Goal: Task Accomplishment & Management: Manage account settings

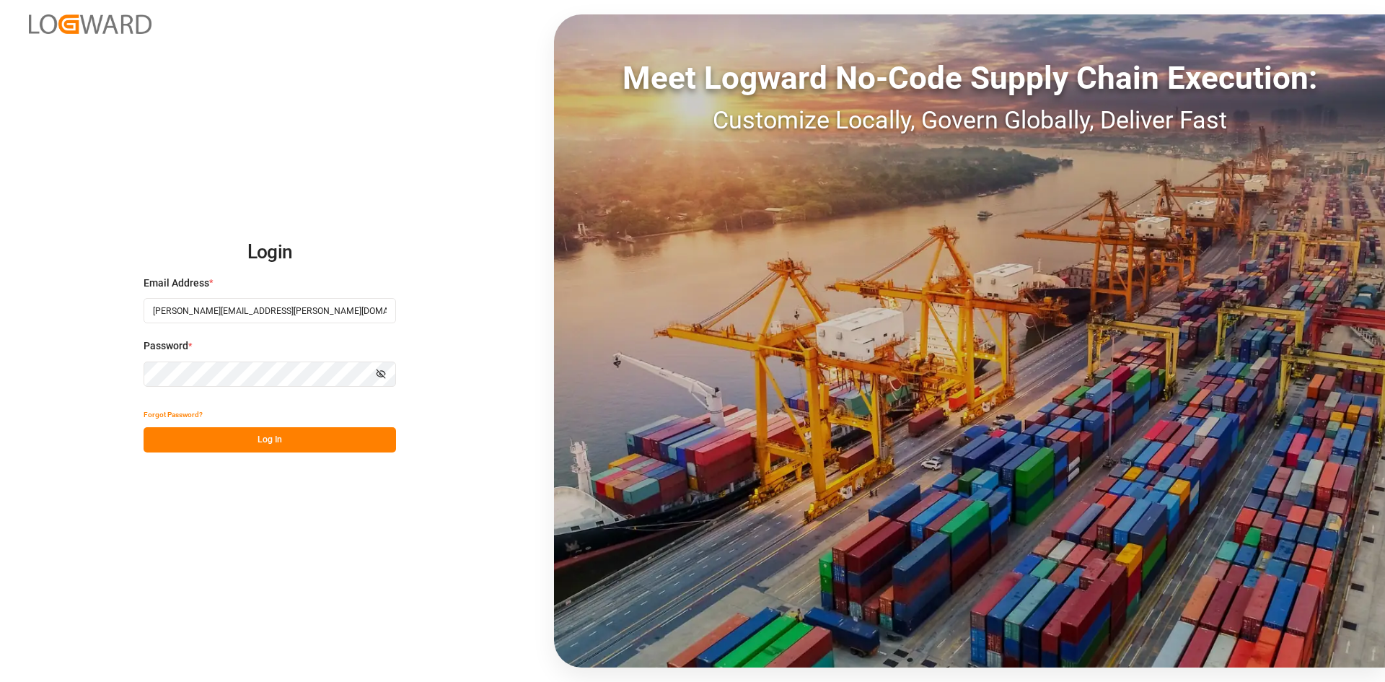
click at [370, 434] on button "Log In" at bounding box center [270, 439] width 253 height 25
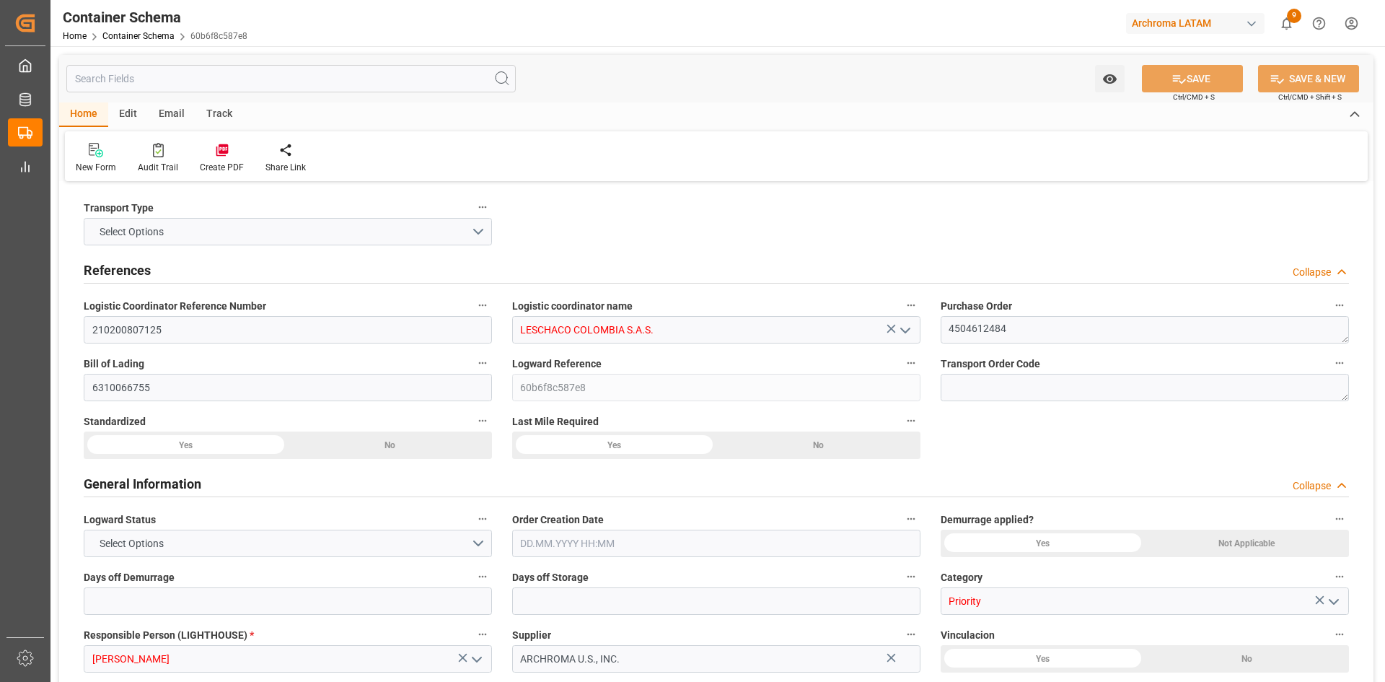
type input "0"
type input "1"
type input "18"
type input "15000"
type input "15870"
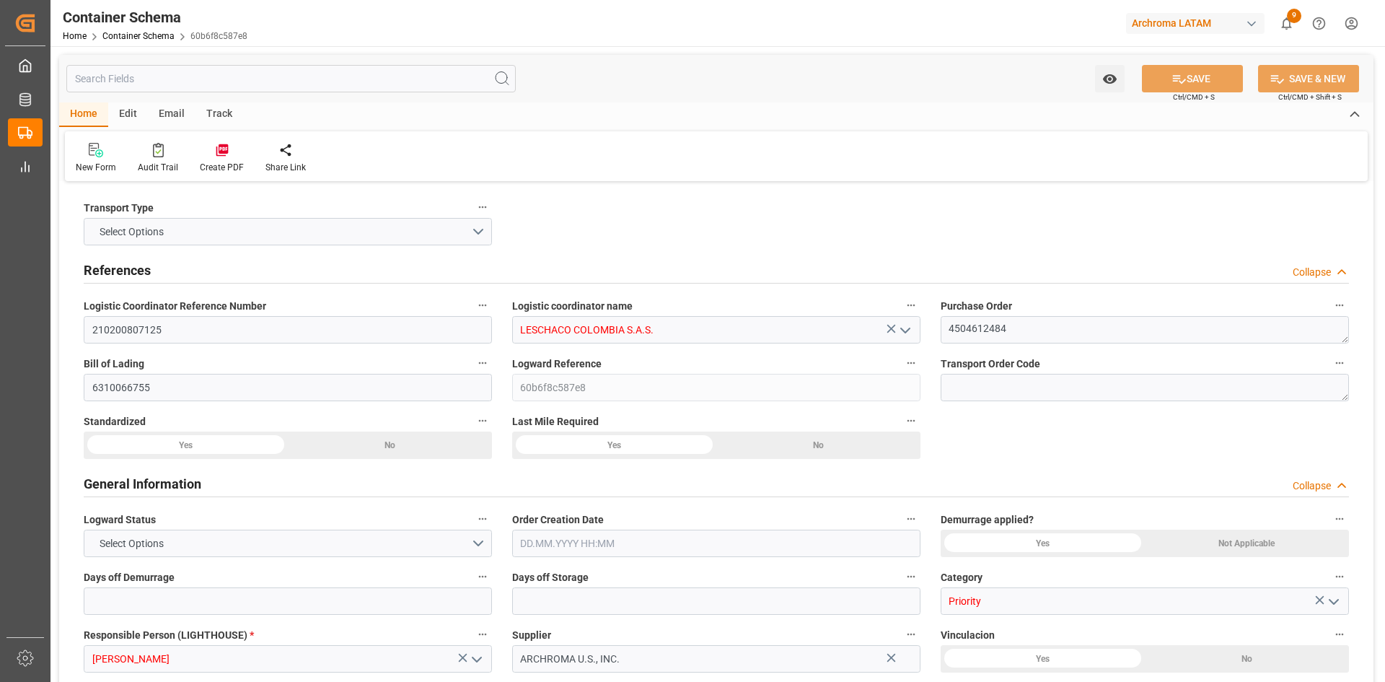
type input "Hapag Lloyd"
type input "Hapag Lloyd Aktiengesellschaft"
type input "USCHS"
type input "COCTG"
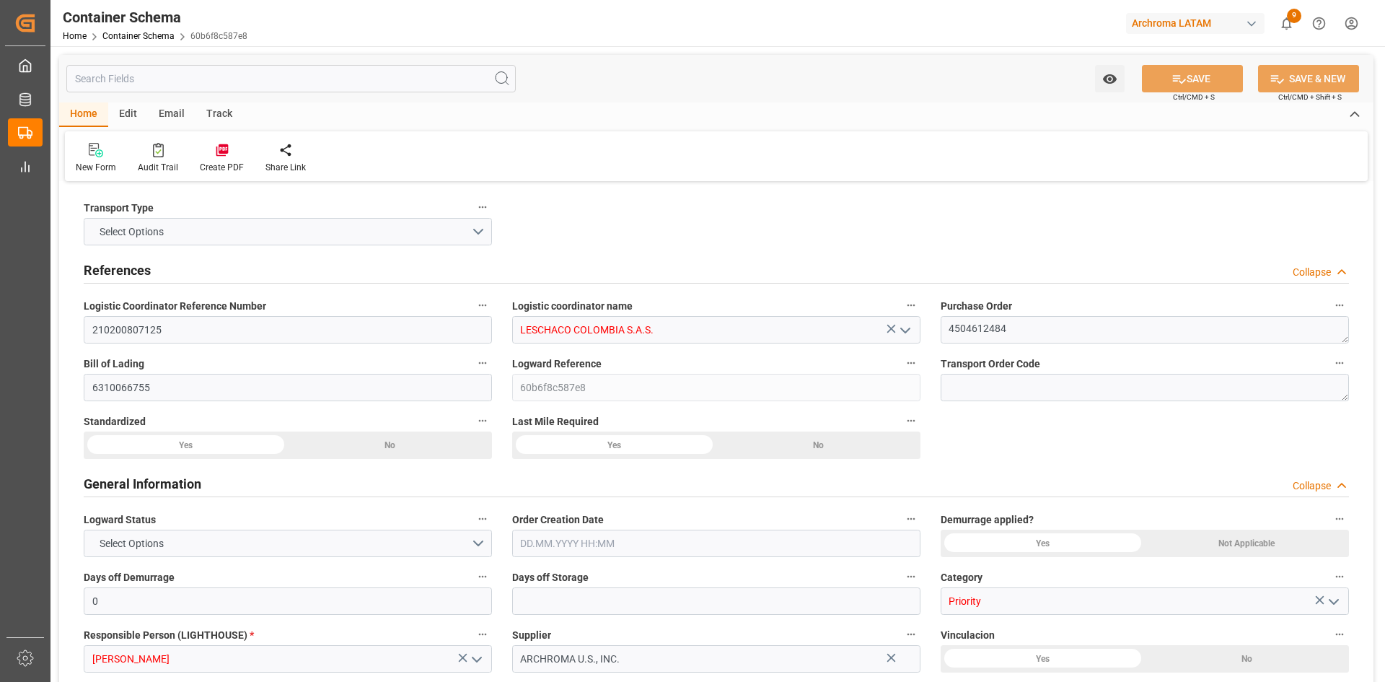
type input "9301809"
type input "21.08.2025 00:00"
type input "20.08.2025"
type input "21.08.2025"
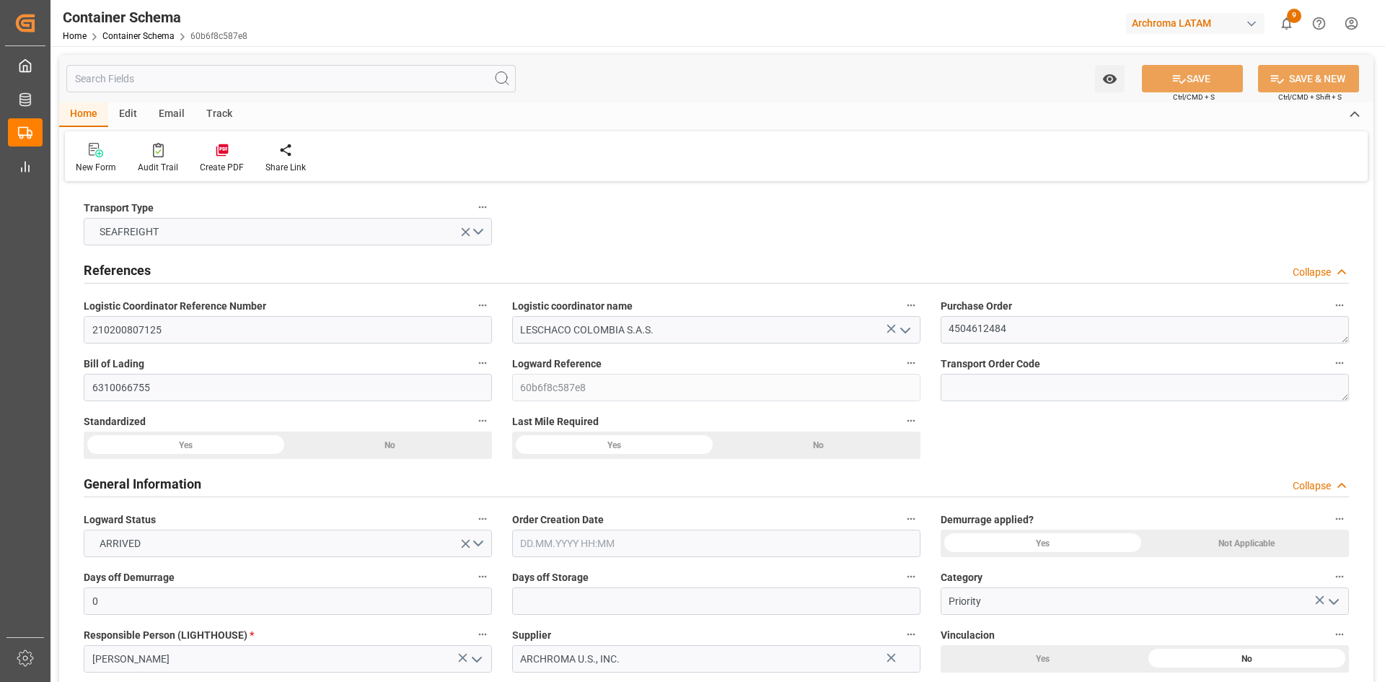
type input "13.08.2025 00:00"
type input "19.08.2025 00:00"
type input "24.08.2025 00:00"
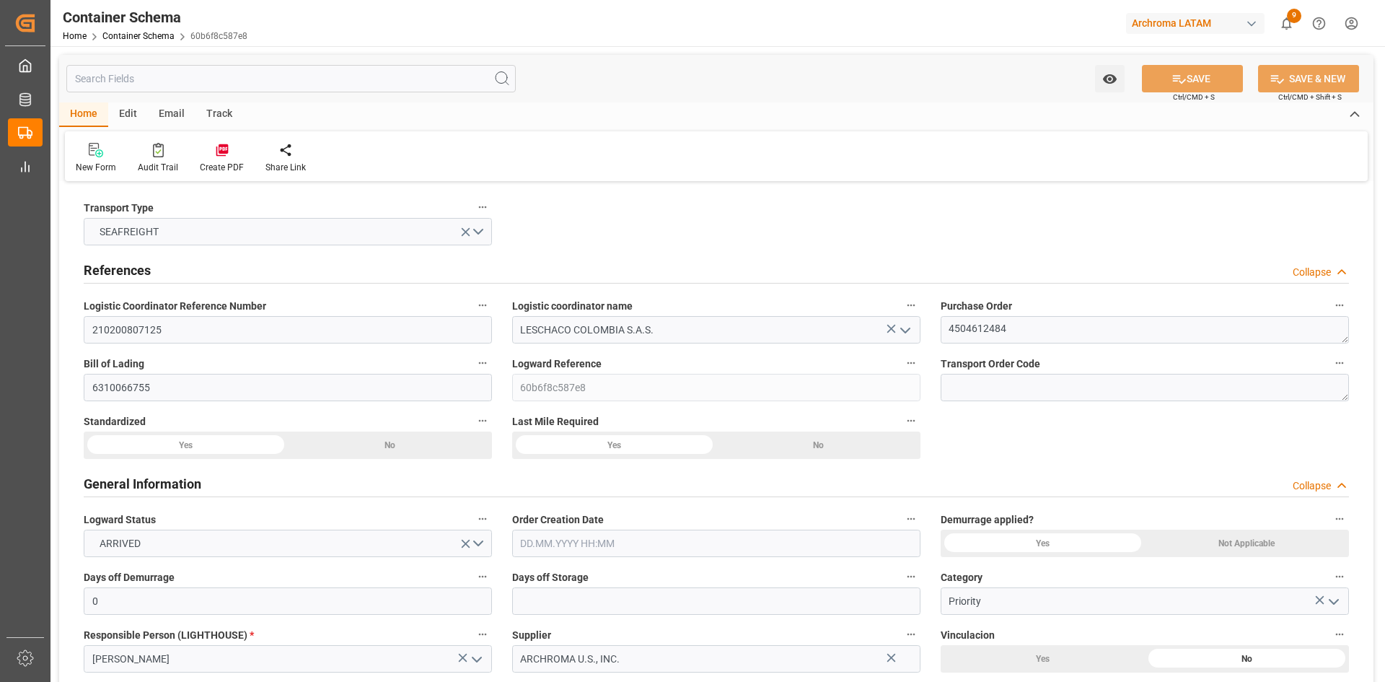
type input "24.08.2025 00:00"
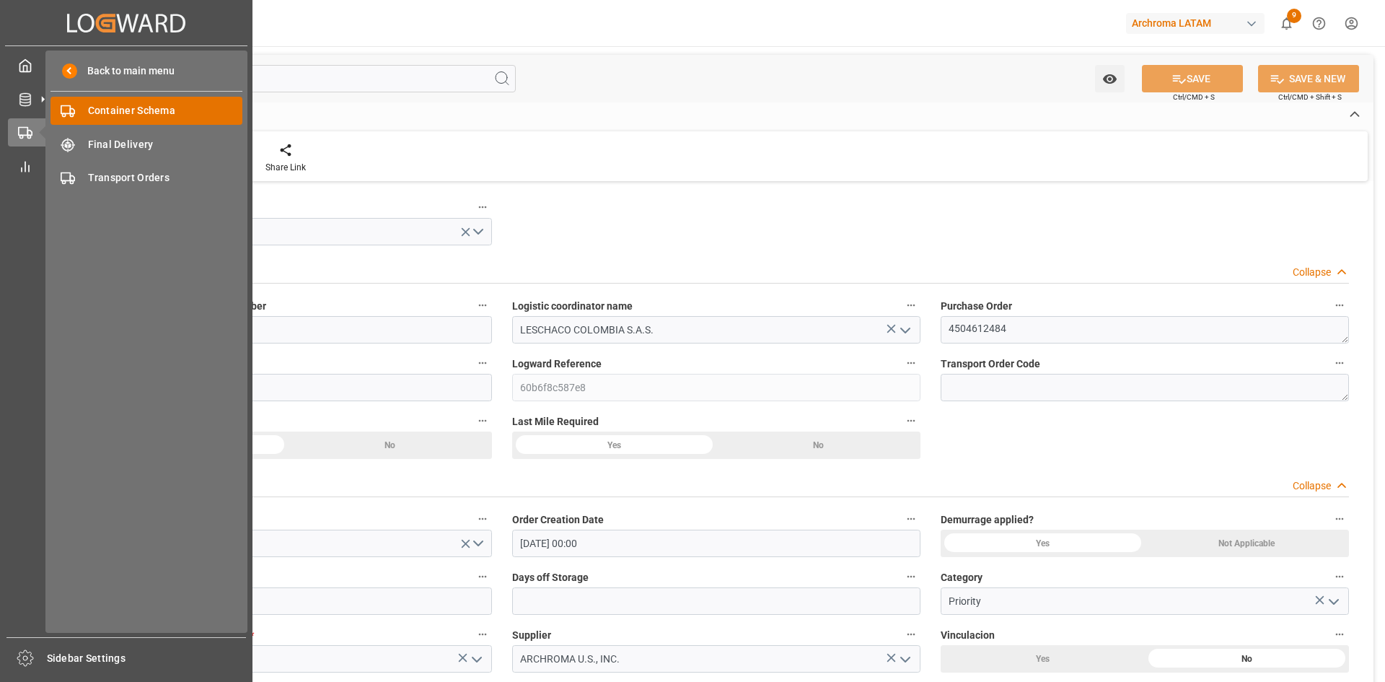
click at [84, 110] on div "Container Schema Container Schema" at bounding box center [147, 111] width 192 height 28
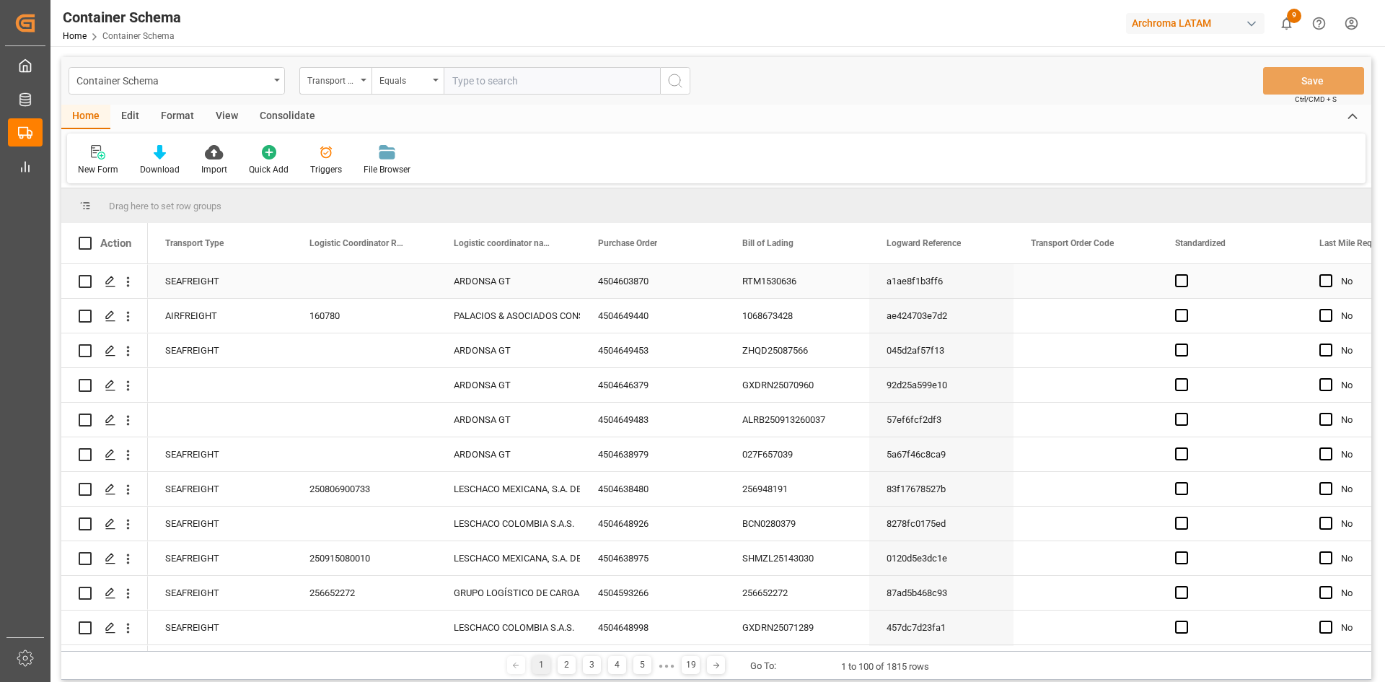
click at [1099, 286] on div "Press SPACE to select this row." at bounding box center [1086, 281] width 144 height 34
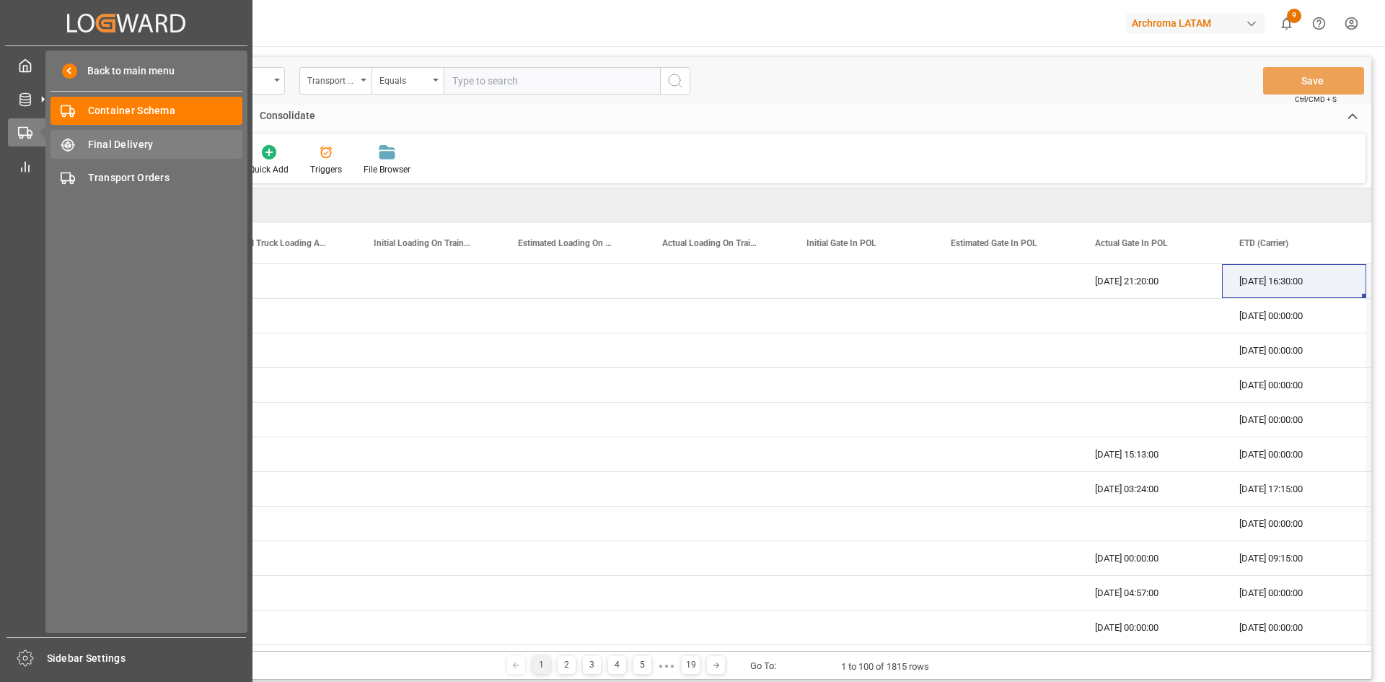
click at [150, 141] on span "Final Delivery" at bounding box center [165, 144] width 155 height 15
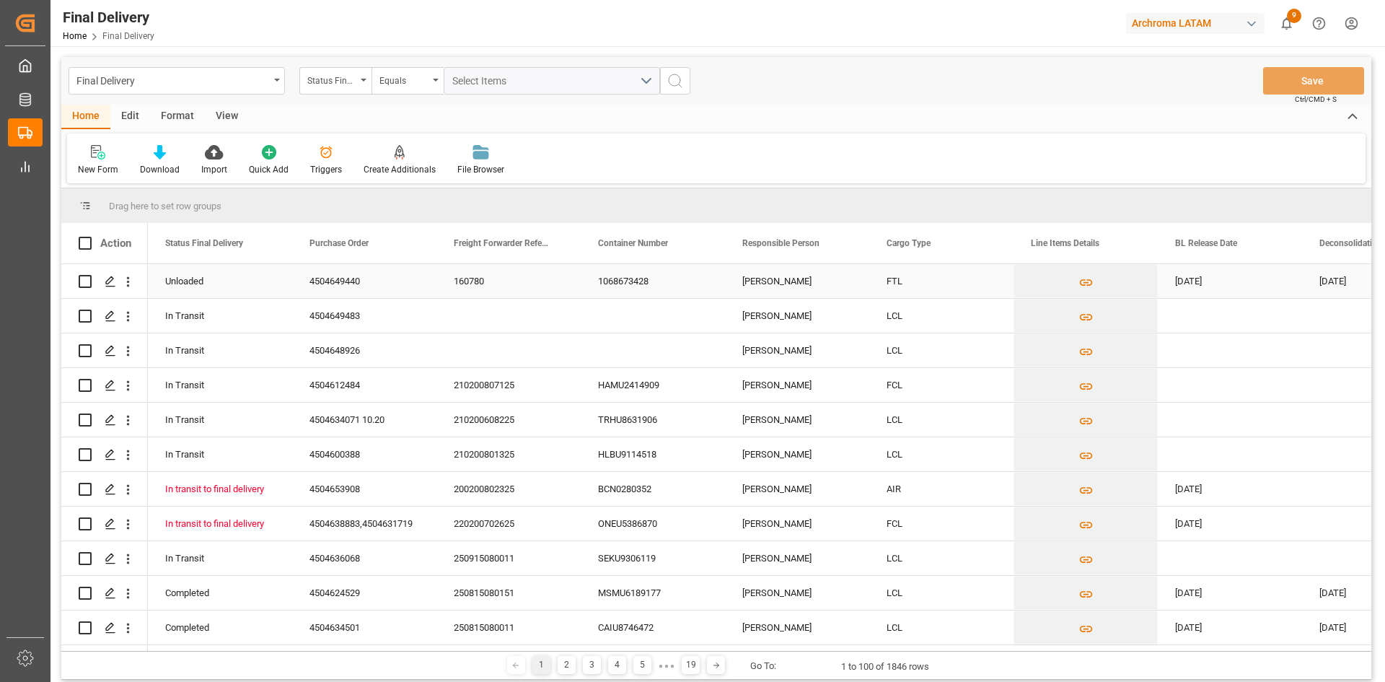
click at [789, 285] on div "Valeria Hurtado" at bounding box center [797, 281] width 144 height 34
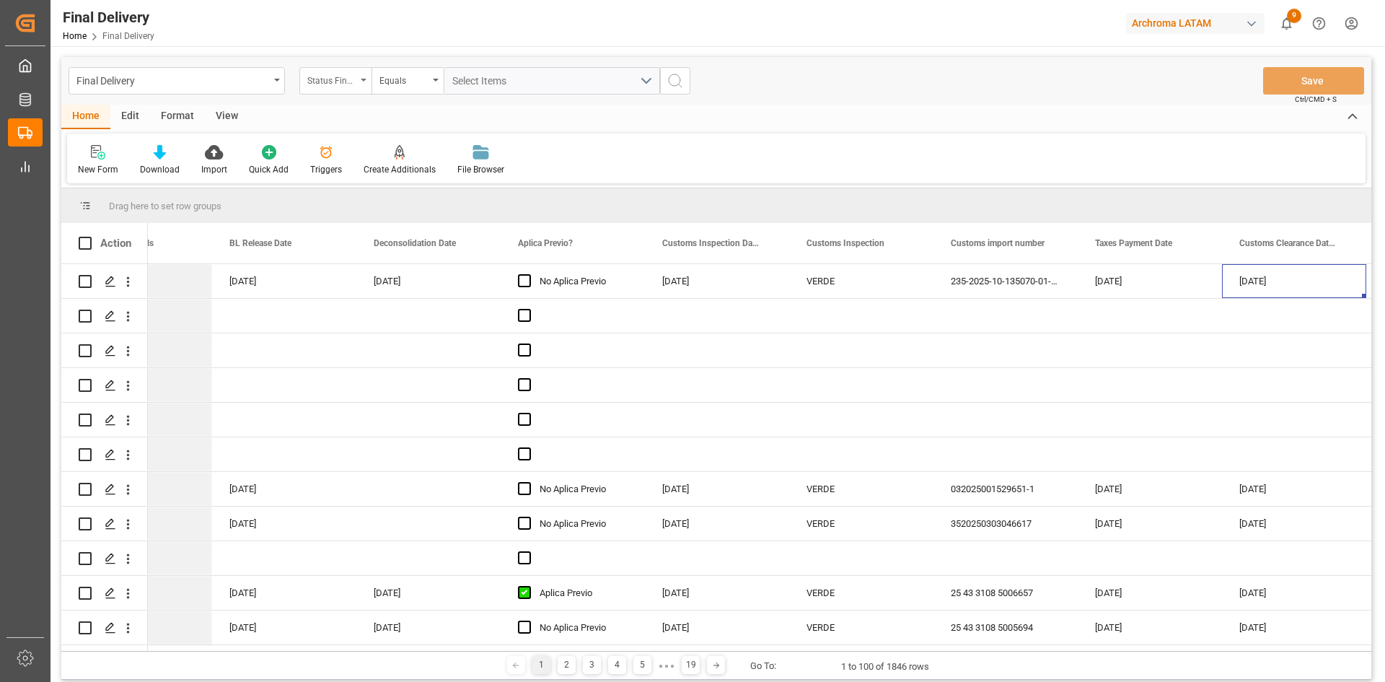
click at [354, 82] on div "Status Final Delivery" at bounding box center [331, 79] width 49 height 17
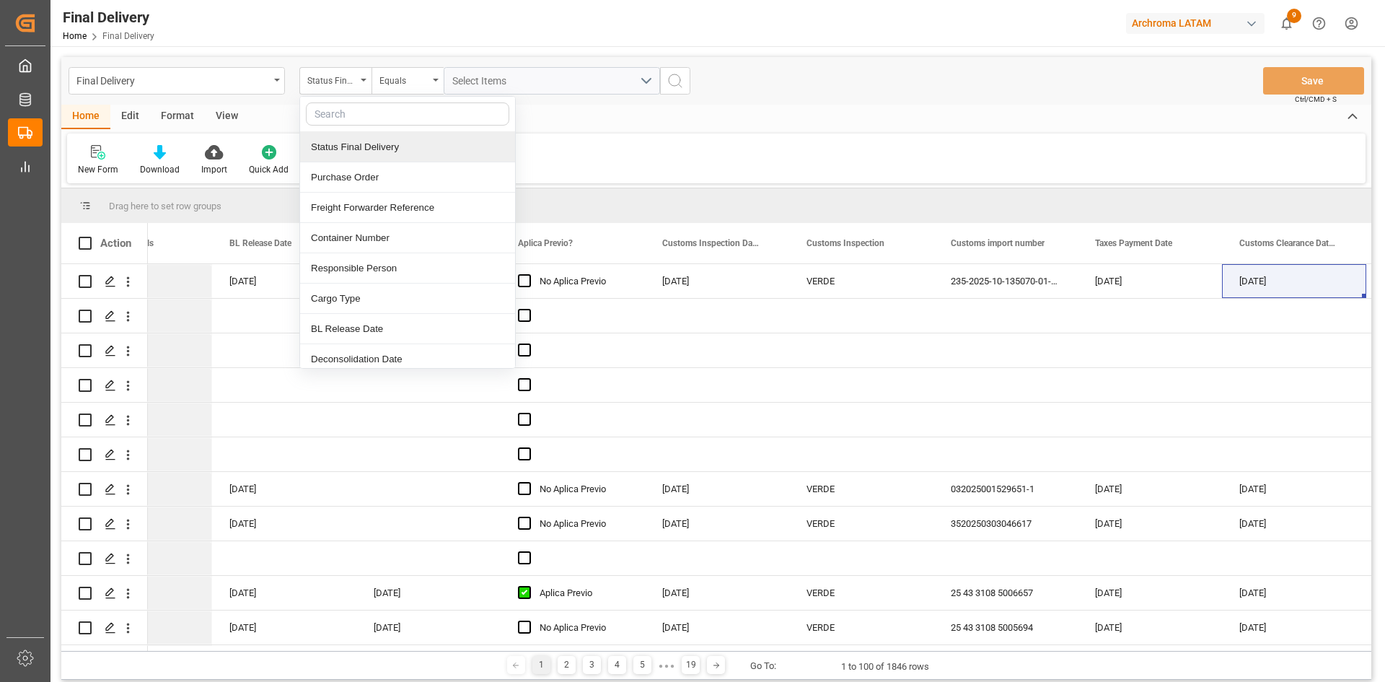
click at [382, 115] on input "text" at bounding box center [407, 113] width 203 height 23
type input "apl"
click at [375, 153] on div "Aplica Previo?" at bounding box center [407, 147] width 215 height 30
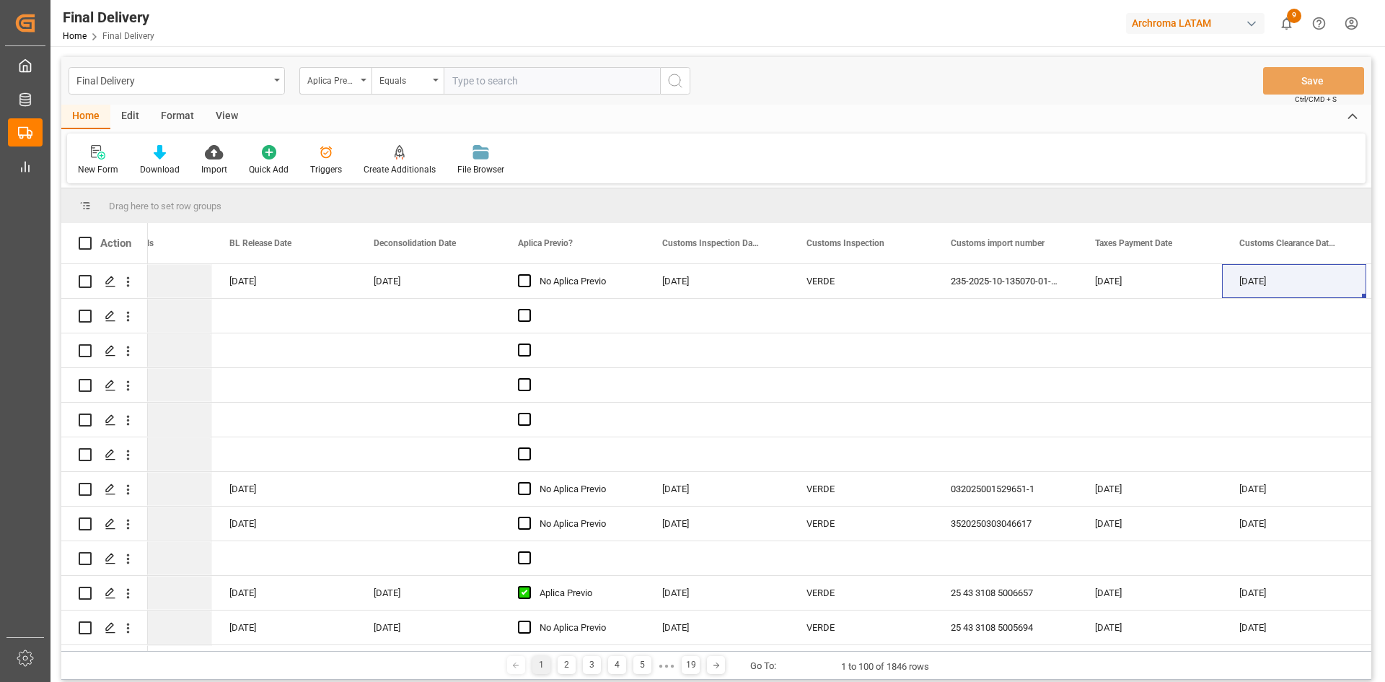
click at [581, 81] on input "text" at bounding box center [552, 80] width 216 height 27
click at [487, 82] on input "text" at bounding box center [552, 80] width 216 height 27
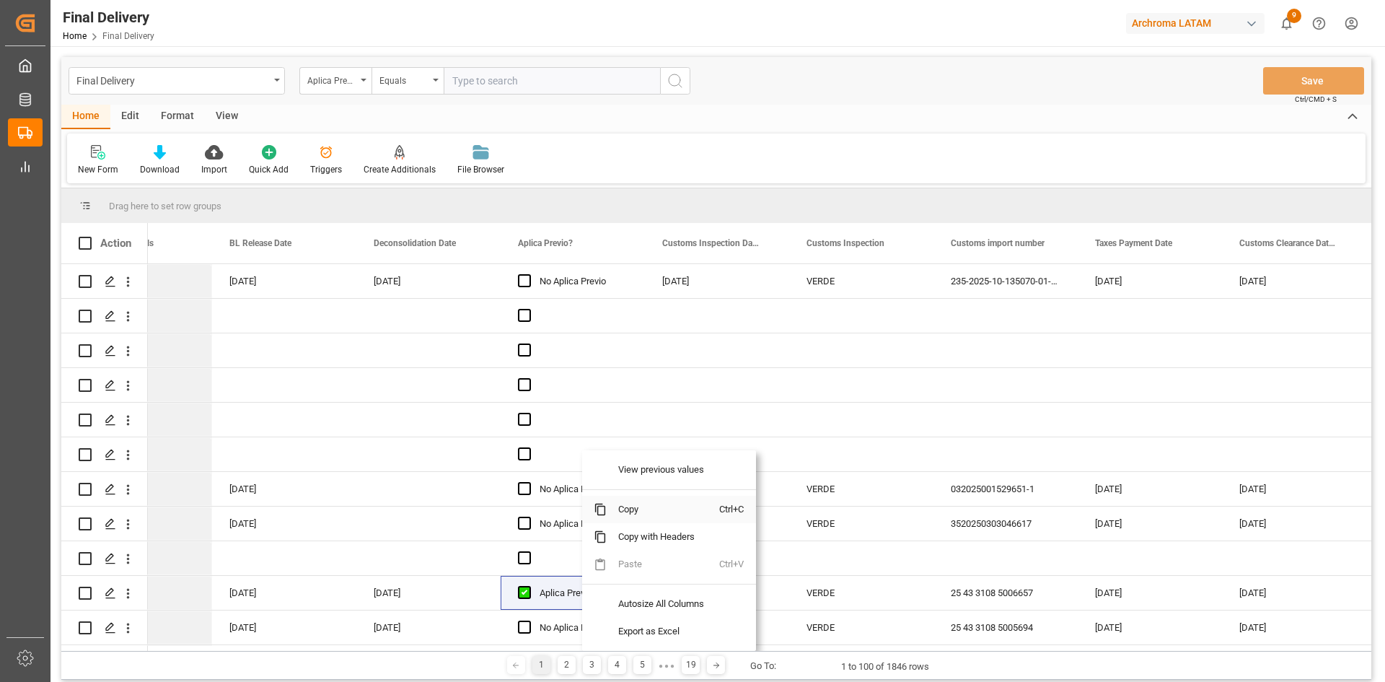
click at [633, 511] on span "Copy" at bounding box center [663, 509] width 113 height 27
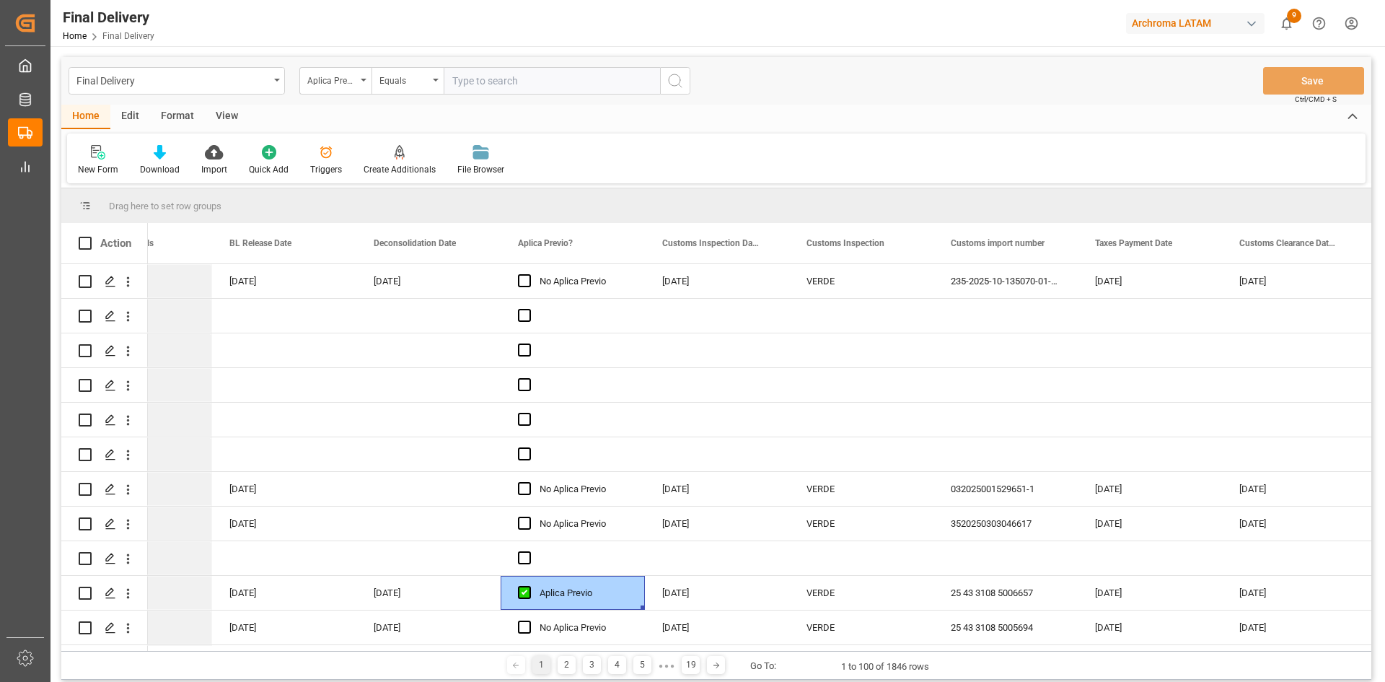
click at [502, 82] on input "text" at bounding box center [552, 80] width 216 height 27
paste input "Aplica Previo"
type input "Aplica Previo"
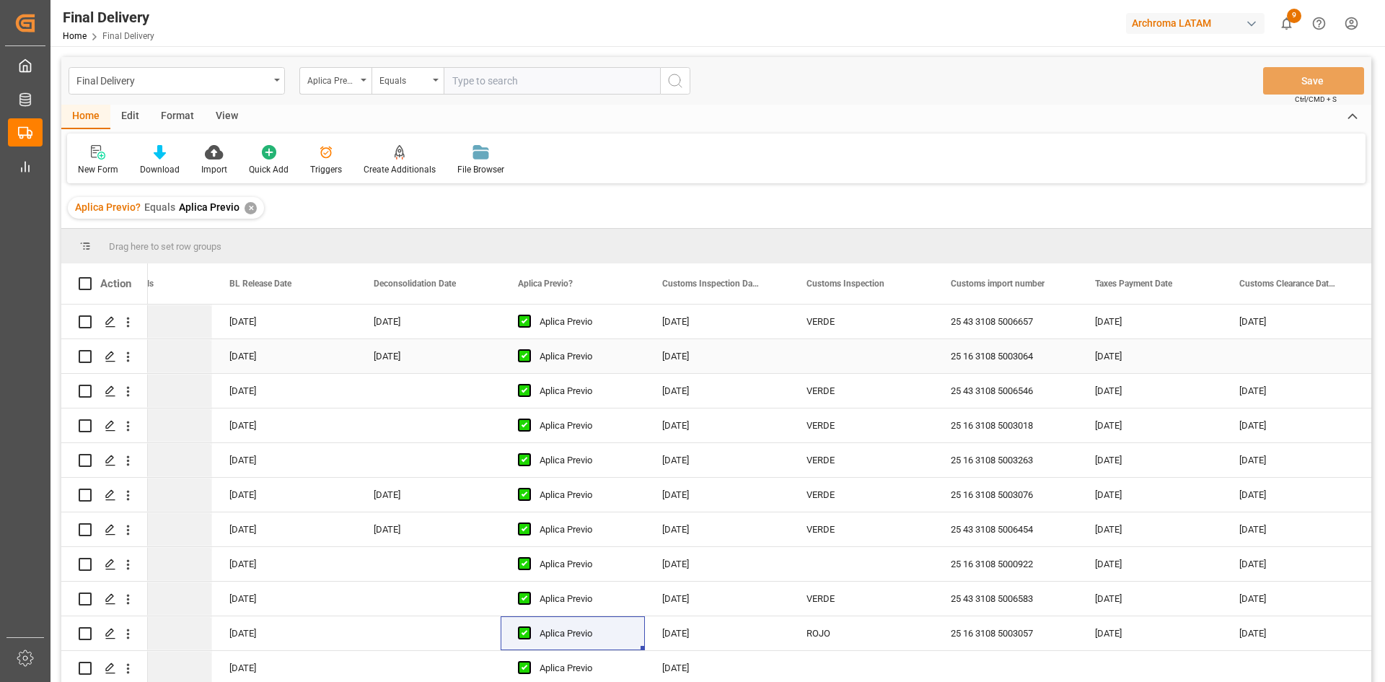
click at [851, 362] on div "Press SPACE to select this row." at bounding box center [861, 356] width 144 height 34
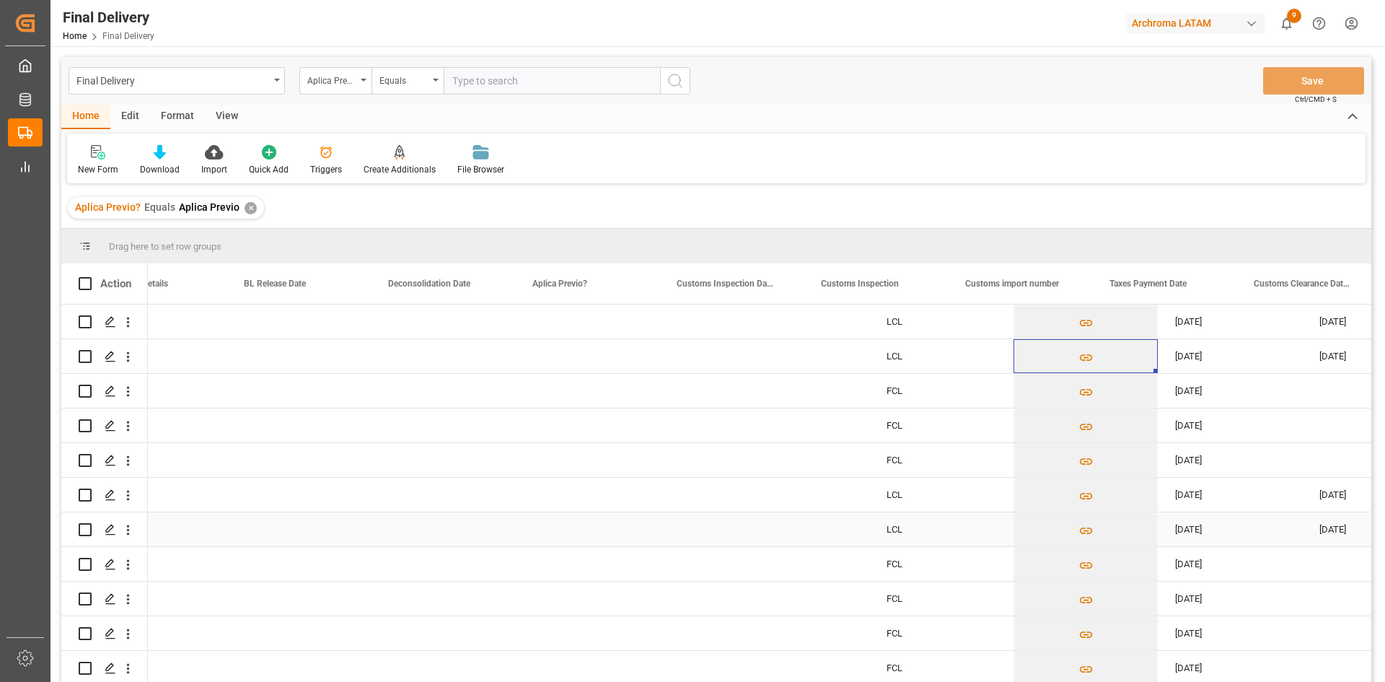
scroll to position [0, 931]
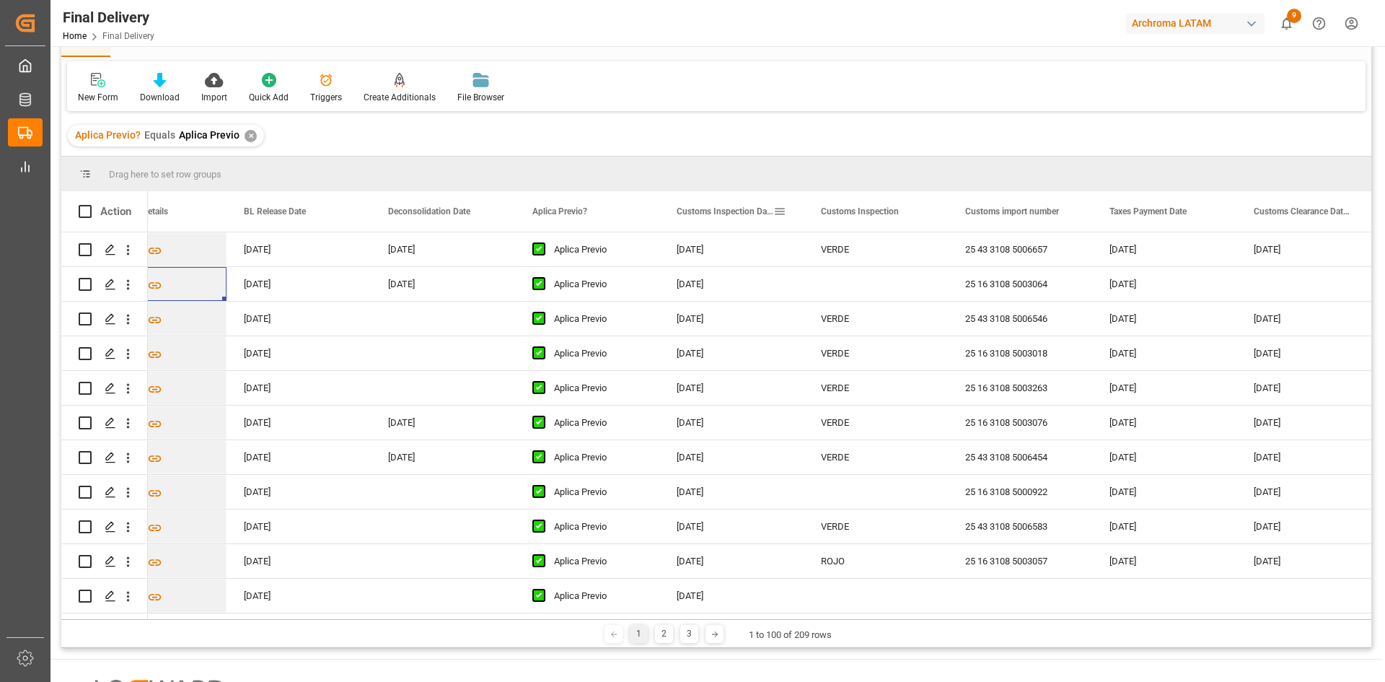
drag, startPoint x: 731, startPoint y: 211, endPoint x: 669, endPoint y: 208, distance: 62.1
click at [669, 208] on div "Customs Inspection Date" at bounding box center [731, 211] width 144 height 40
drag, startPoint x: 676, startPoint y: 211, endPoint x: 754, endPoint y: 212, distance: 77.9
click at [754, 212] on div "Customs Inspection Date" at bounding box center [731, 211] width 144 height 40
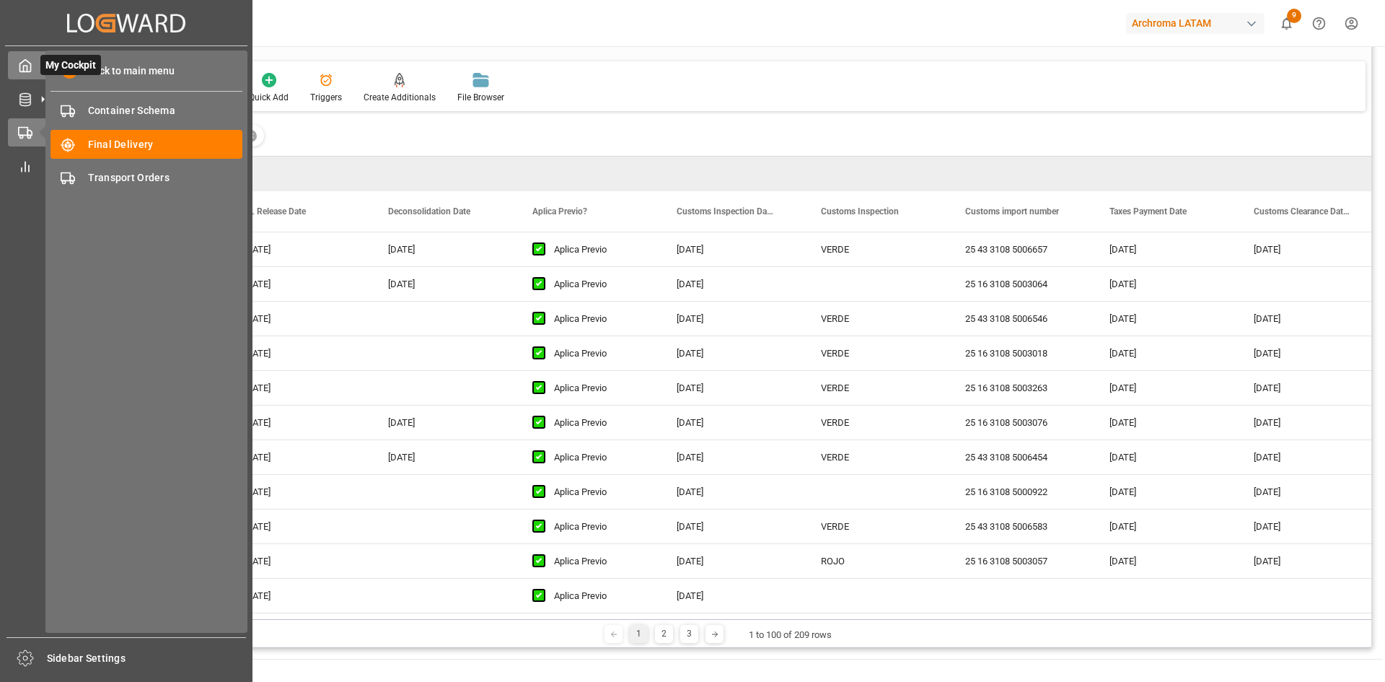
click at [29, 69] on icon at bounding box center [25, 65] width 14 height 14
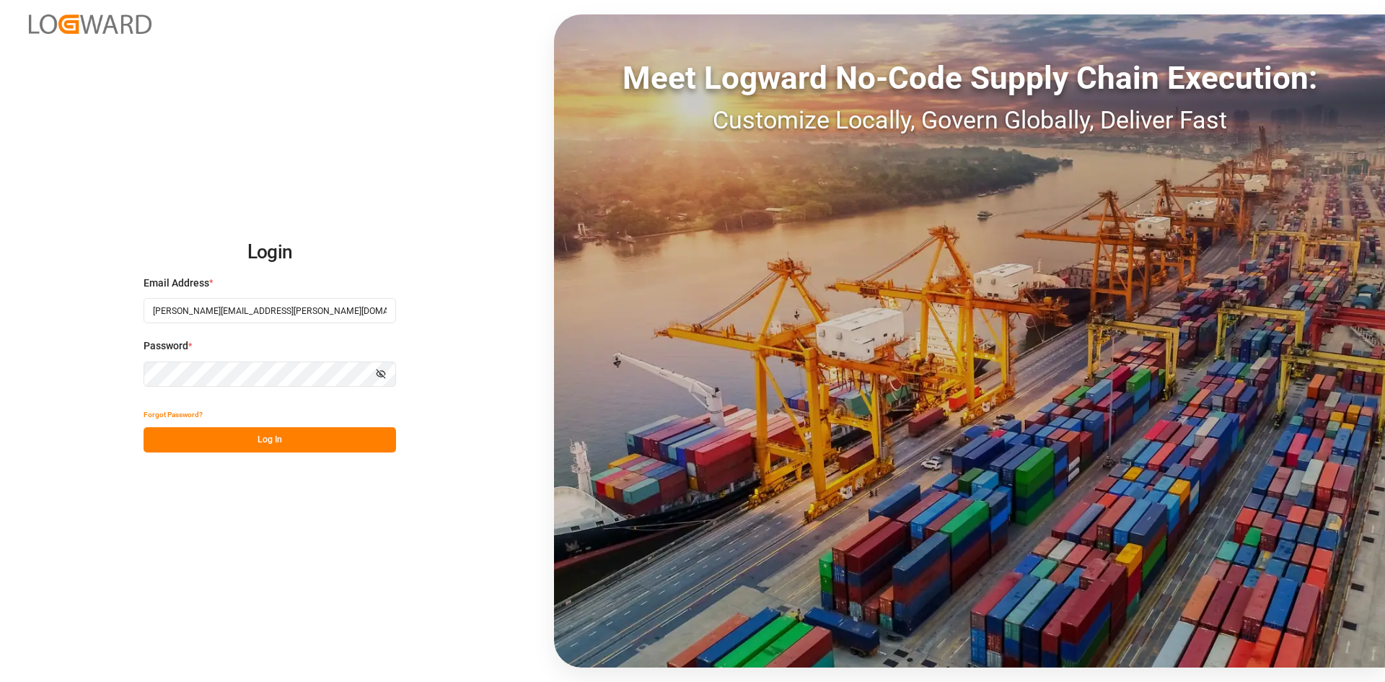
click at [281, 432] on button "Log In" at bounding box center [270, 439] width 253 height 25
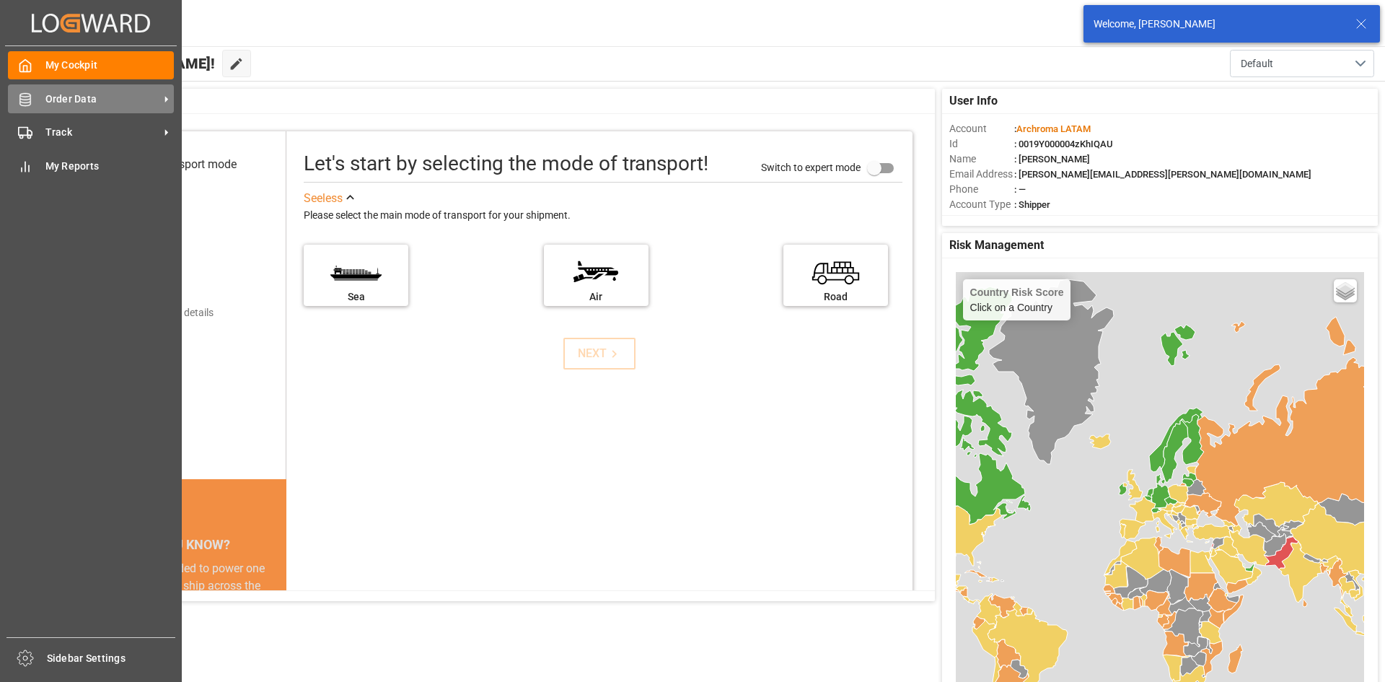
click at [81, 103] on span "Order Data" at bounding box center [102, 99] width 114 height 15
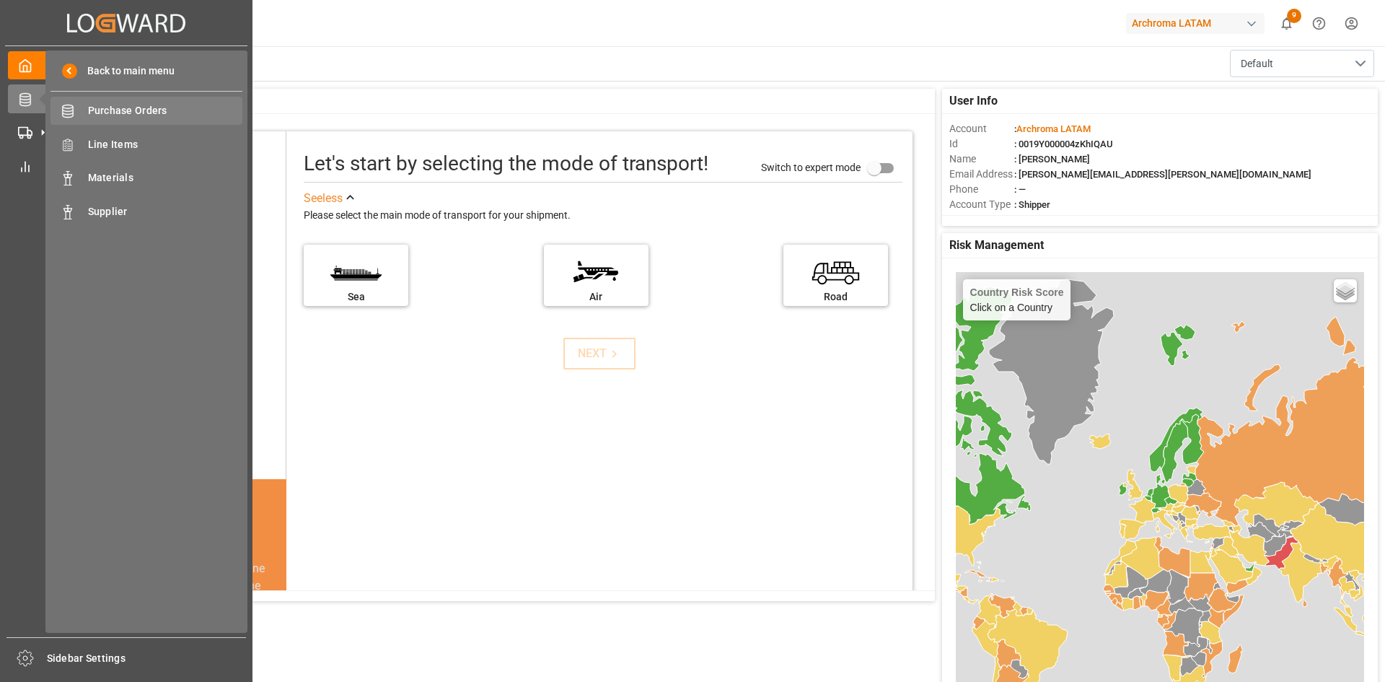
click at [127, 113] on span "Purchase Orders" at bounding box center [165, 110] width 155 height 15
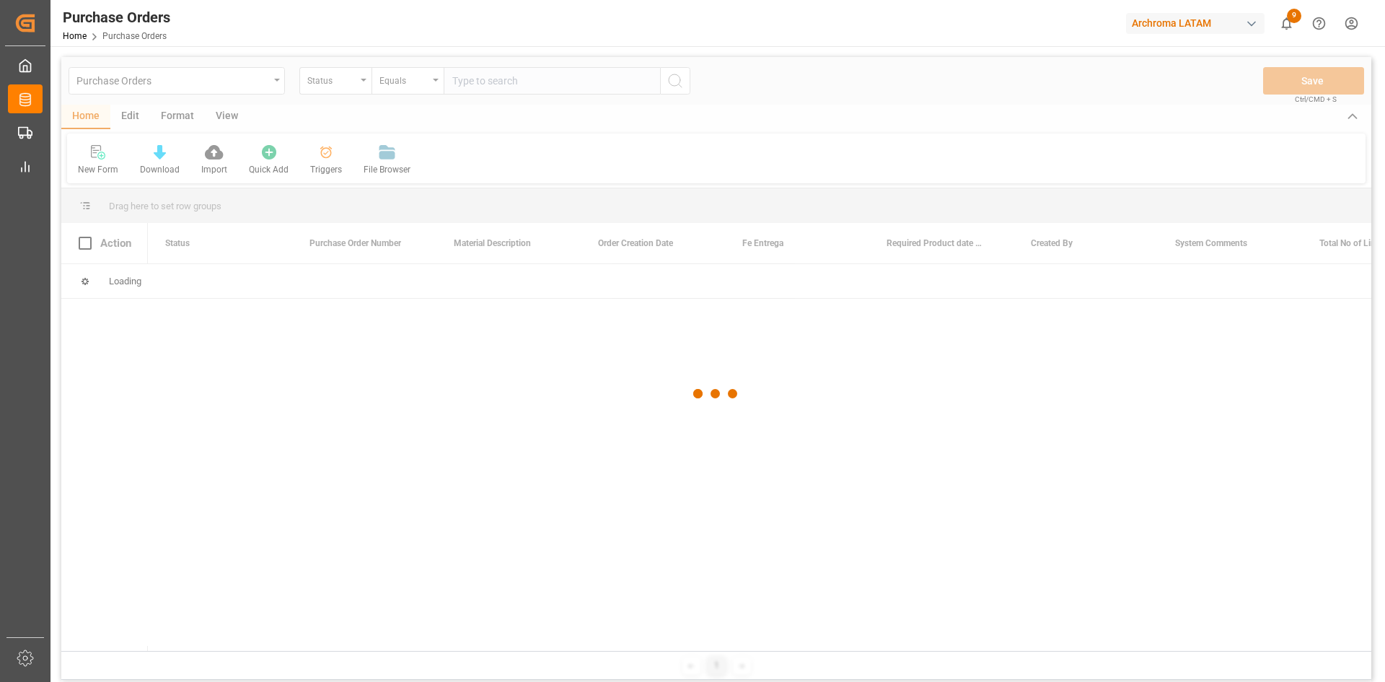
click at [348, 88] on div at bounding box center [716, 393] width 1310 height 673
click at [359, 84] on div at bounding box center [716, 393] width 1310 height 673
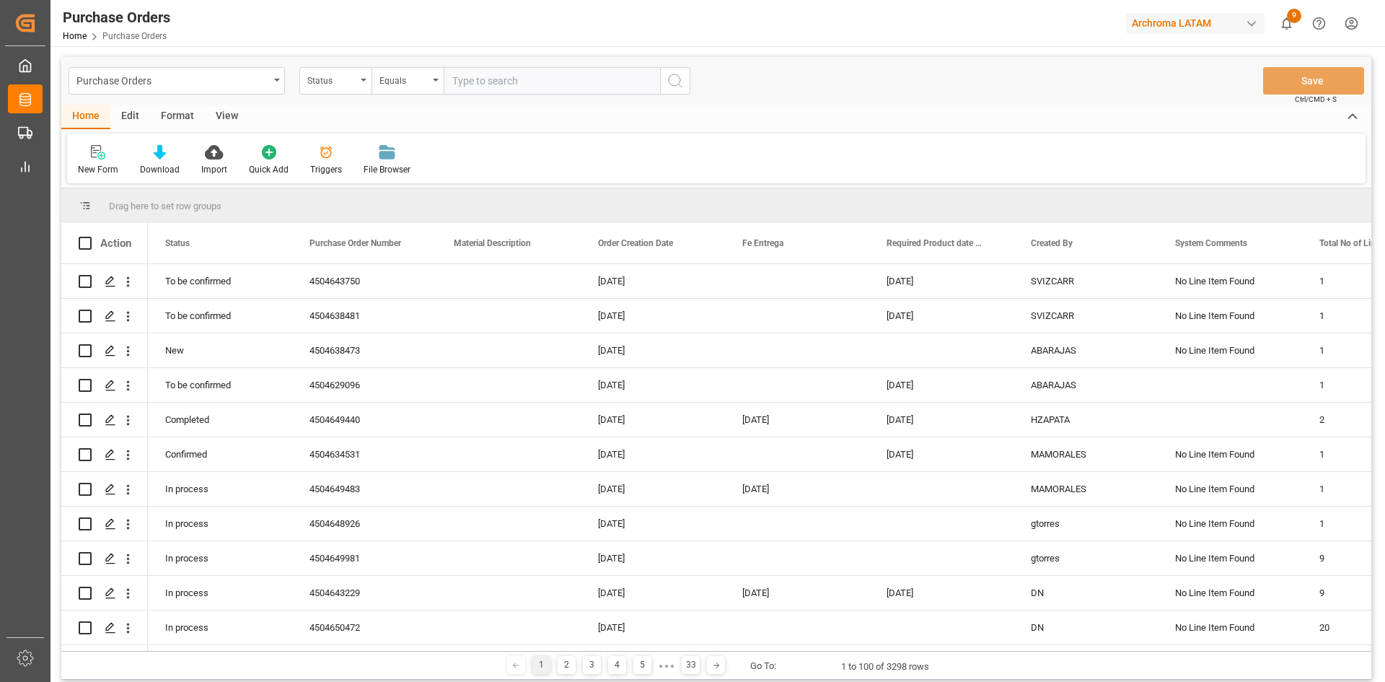
click at [366, 83] on div "Status" at bounding box center [335, 80] width 72 height 27
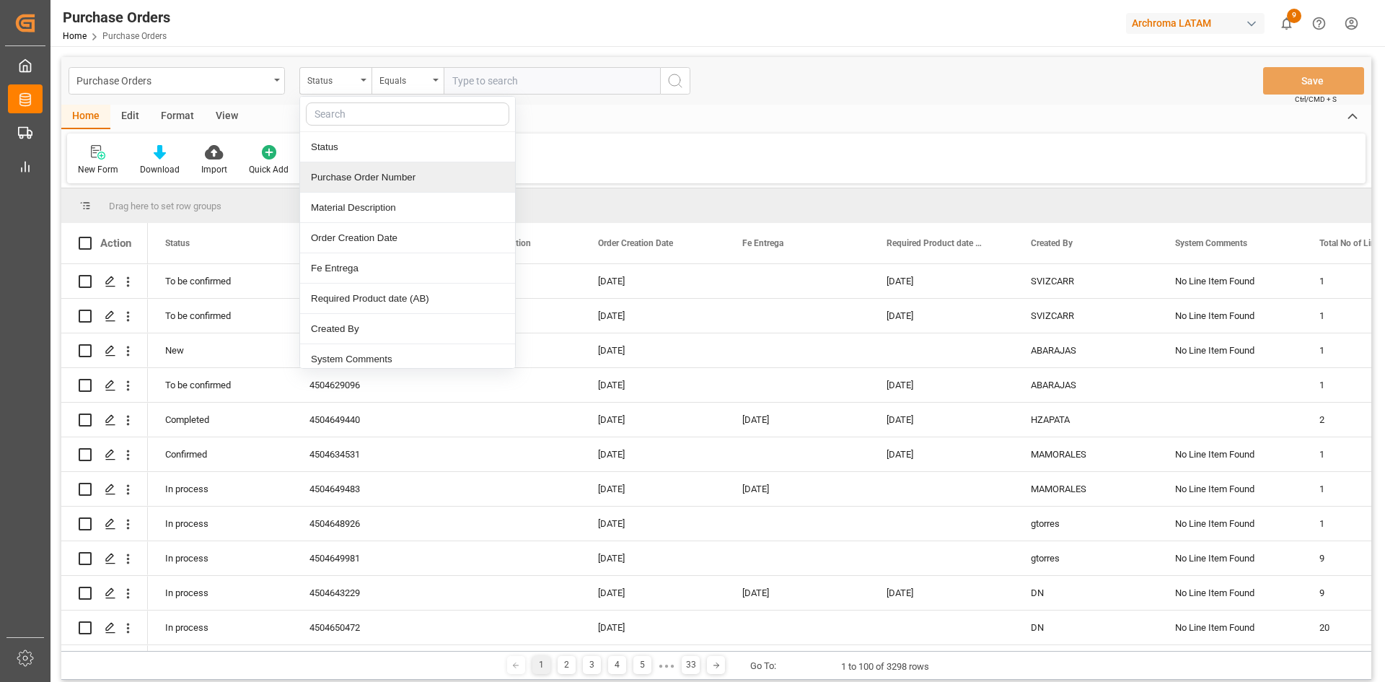
click at [395, 167] on div "Purchase Order Number" at bounding box center [407, 177] width 215 height 30
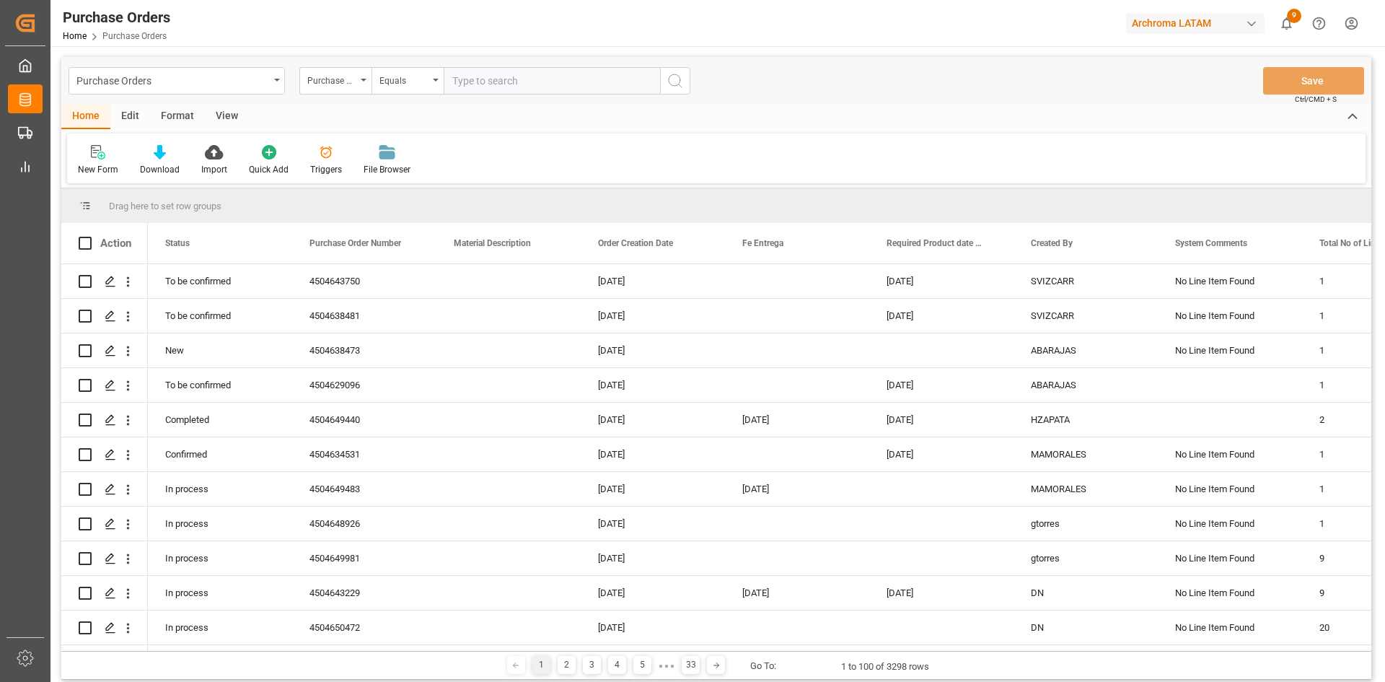
click at [479, 86] on input "text" at bounding box center [552, 80] width 216 height 27
paste input "4504645767"
type input "4504645767"
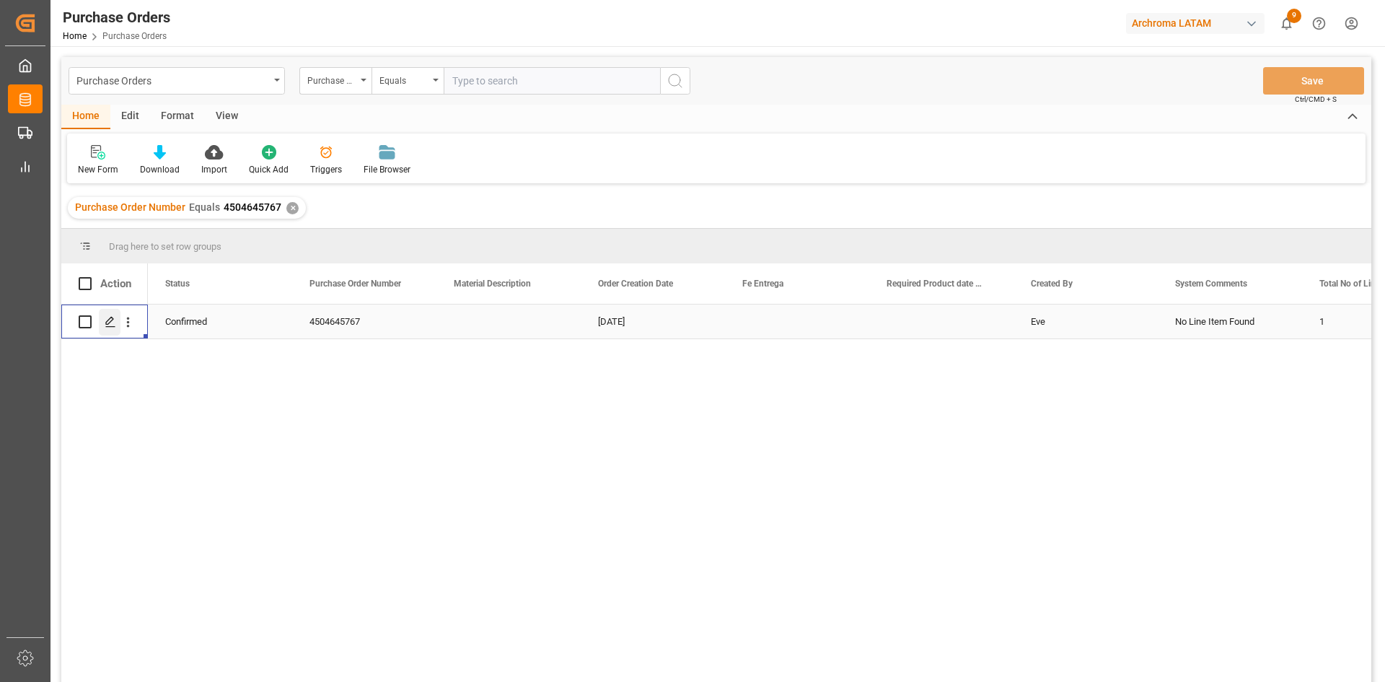
click at [116, 328] on div "Press SPACE to select this row." at bounding box center [110, 322] width 22 height 27
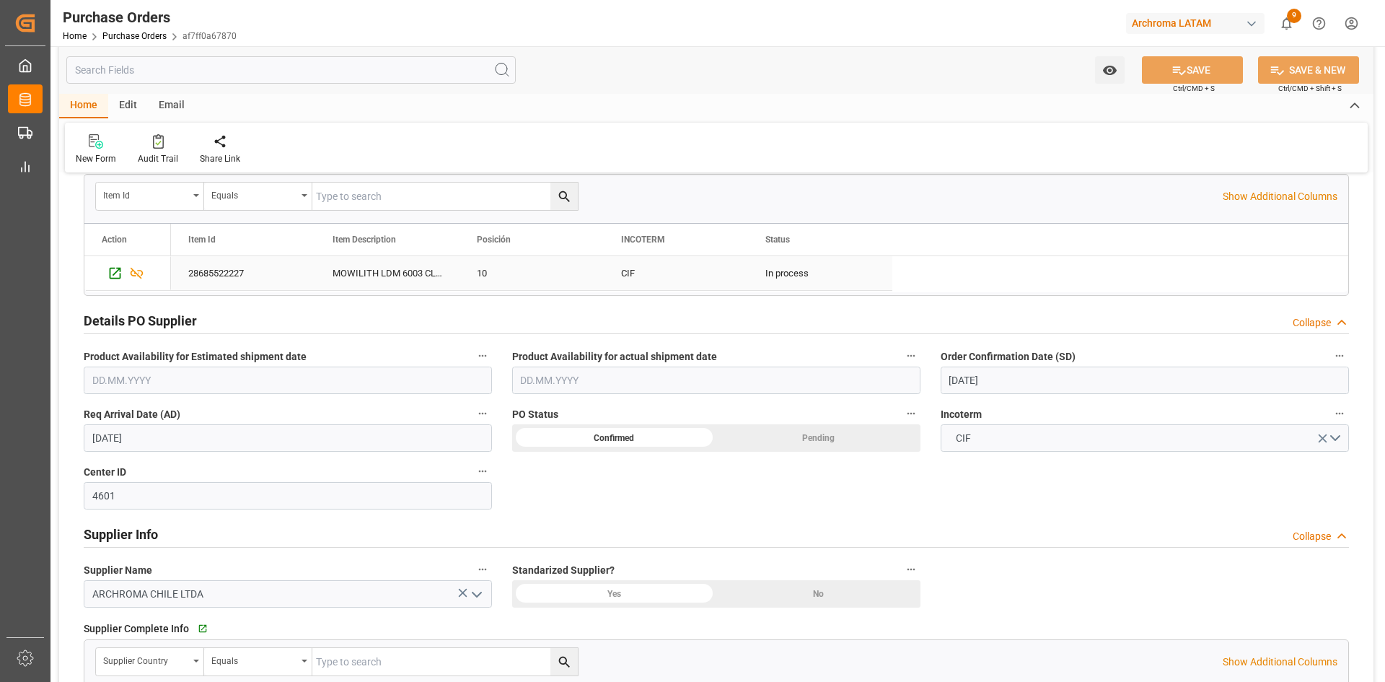
scroll to position [361, 0]
click at [118, 276] on icon "Press SPACE to select this row." at bounding box center [114, 269] width 15 height 15
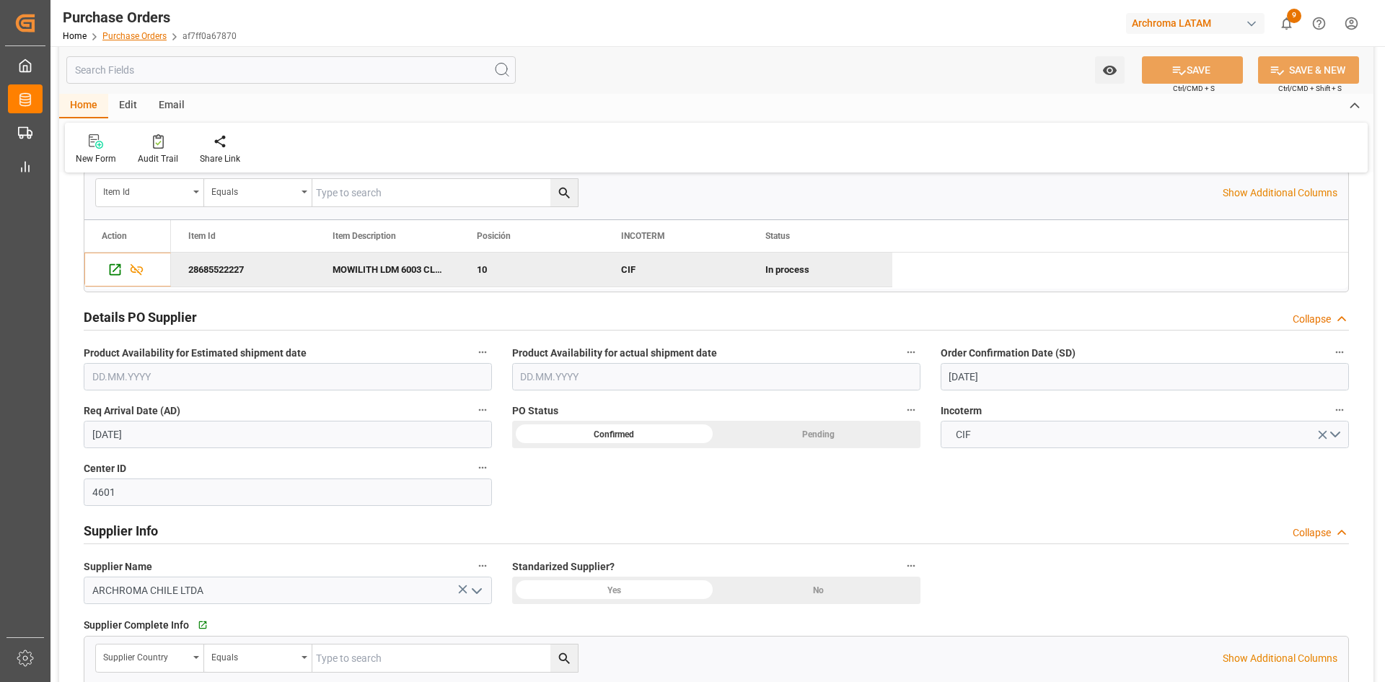
click at [135, 37] on link "Purchase Orders" at bounding box center [134, 36] width 64 height 10
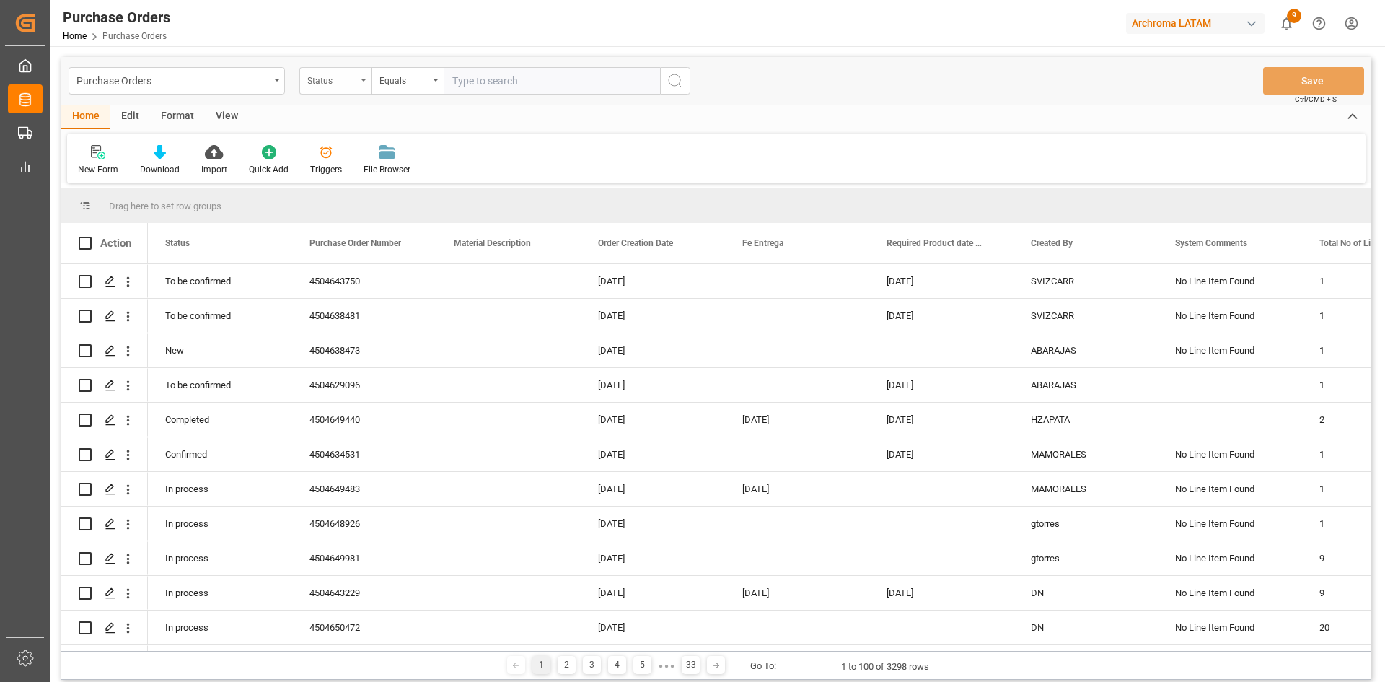
click at [352, 75] on div "Status" at bounding box center [331, 79] width 49 height 17
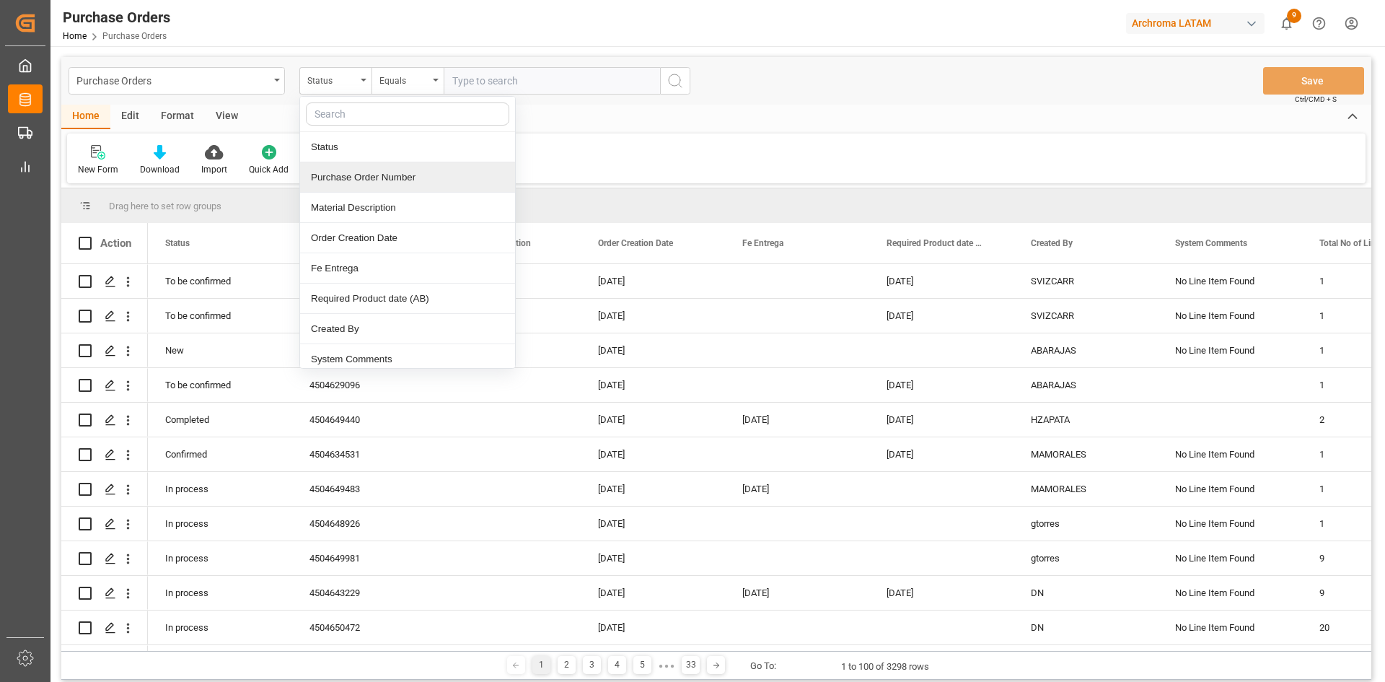
click at [719, 150] on div "New Form Download Import Quick Add Triggers File Browser" at bounding box center [716, 158] width 1299 height 50
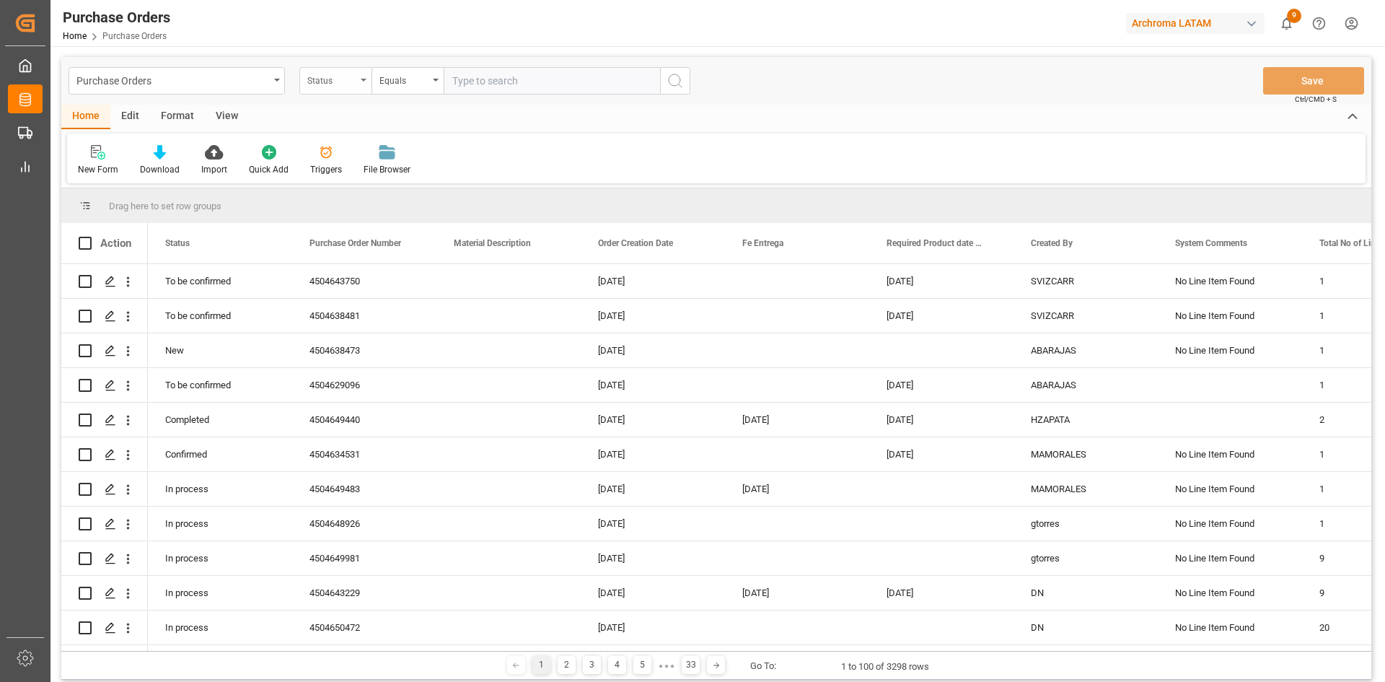
click at [348, 82] on div "Status" at bounding box center [331, 79] width 49 height 17
type input "i"
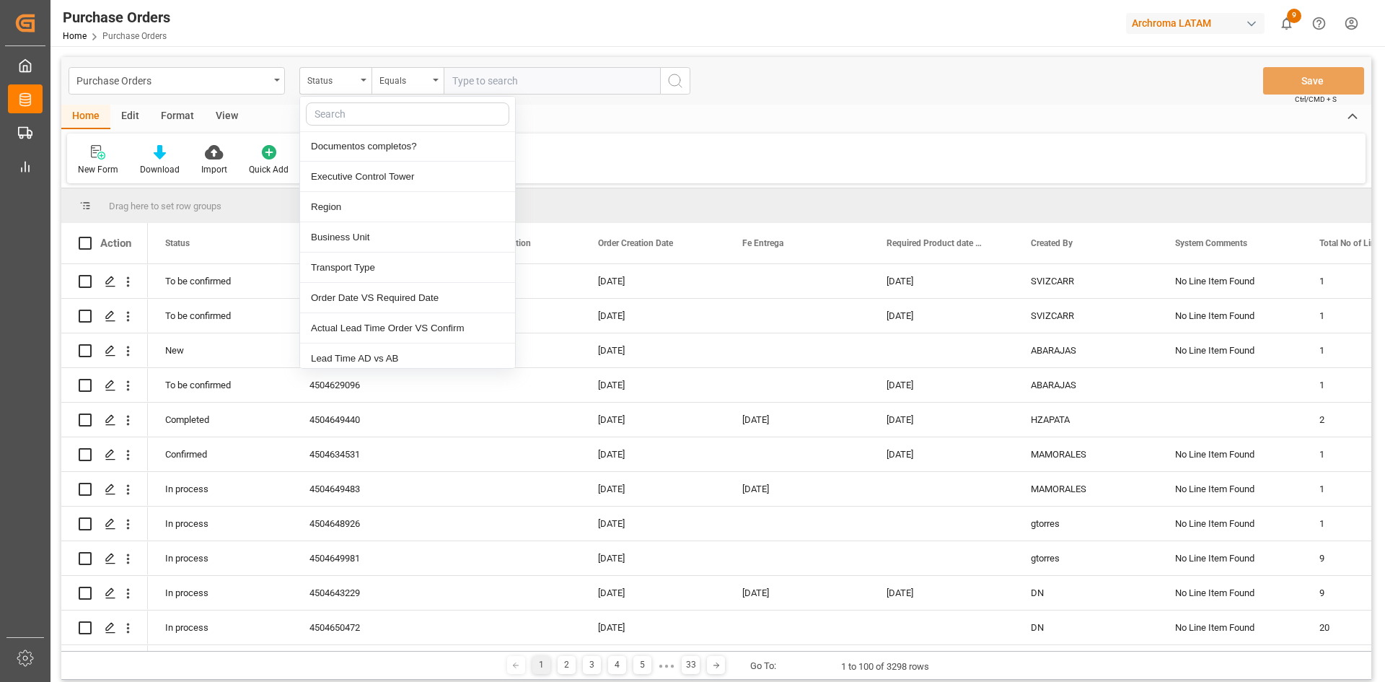
scroll to position [577, 0]
click at [328, 181] on div "Region" at bounding box center [407, 176] width 215 height 30
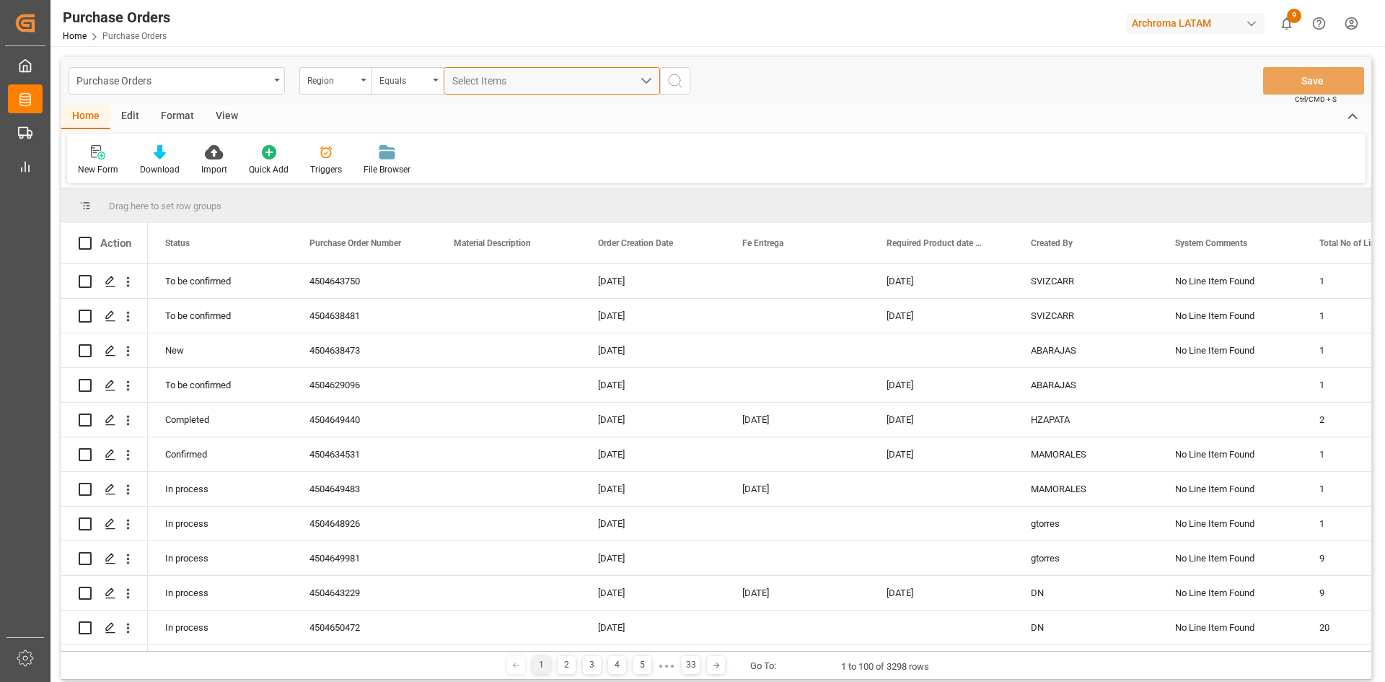
click at [644, 76] on button "Select Items" at bounding box center [552, 80] width 216 height 27
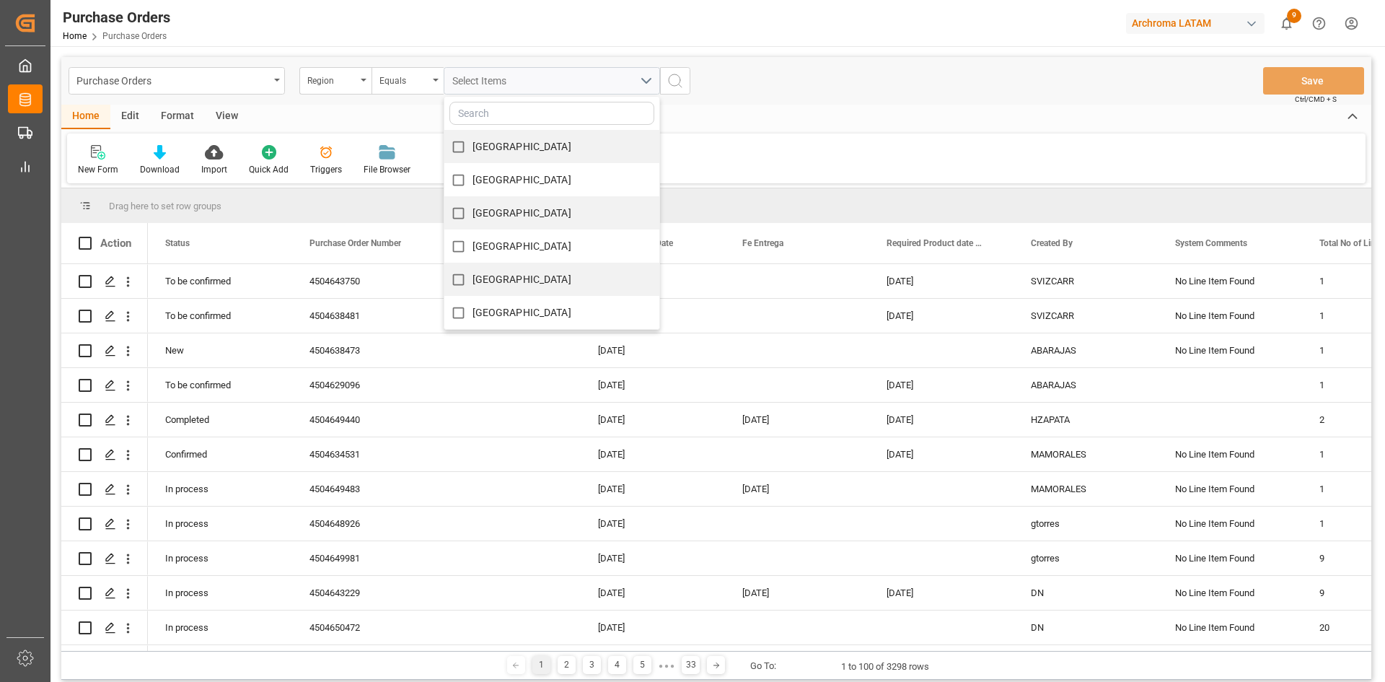
click at [470, 180] on input "PERU" at bounding box center [458, 180] width 28 height 28
checkbox input "true"
click at [679, 82] on icon "search button" at bounding box center [675, 80] width 17 height 17
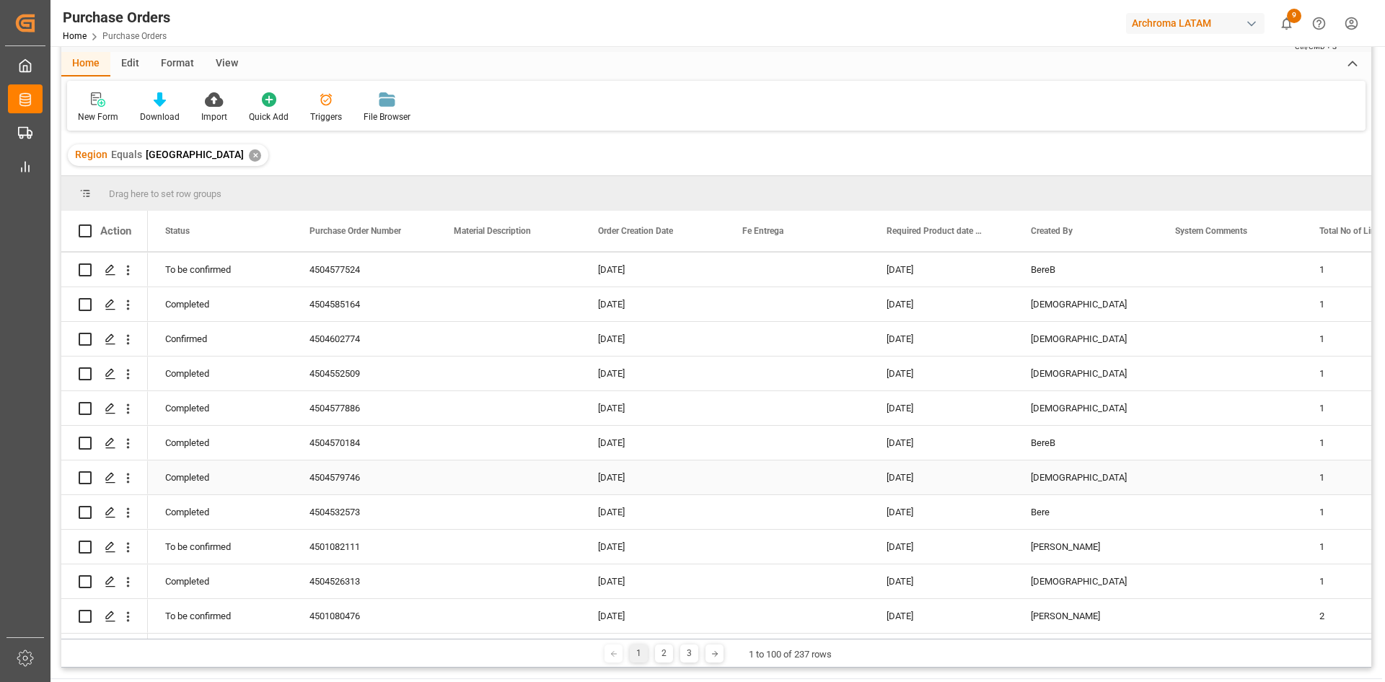
scroll to position [214, 0]
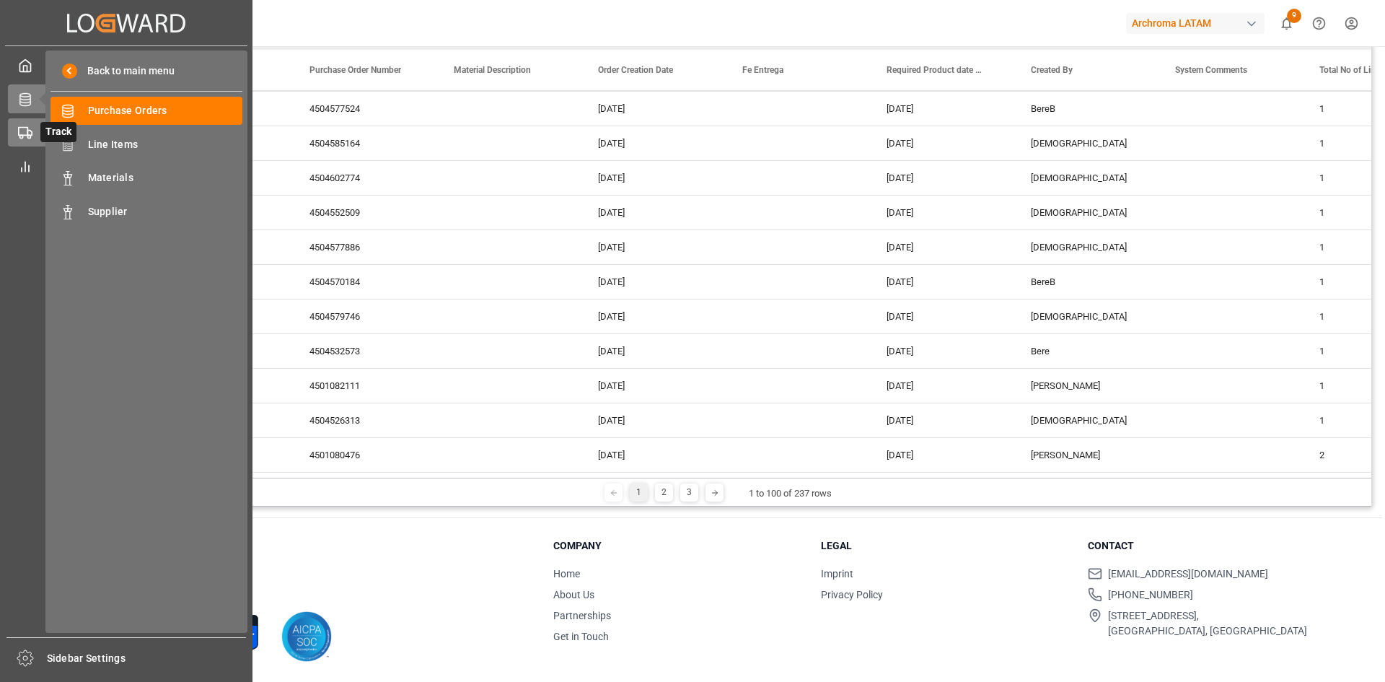
click at [31, 124] on div "Track Track" at bounding box center [126, 132] width 237 height 28
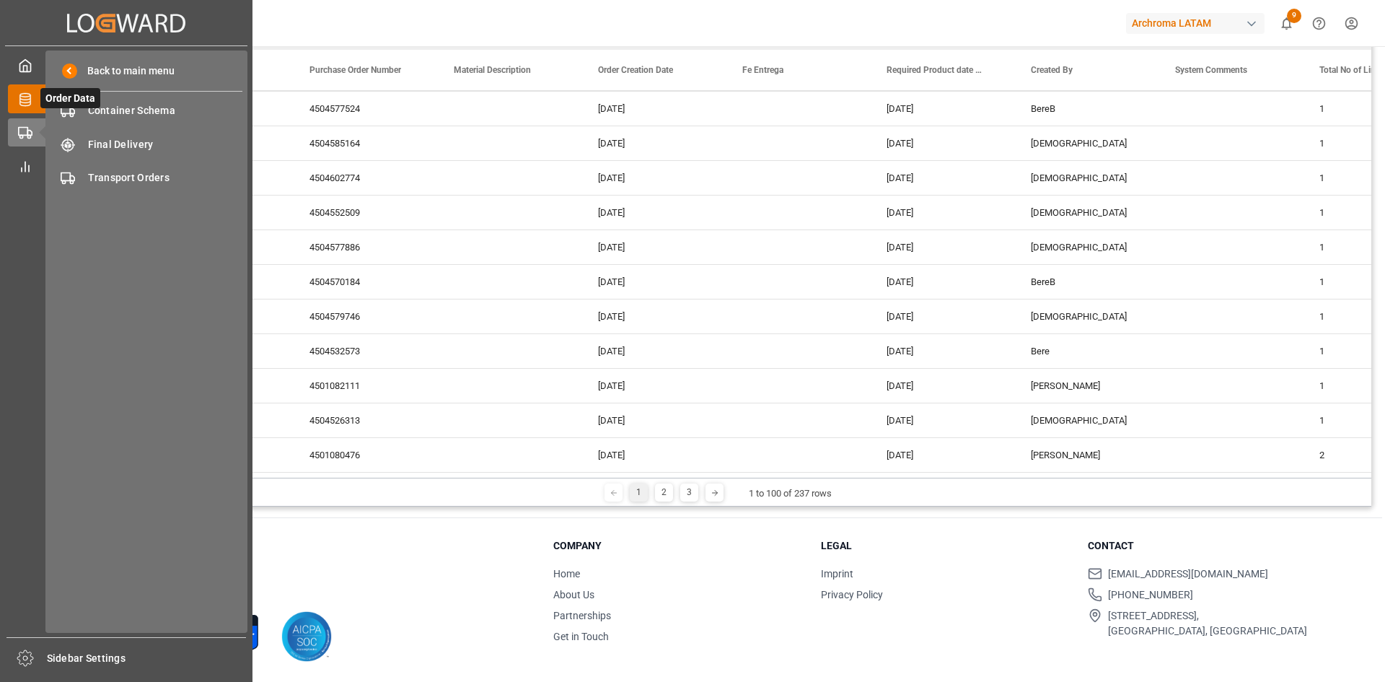
click at [29, 107] on div "Order Data Order Data" at bounding box center [126, 98] width 237 height 28
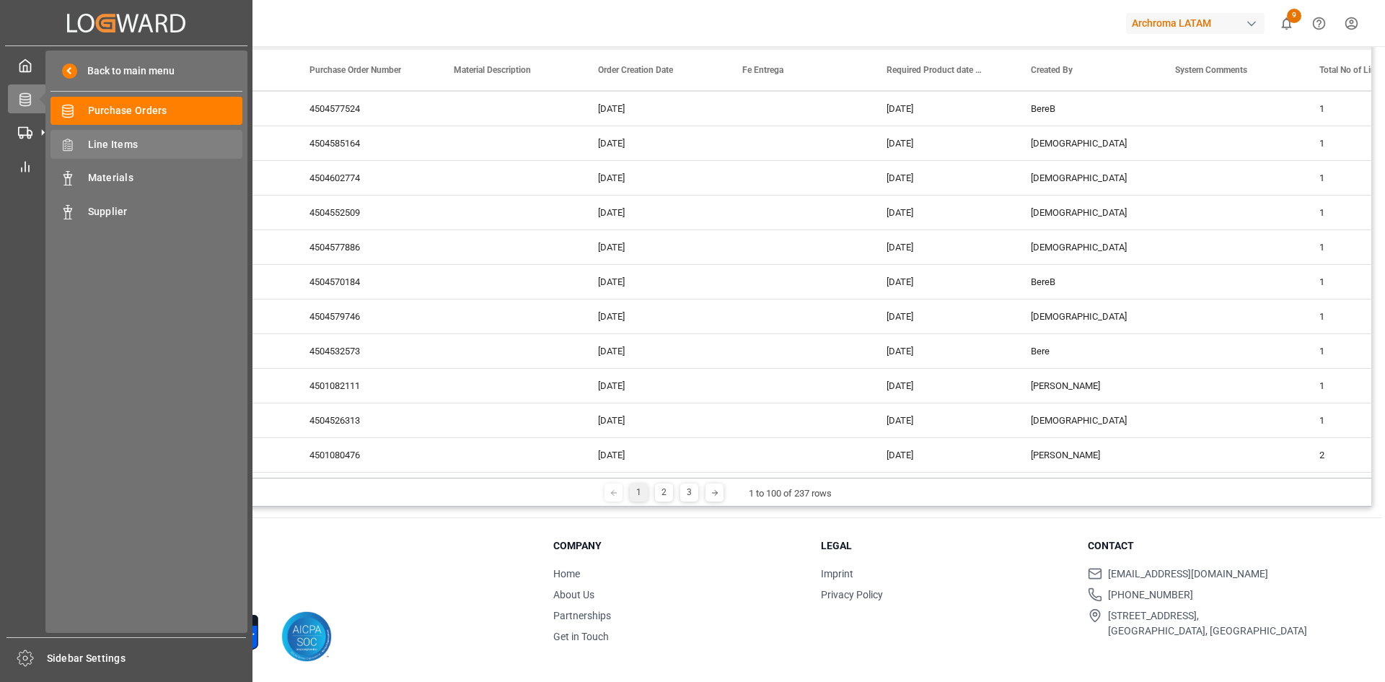
click at [139, 147] on span "Line Items" at bounding box center [165, 144] width 155 height 15
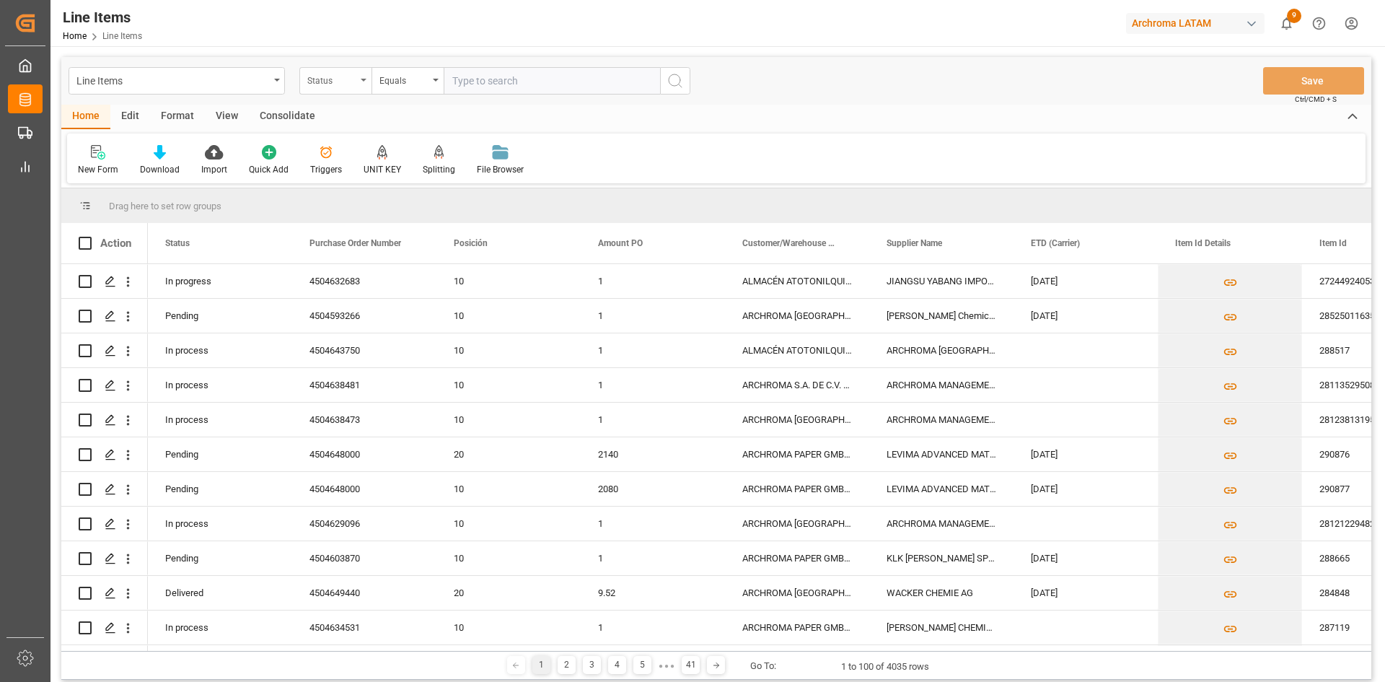
click at [346, 79] on div "Status" at bounding box center [331, 79] width 49 height 17
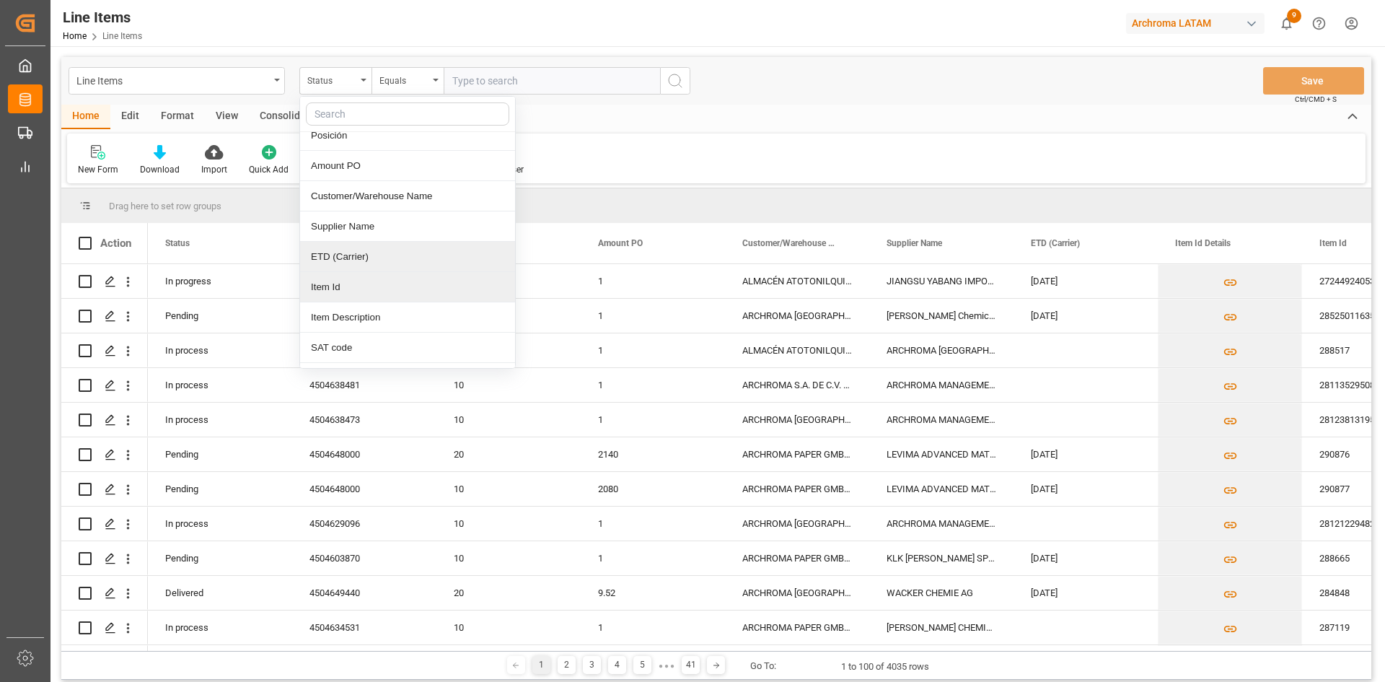
scroll to position [144, 0]
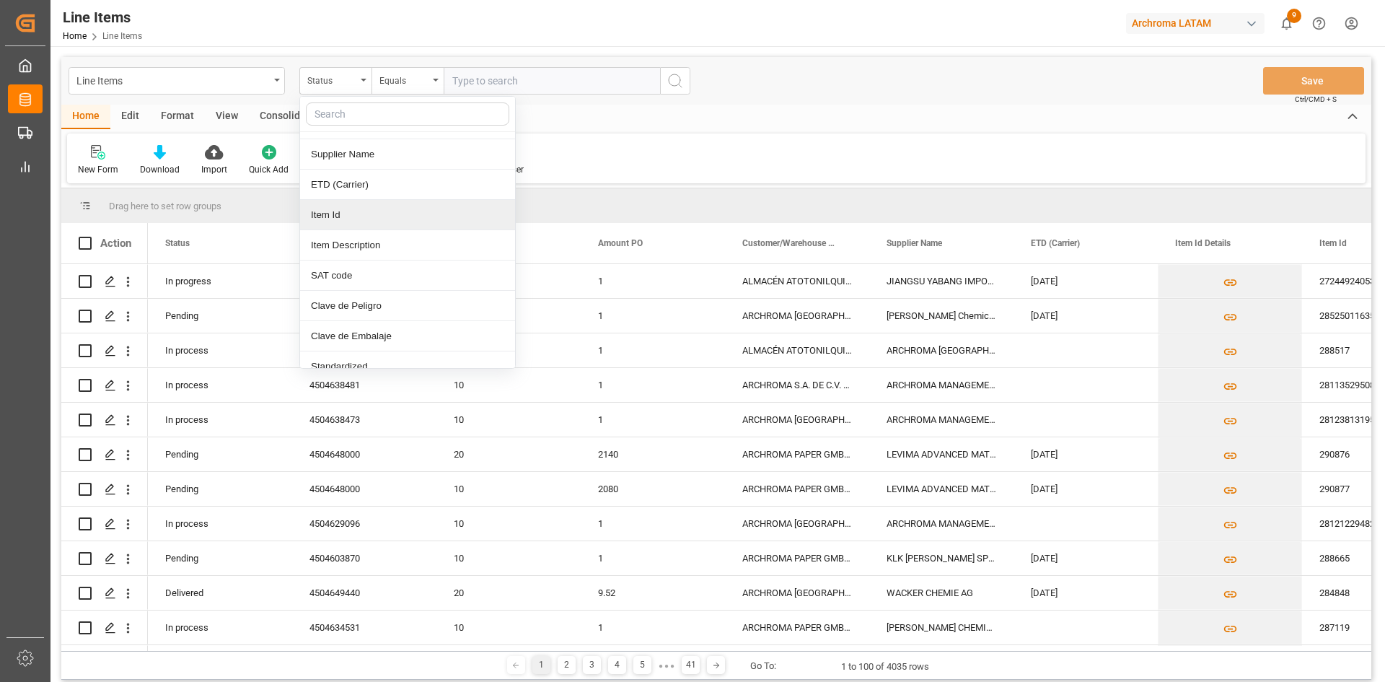
click at [385, 212] on div "Item Id" at bounding box center [407, 215] width 215 height 30
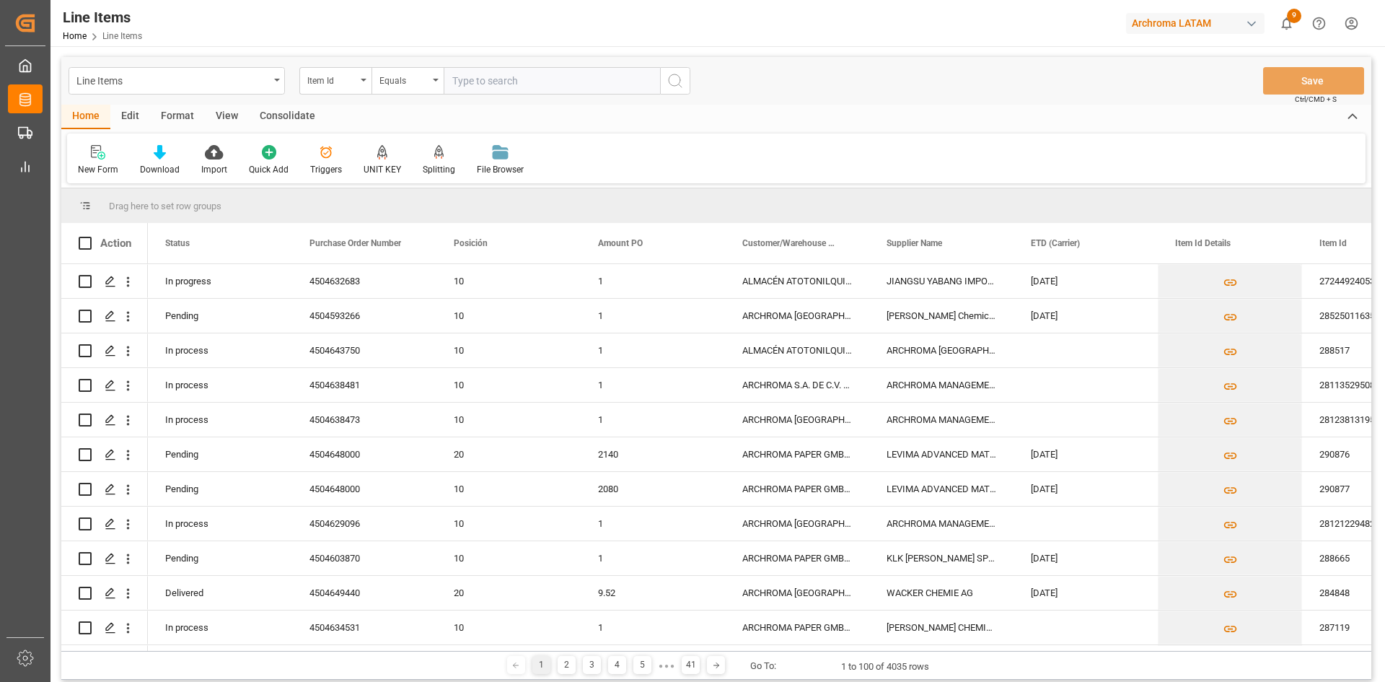
click at [468, 76] on input "text" at bounding box center [552, 80] width 216 height 27
paste input "28685522227"
type input "28685522227"
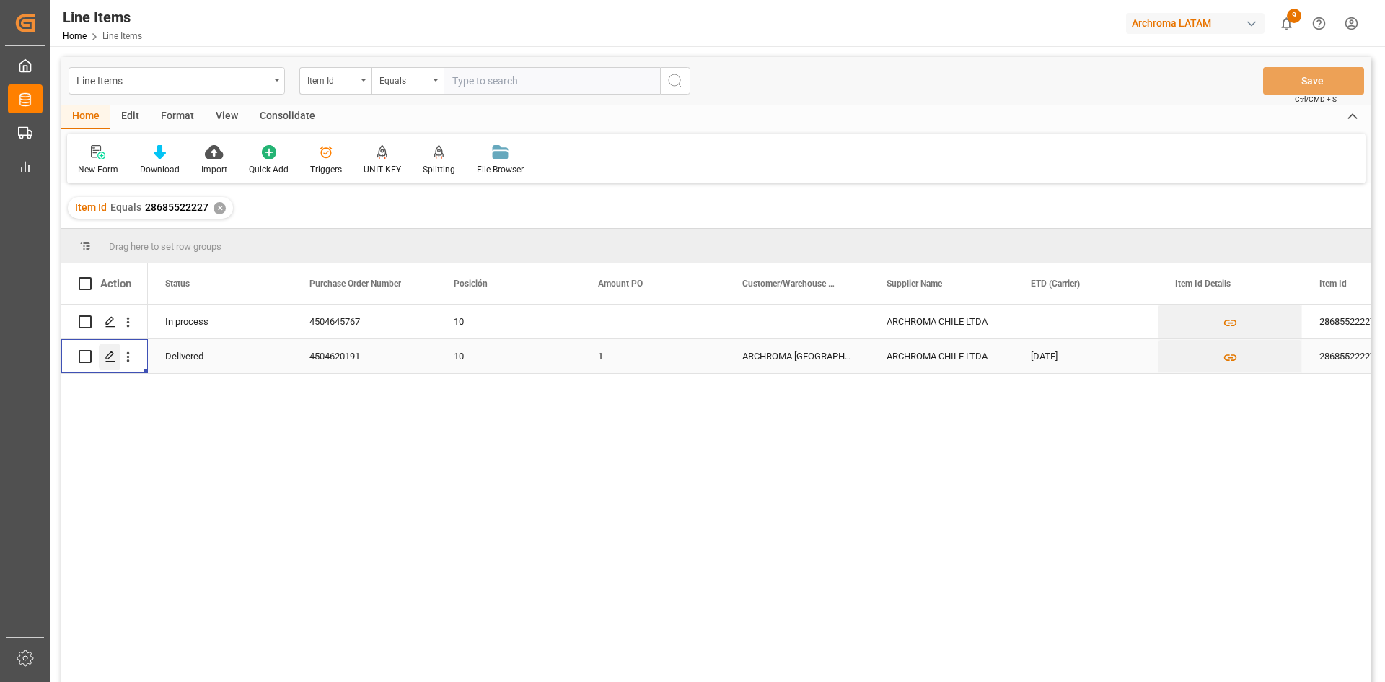
click at [111, 354] on icon "Press SPACE to select this row." at bounding box center [111, 357] width 12 height 12
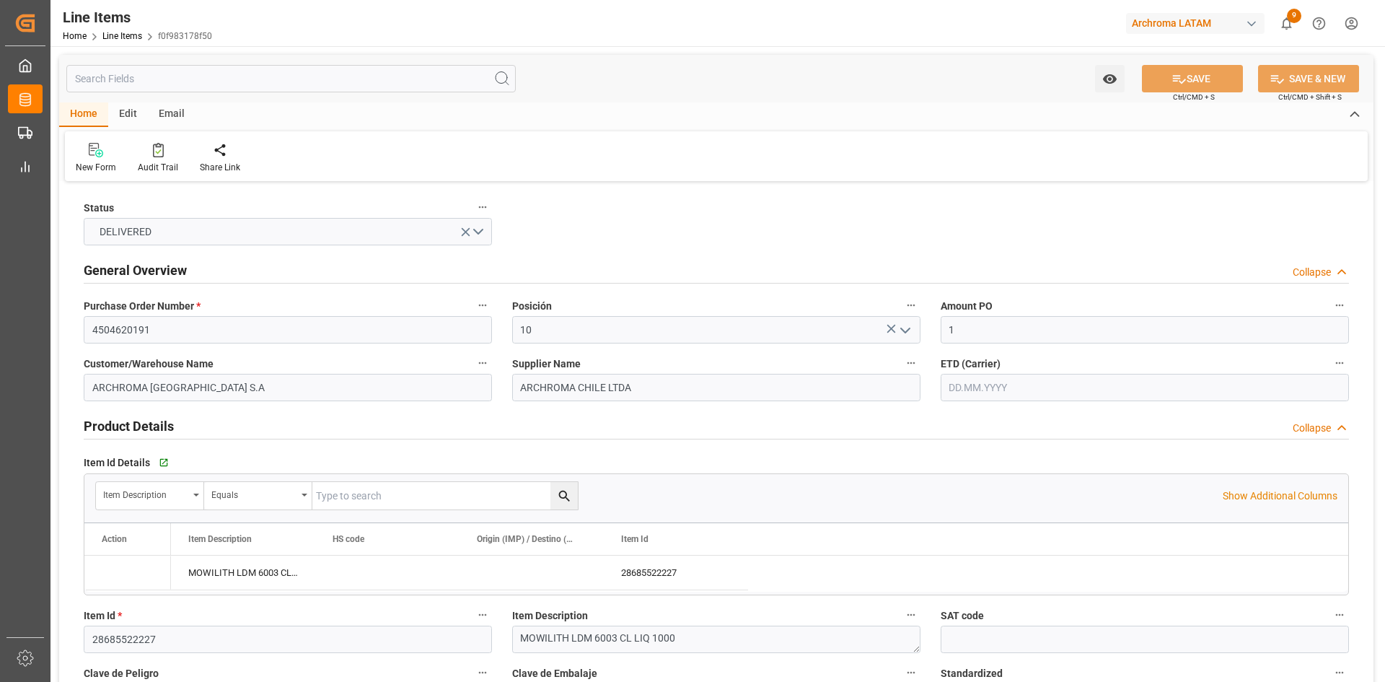
type input "20.06.2025"
type input "29.05.2025"
type input "[DATE] 19:43"
type input "20.05.2025 19:30"
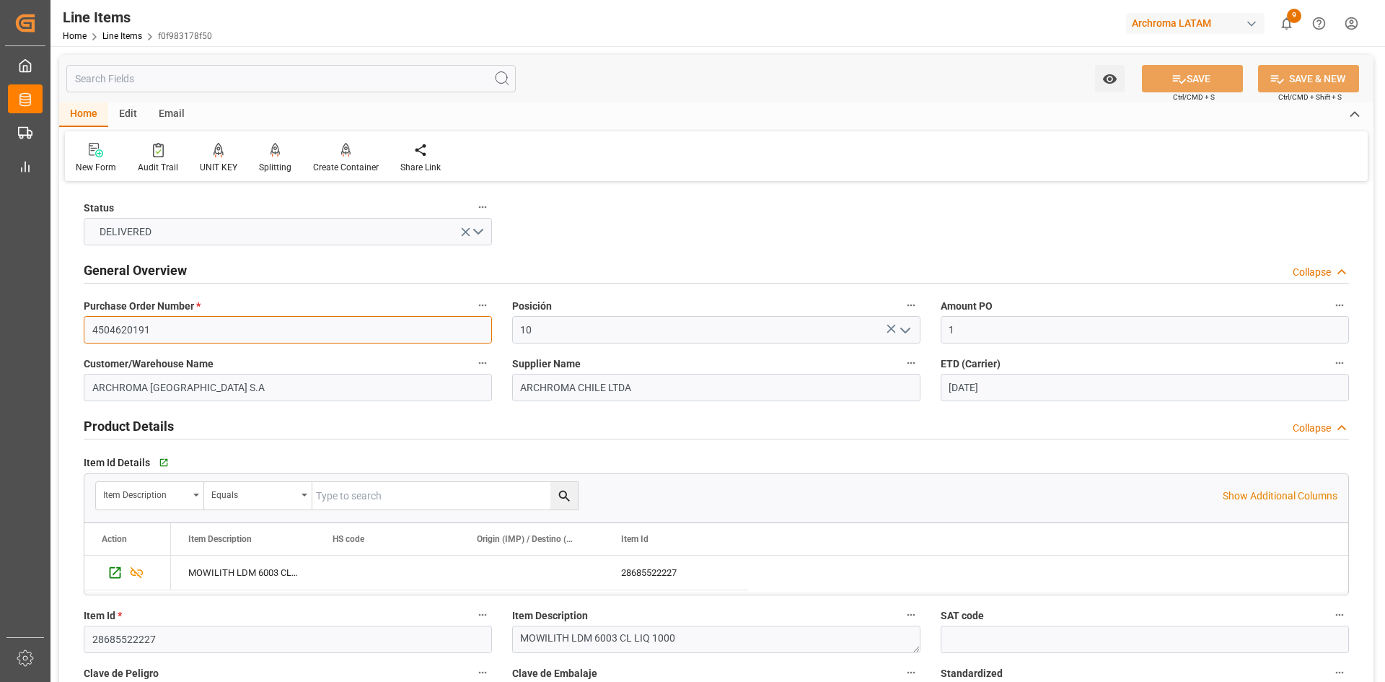
click at [216, 331] on input "4504620191" at bounding box center [288, 329] width 408 height 27
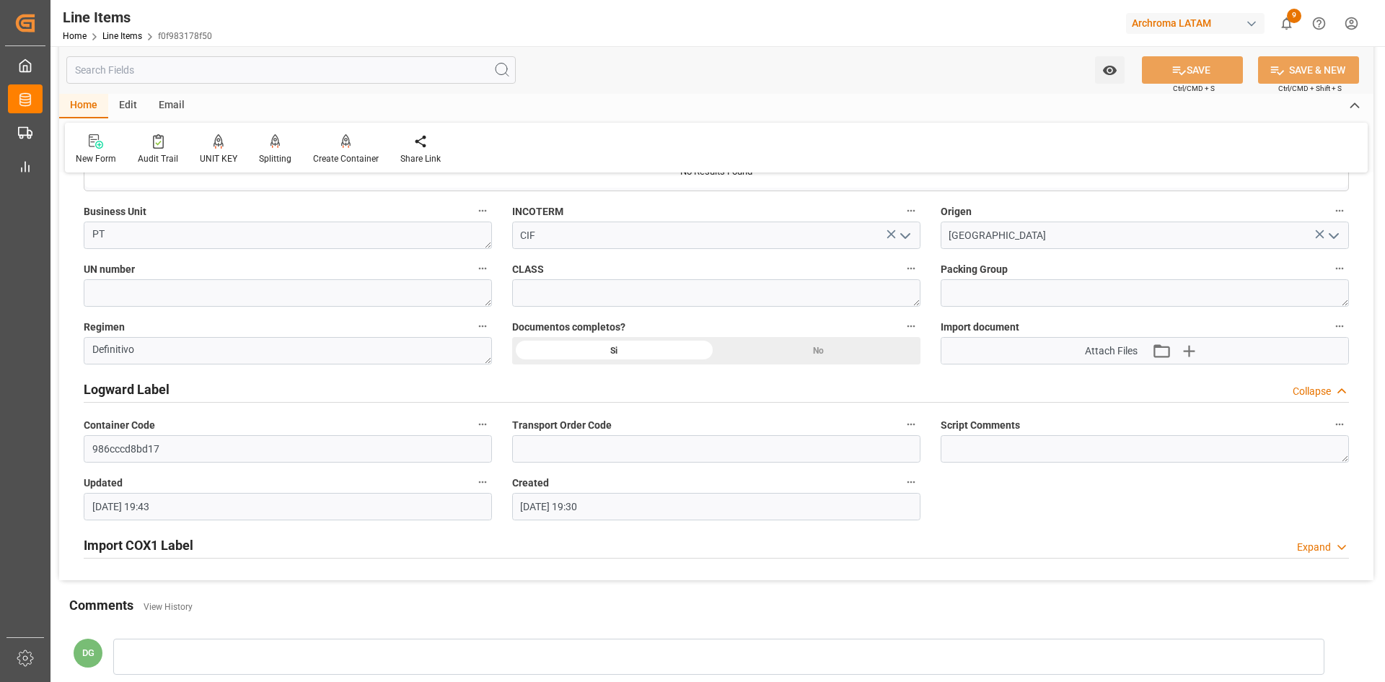
scroll to position [1208, 0]
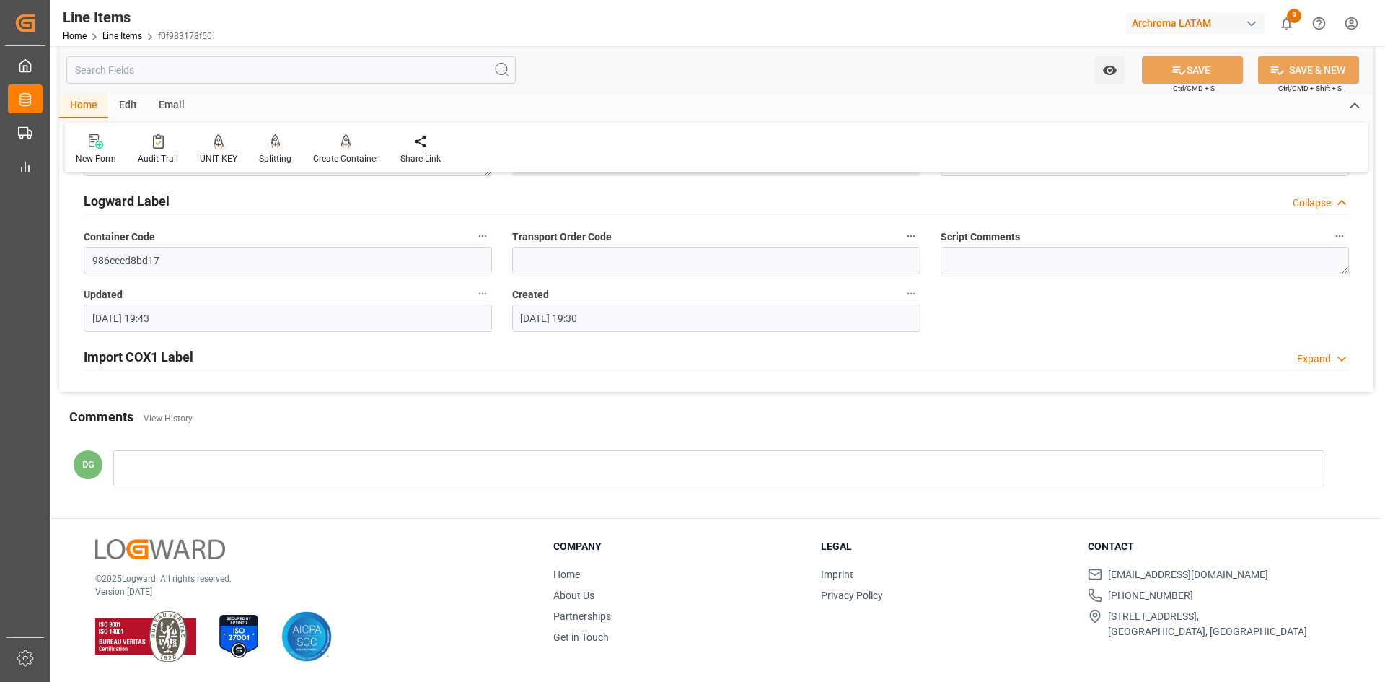
click at [193, 360] on h2 "Import COX1 Label" at bounding box center [139, 356] width 110 height 19
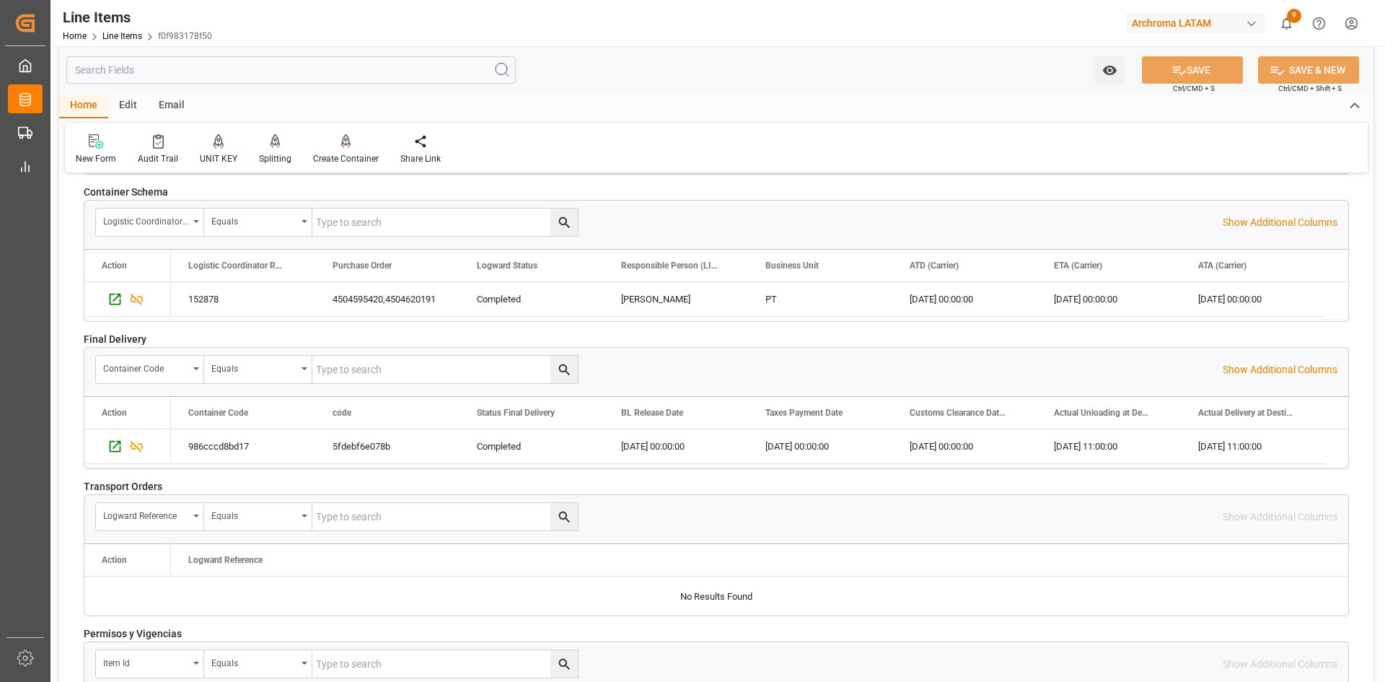
scroll to position [2073, 0]
click at [107, 298] on icon "Press SPACE to select this row." at bounding box center [114, 297] width 15 height 15
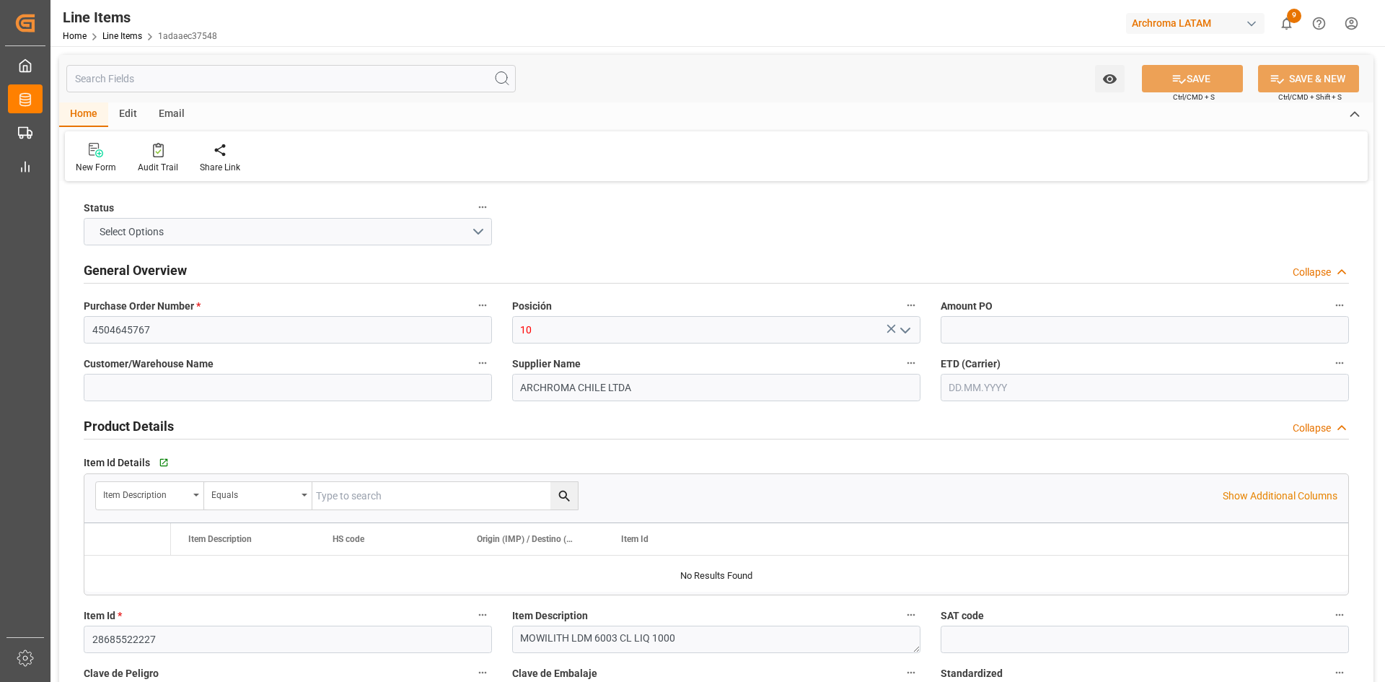
type input "3000"
type input "[DATE] 20:36"
type input "[DATE] 16:55"
click at [117, 571] on icon "Press SPACE to select this row." at bounding box center [116, 573] width 12 height 12
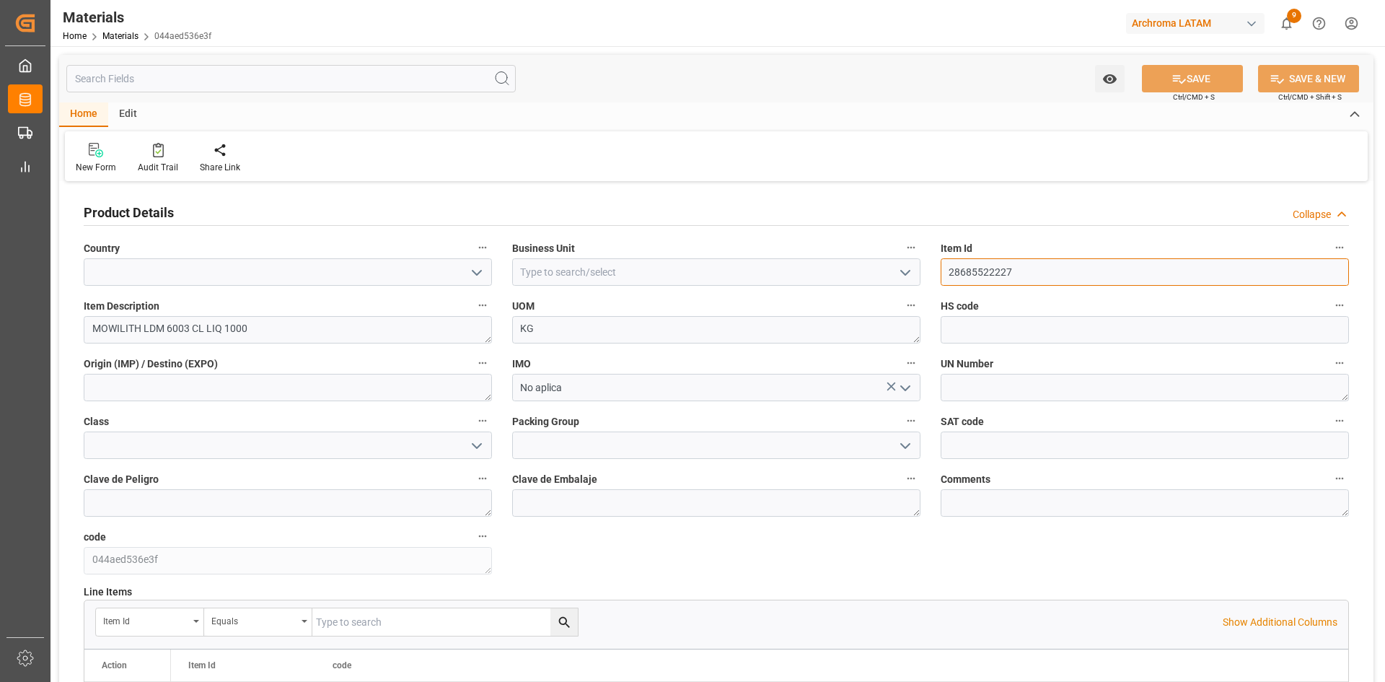
click at [966, 273] on input "28685522227" at bounding box center [1145, 271] width 408 height 27
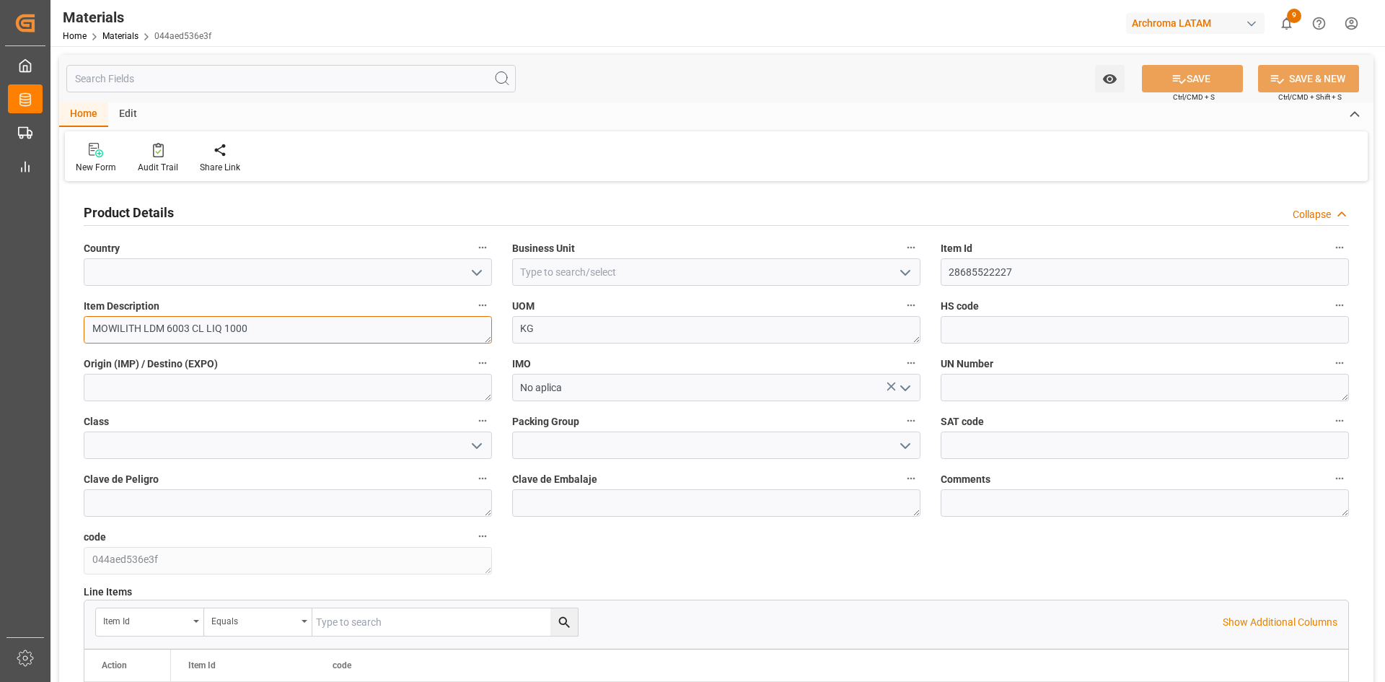
drag, startPoint x: 262, startPoint y: 328, endPoint x: 76, endPoint y: 329, distance: 186.1
click at [76, 329] on div "Item Description MOWILITH LDM 6003 CL LIQ 1000" at bounding box center [288, 320] width 429 height 58
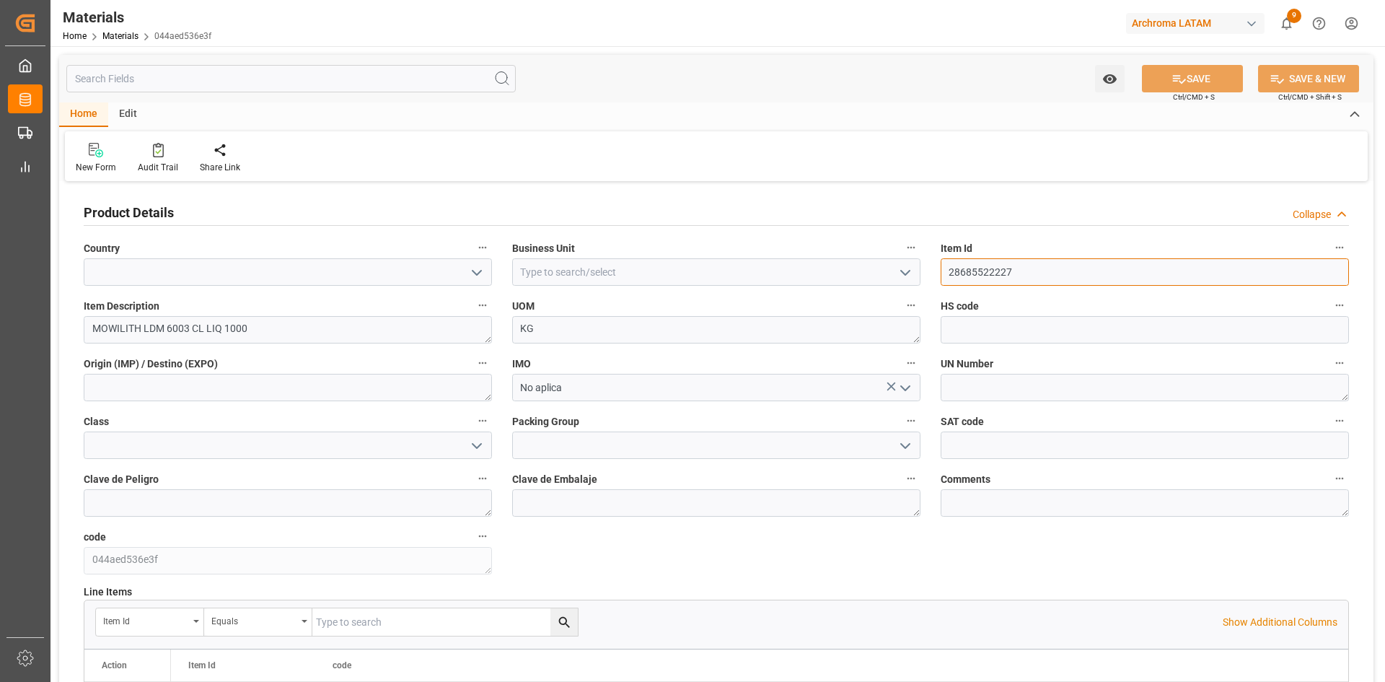
click at [973, 277] on input "28685522227" at bounding box center [1145, 271] width 408 height 27
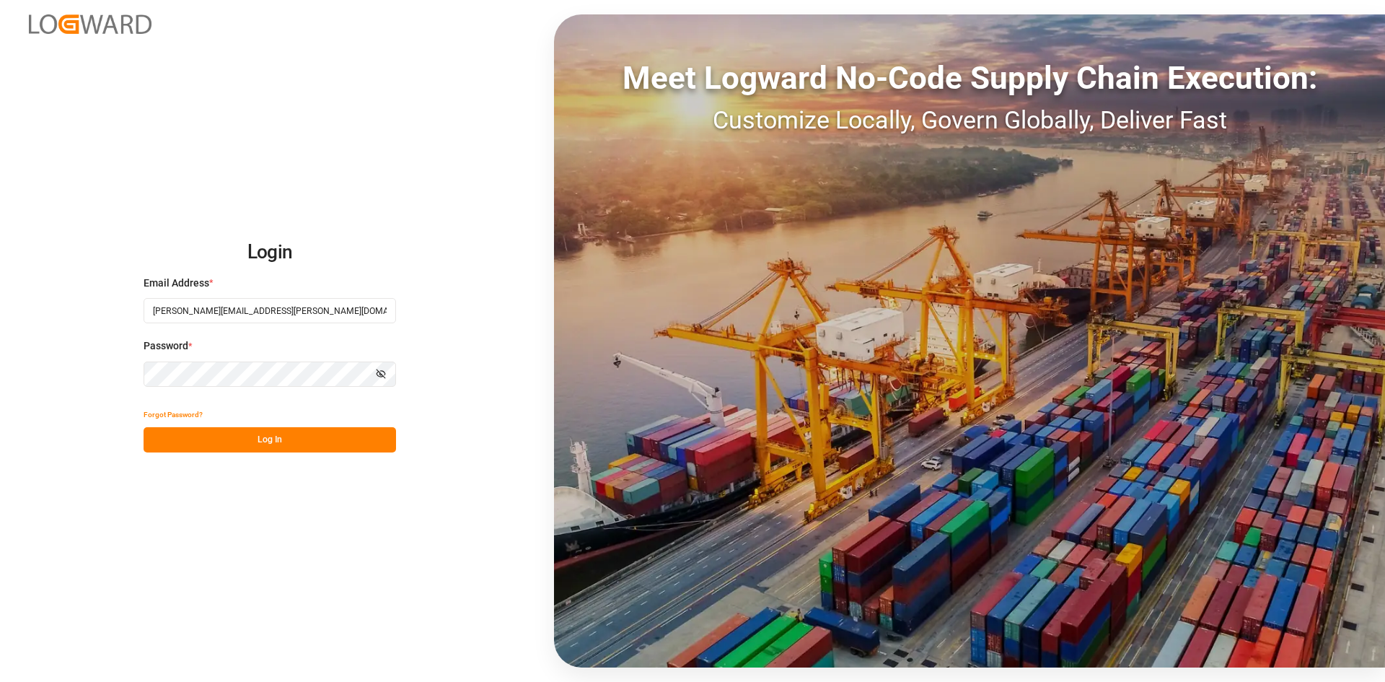
click at [288, 438] on button "Log In" at bounding box center [270, 439] width 253 height 25
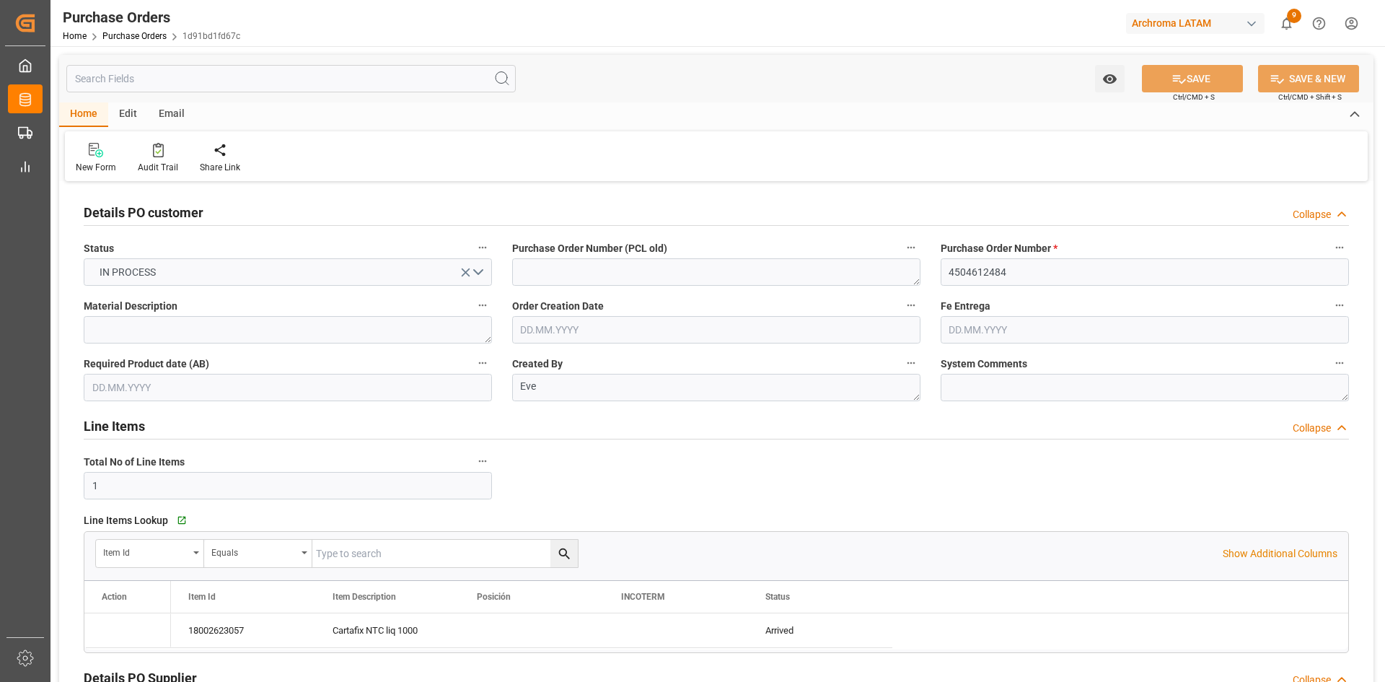
type input "[DATE]"
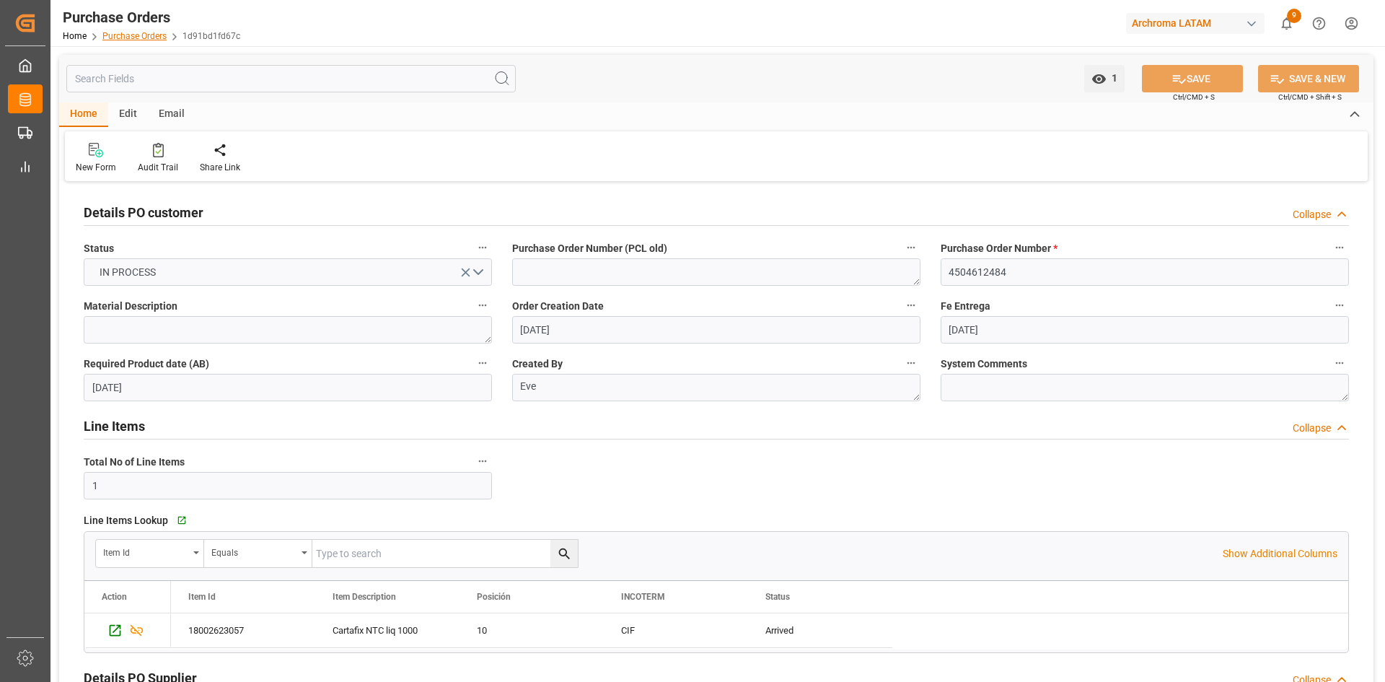
click at [145, 35] on link "Purchase Orders" at bounding box center [134, 36] width 64 height 10
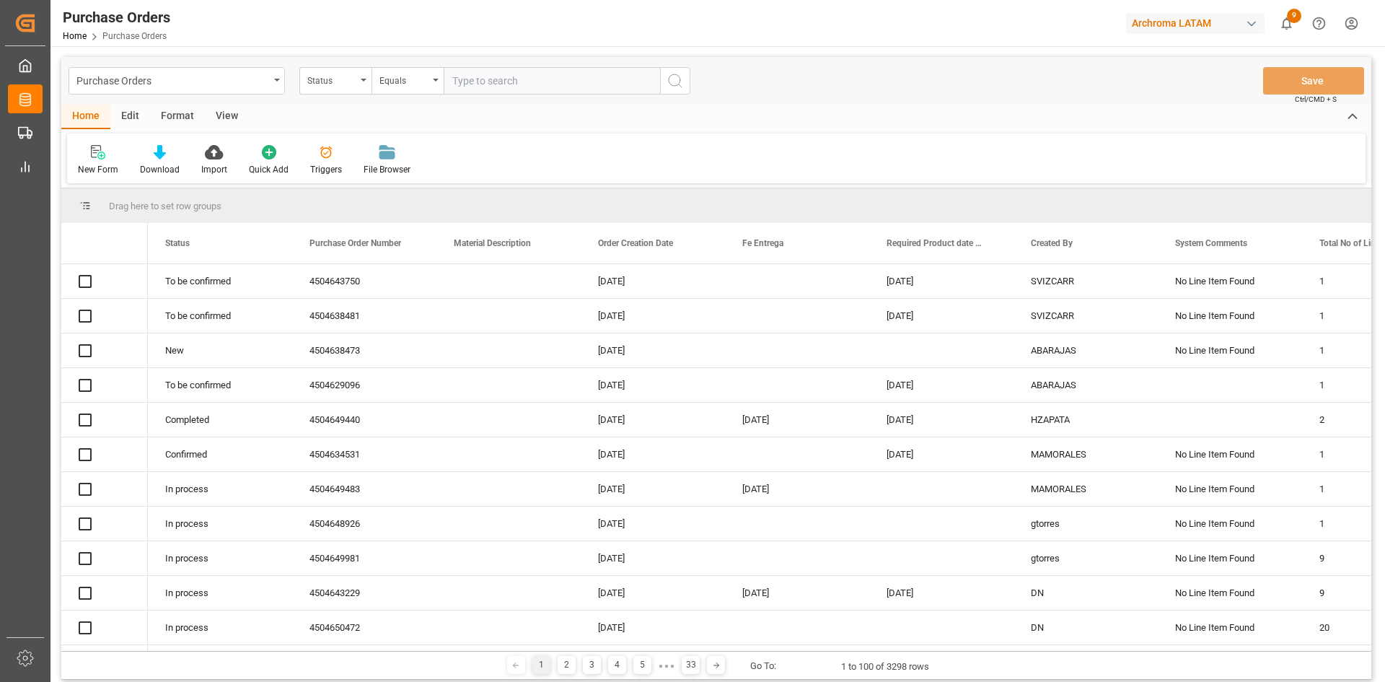
click at [354, 84] on div "Status" at bounding box center [331, 79] width 49 height 17
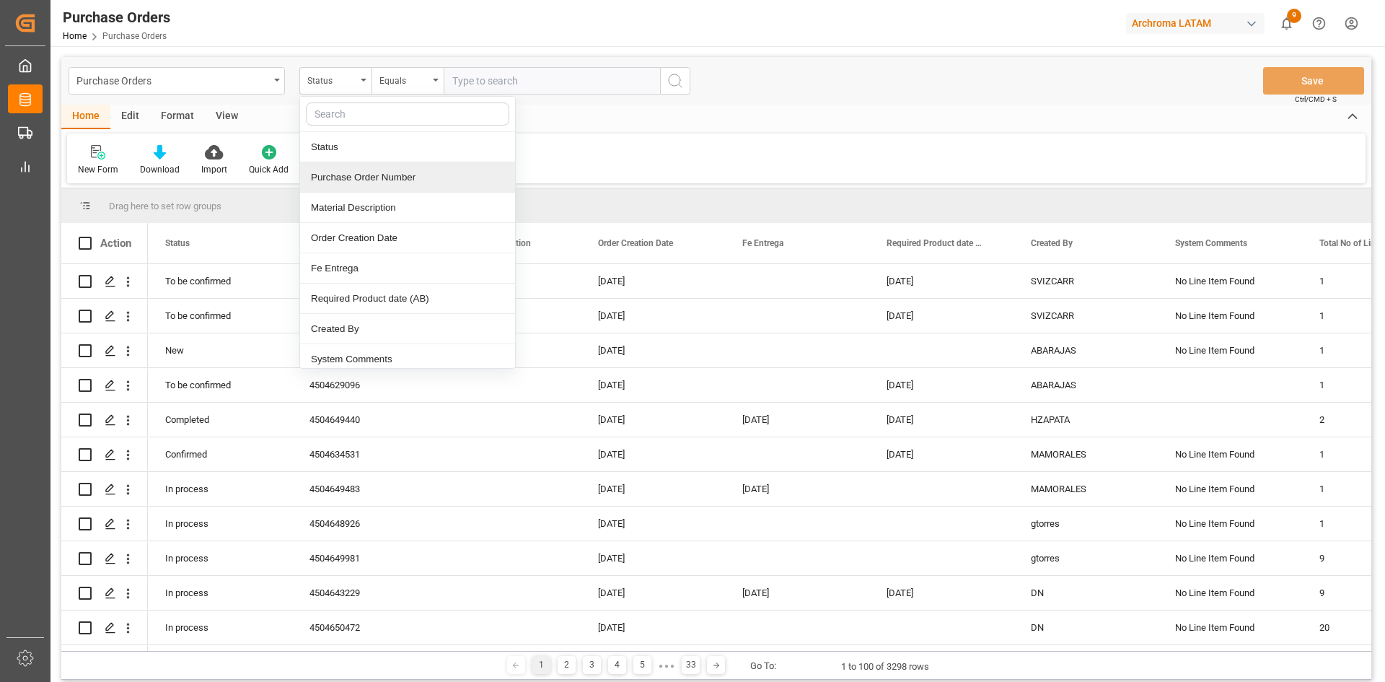
click at [394, 174] on div "Purchase Order Number" at bounding box center [407, 177] width 215 height 30
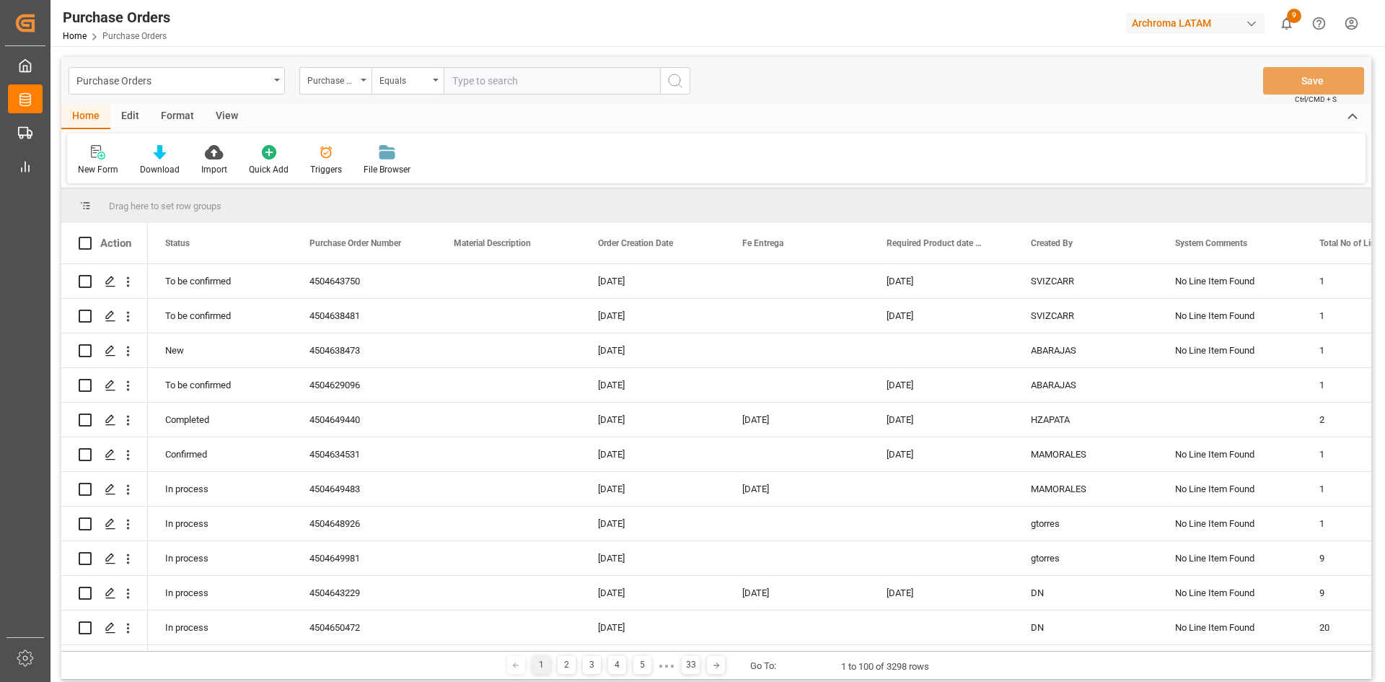
click at [469, 78] on input "text" at bounding box center [552, 80] width 216 height 27
paste input "4504620191"
type input "4504620191"
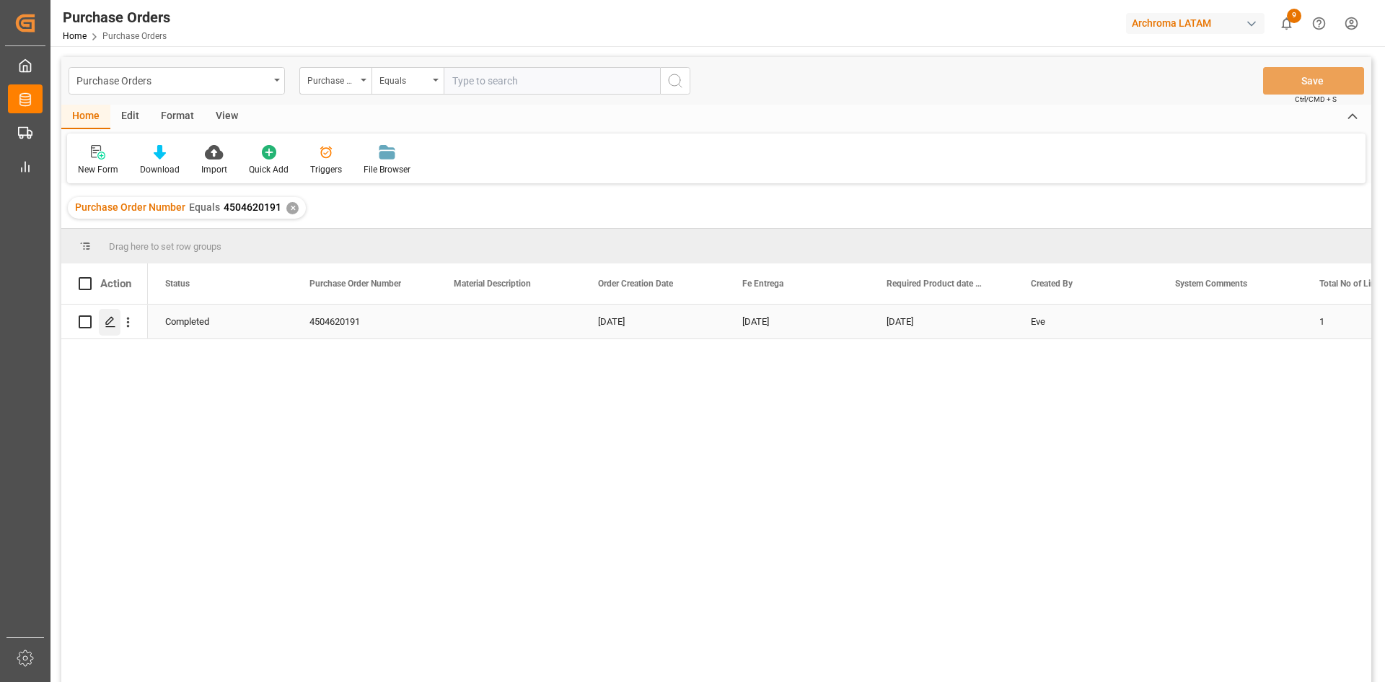
click at [108, 324] on polygon "Press SPACE to select this row." at bounding box center [109, 320] width 7 height 7
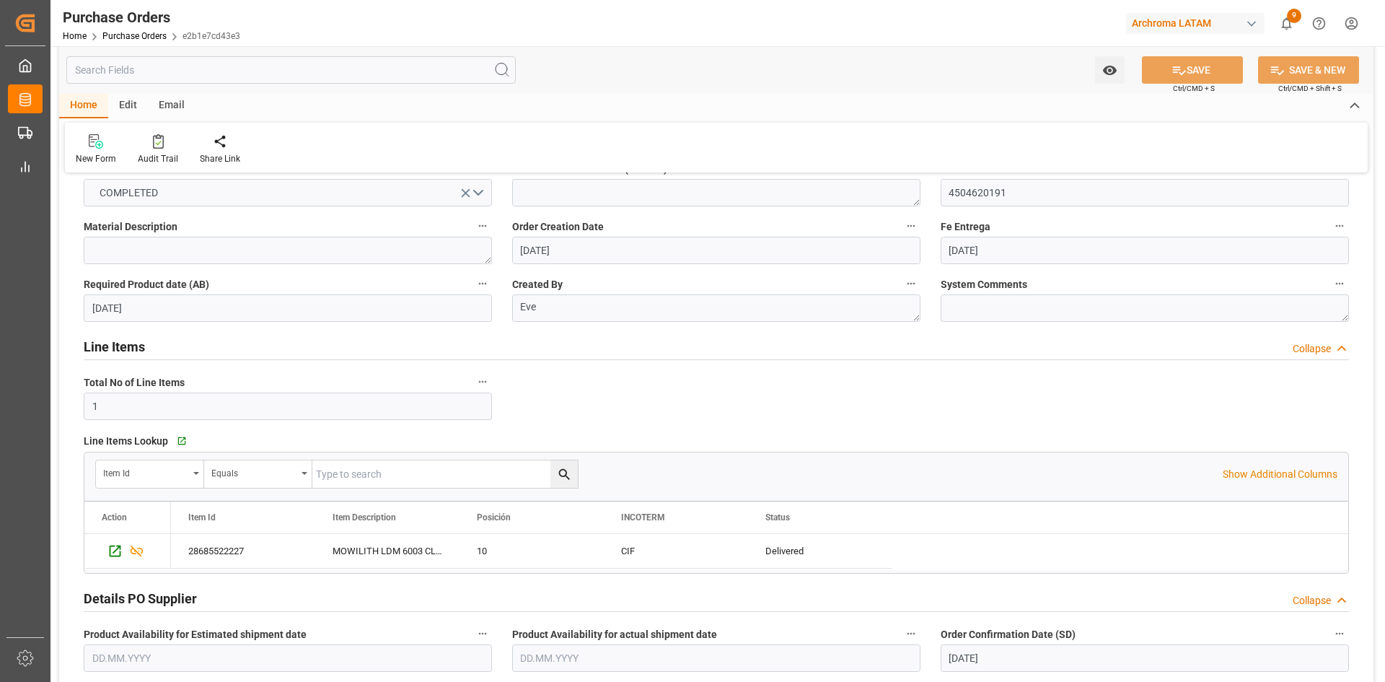
scroll to position [72, 0]
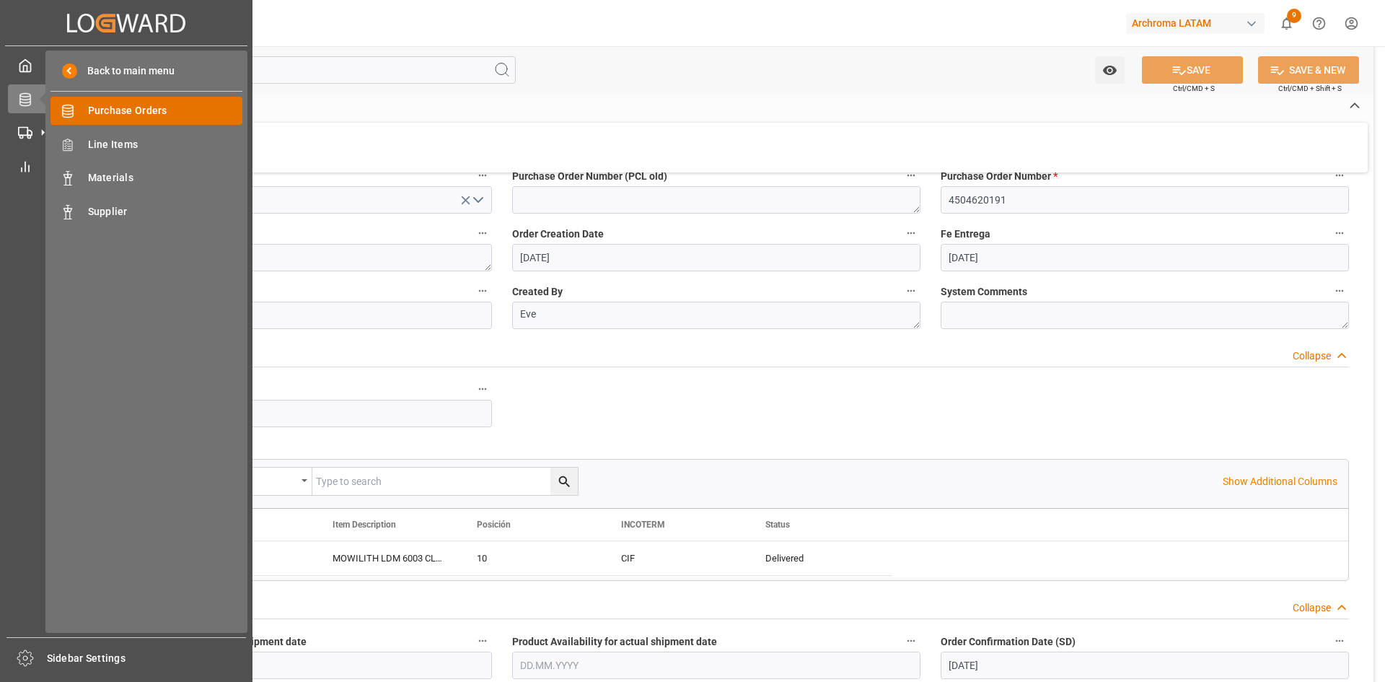
click at [124, 108] on span "Purchase Orders" at bounding box center [165, 110] width 155 height 15
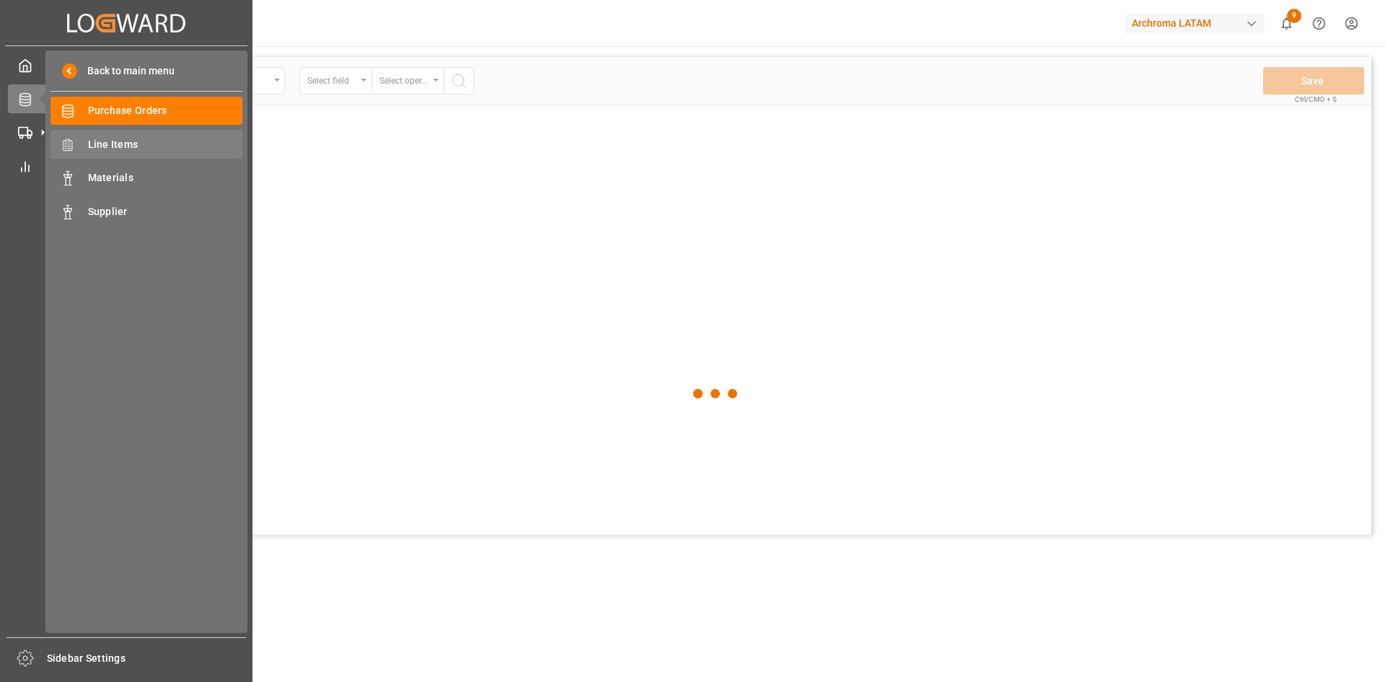
click at [140, 133] on div "Line Items Line Items" at bounding box center [147, 144] width 192 height 28
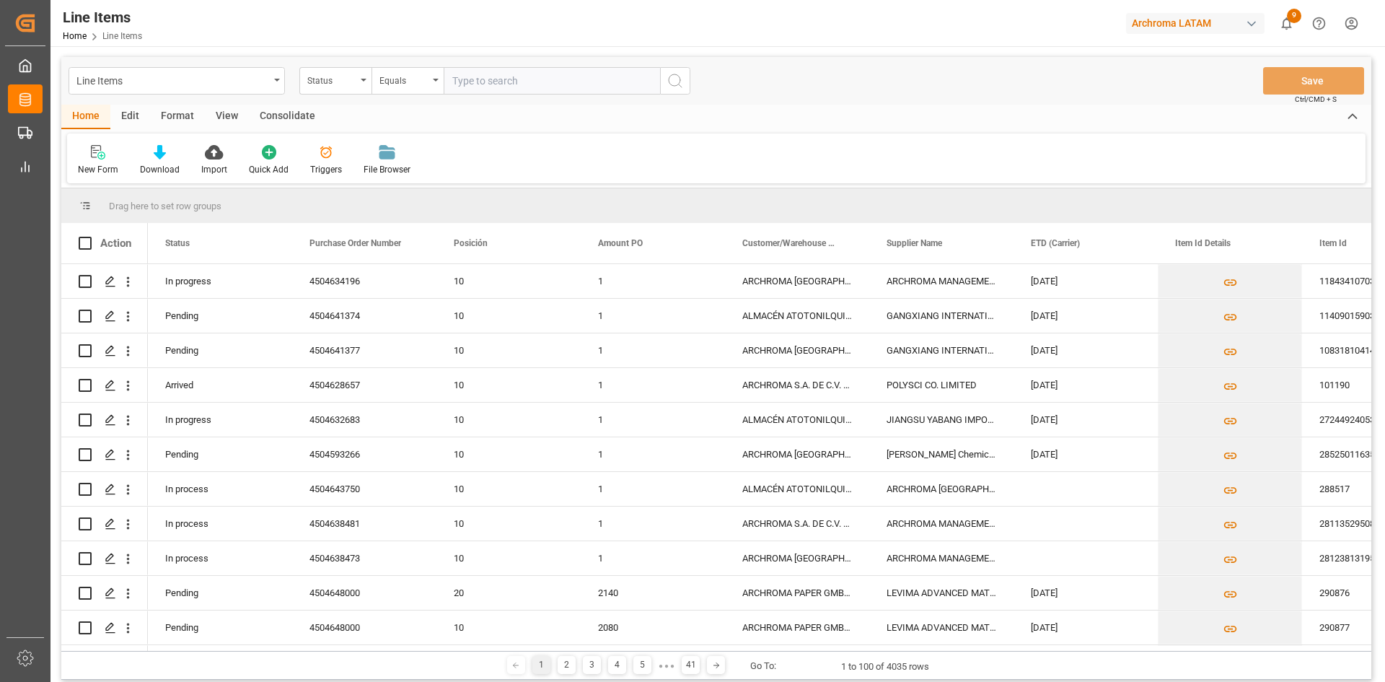
click at [361, 79] on icon "open menu" at bounding box center [364, 80] width 6 height 3
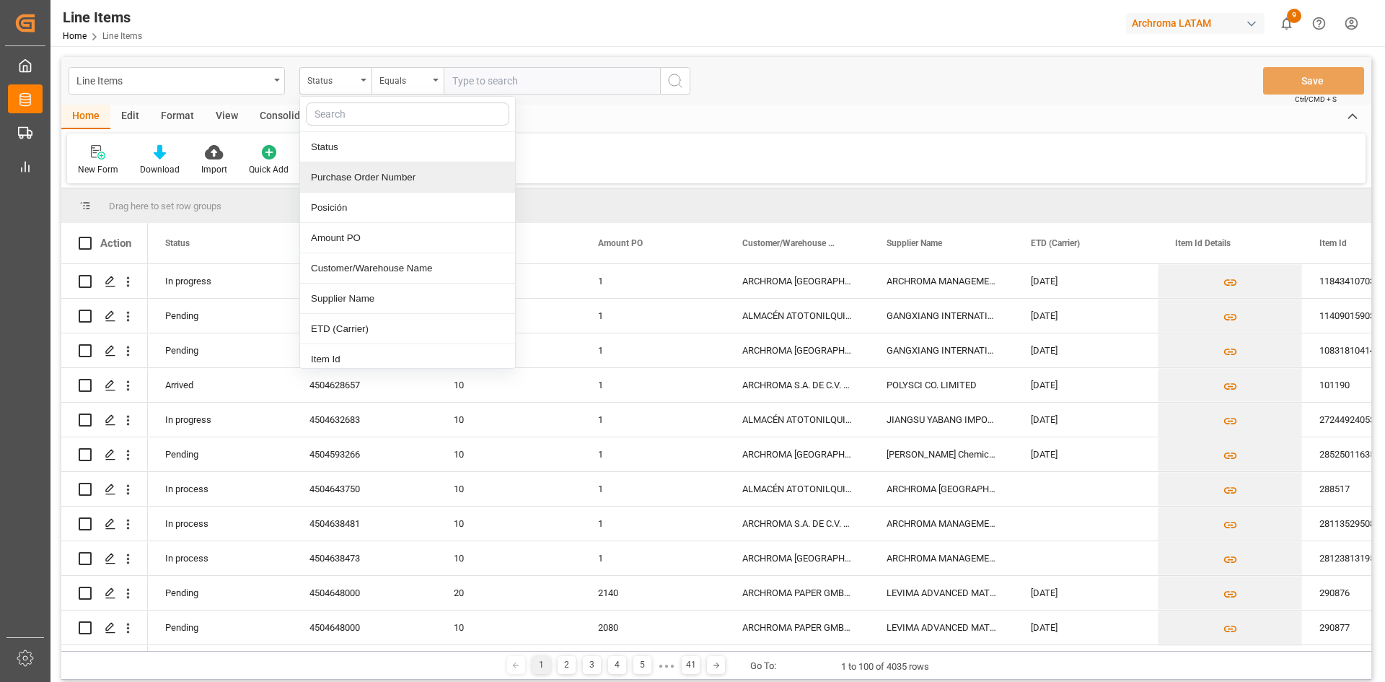
click at [377, 169] on div "Purchase Order Number" at bounding box center [407, 177] width 215 height 30
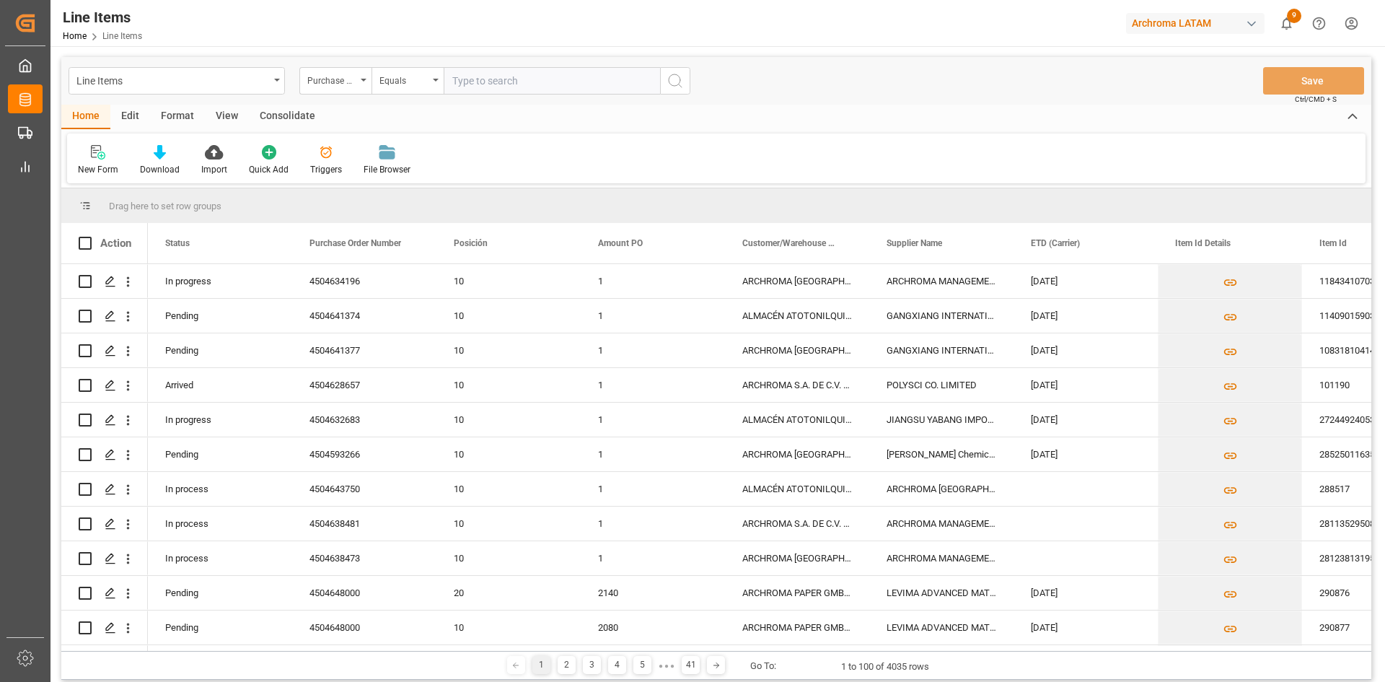
click at [473, 71] on input "text" at bounding box center [552, 80] width 216 height 27
paste input "4504633272"
type input "4504633272"
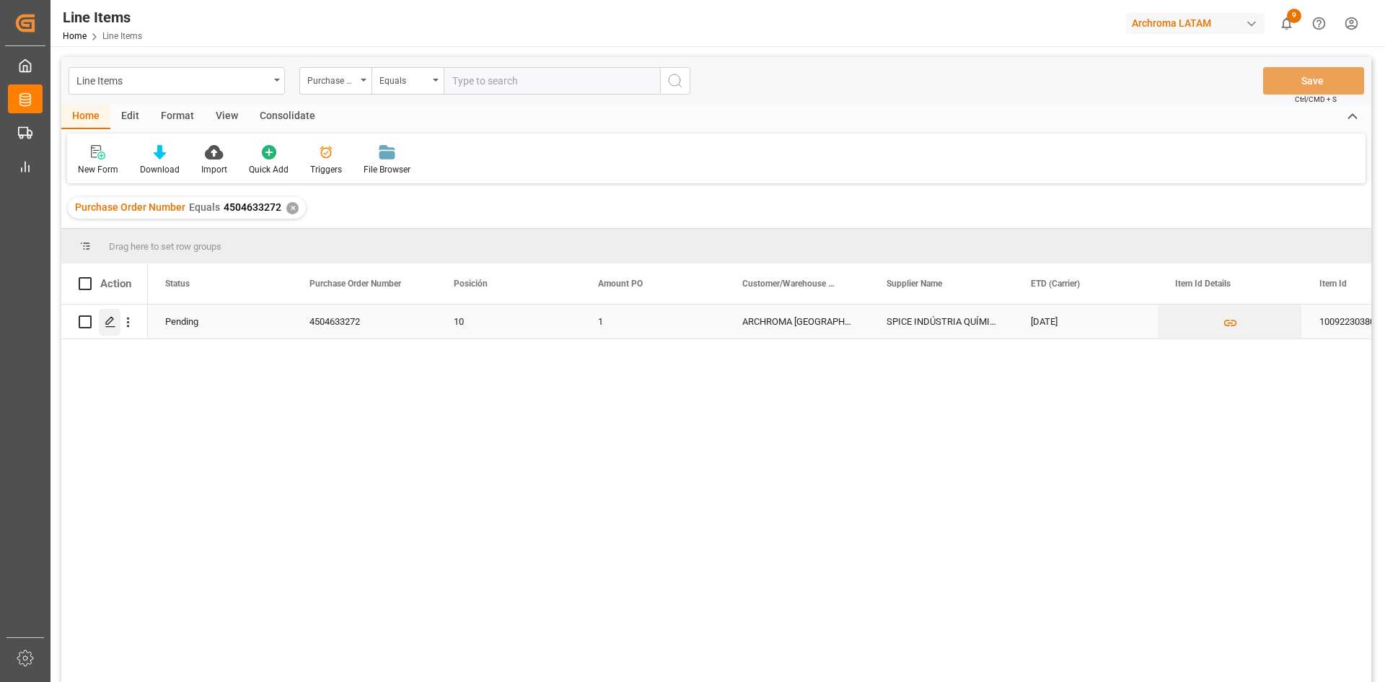
click at [111, 320] on icon "Press SPACE to select this row." at bounding box center [111, 322] width 12 height 12
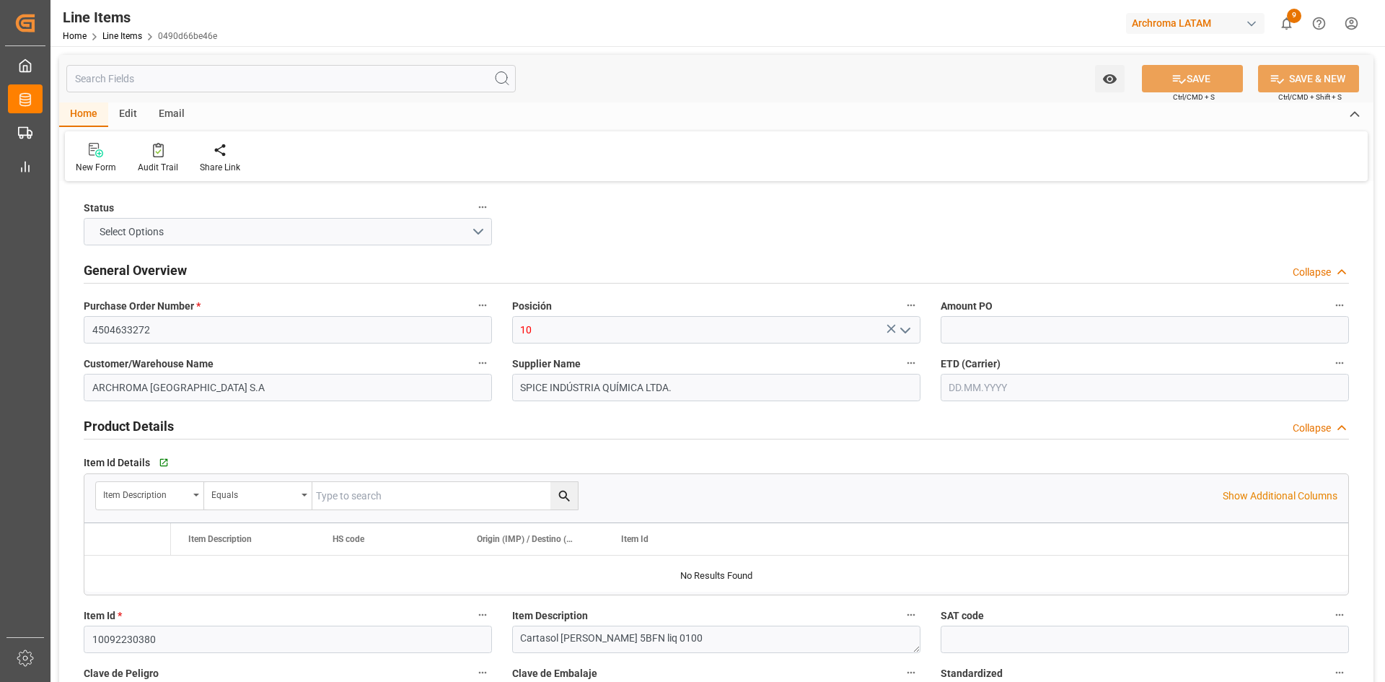
type input "1"
type input "12171500"
type input "5"
type input "500"
type input "546"
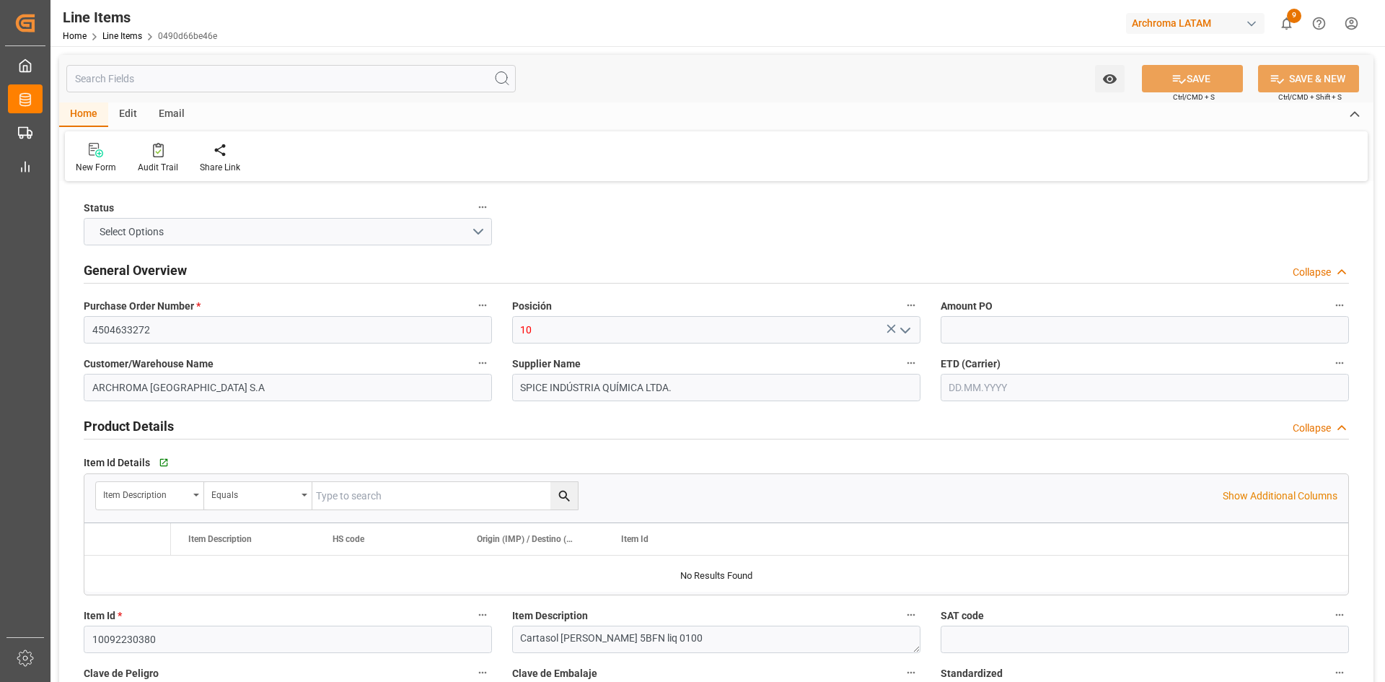
type input "1610"
type input "3204140599"
type input "10.09.2025"
type input "21.07.2025"
type input "25.08.2025 07:14"
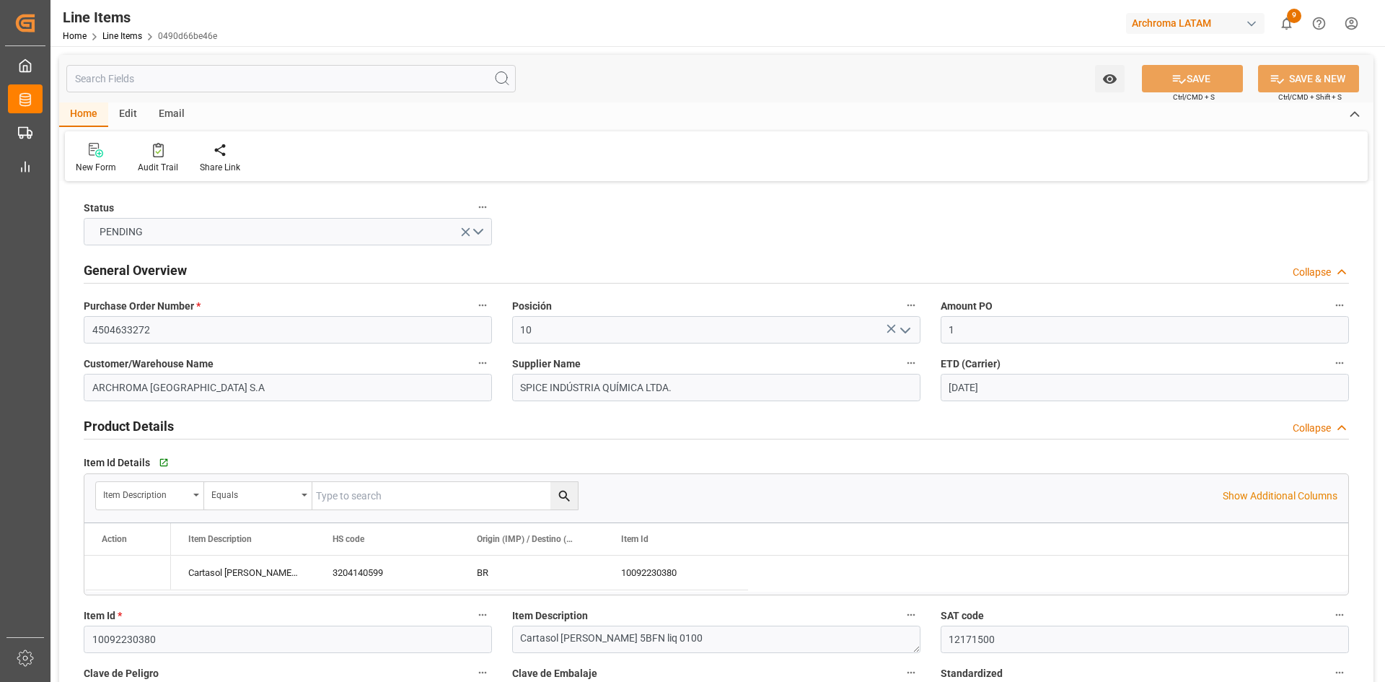
type input "27.06.2025 19:28"
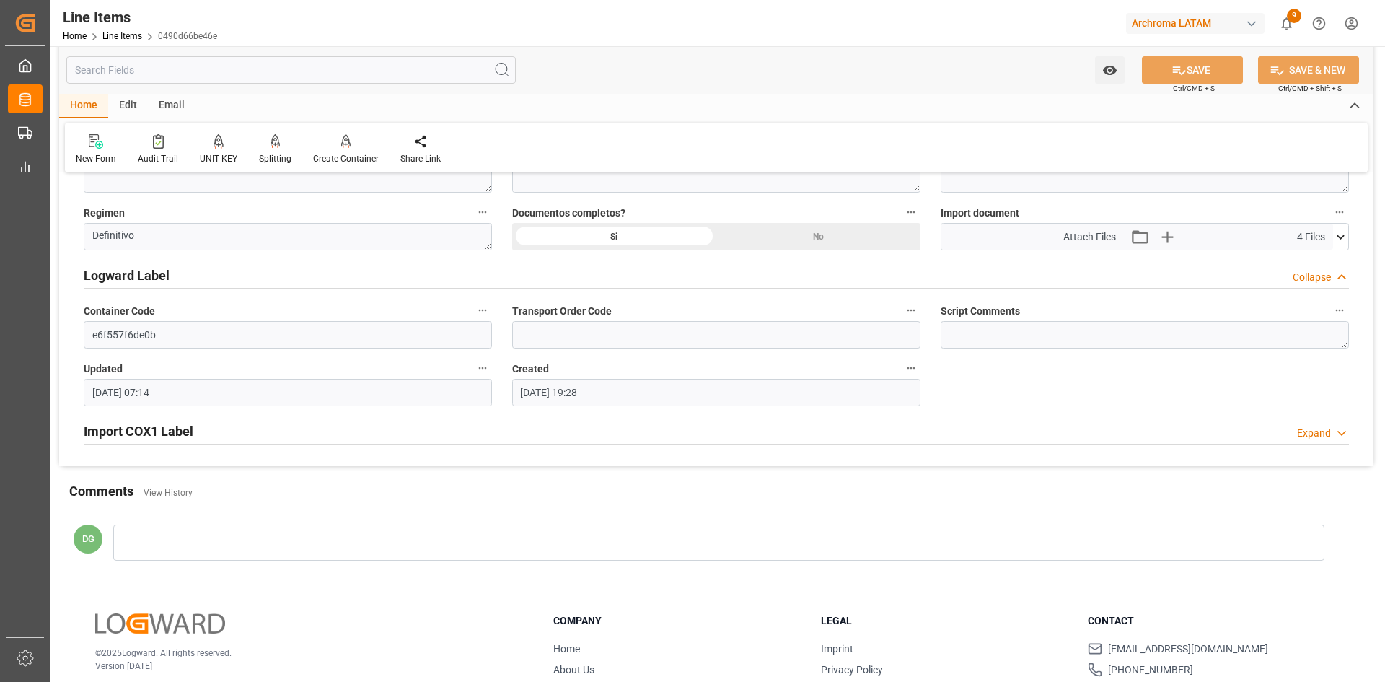
scroll to position [1063, 0]
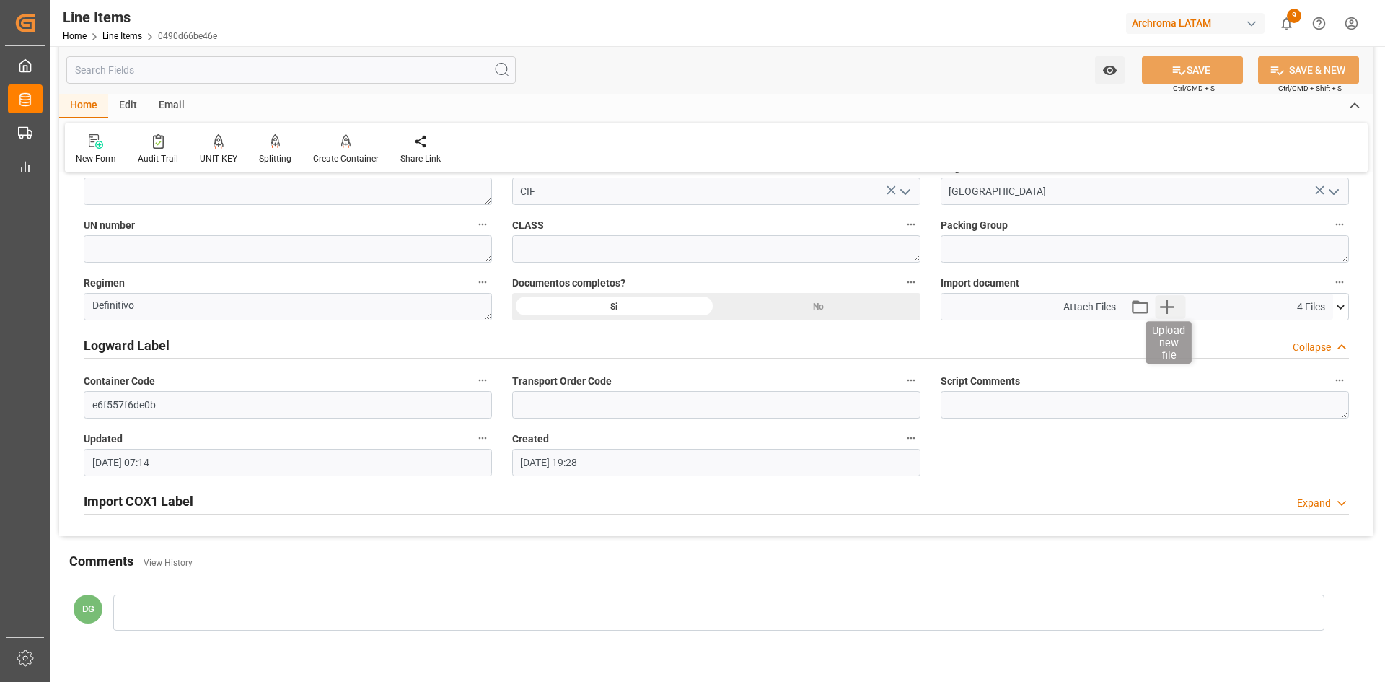
click at [1169, 297] on icon "button" at bounding box center [1166, 306] width 23 height 23
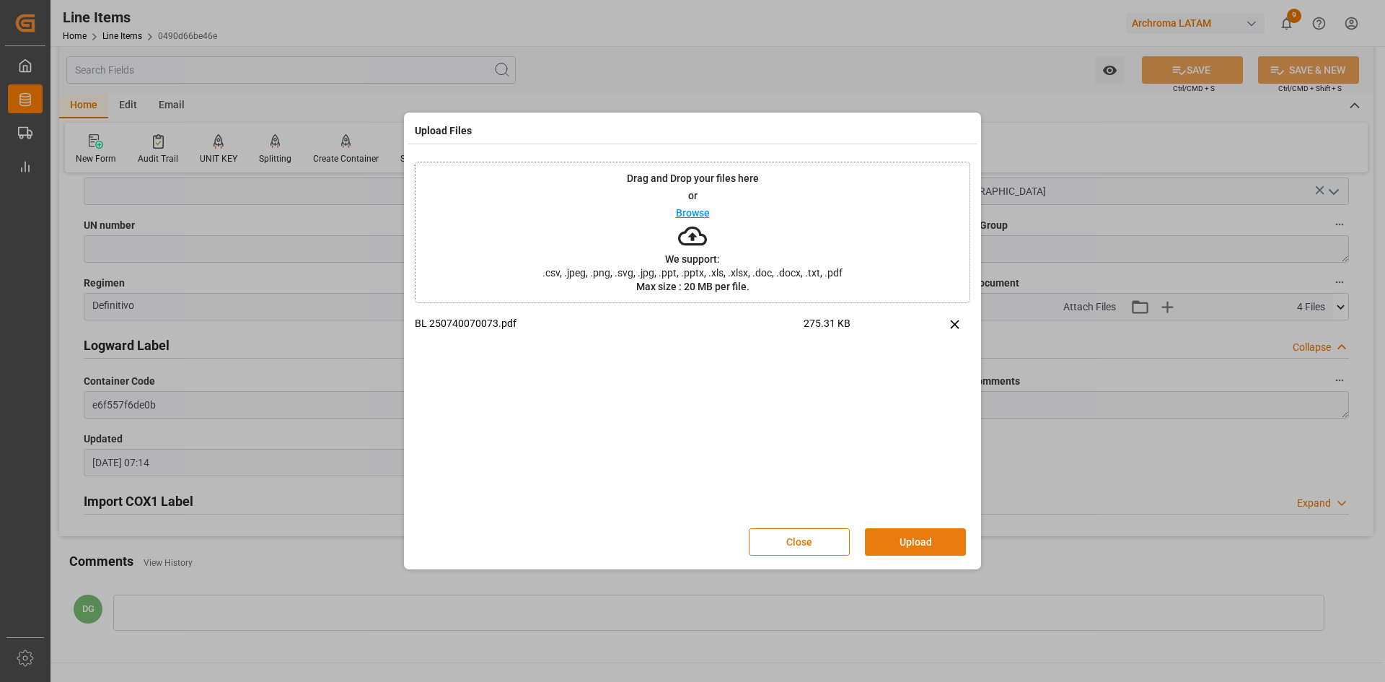
click at [902, 536] on button "Upload" at bounding box center [915, 541] width 101 height 27
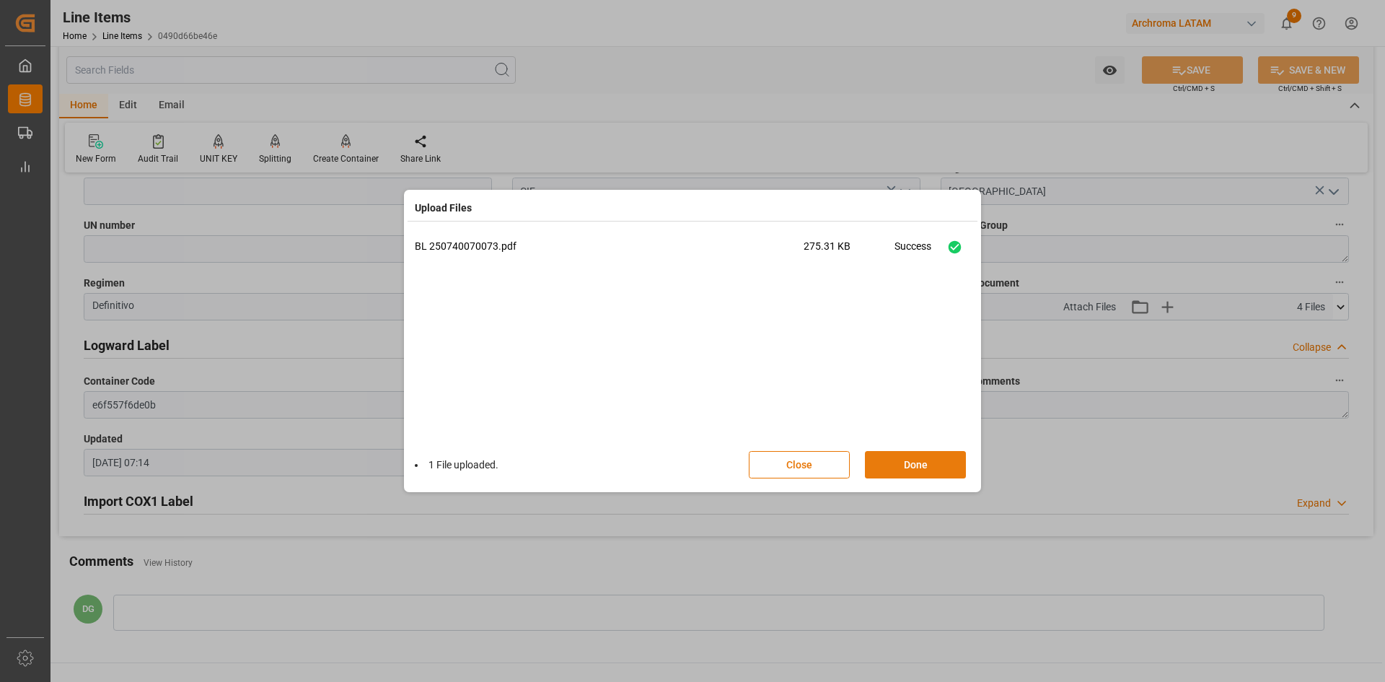
click at [904, 467] on button "Done" at bounding box center [915, 464] width 101 height 27
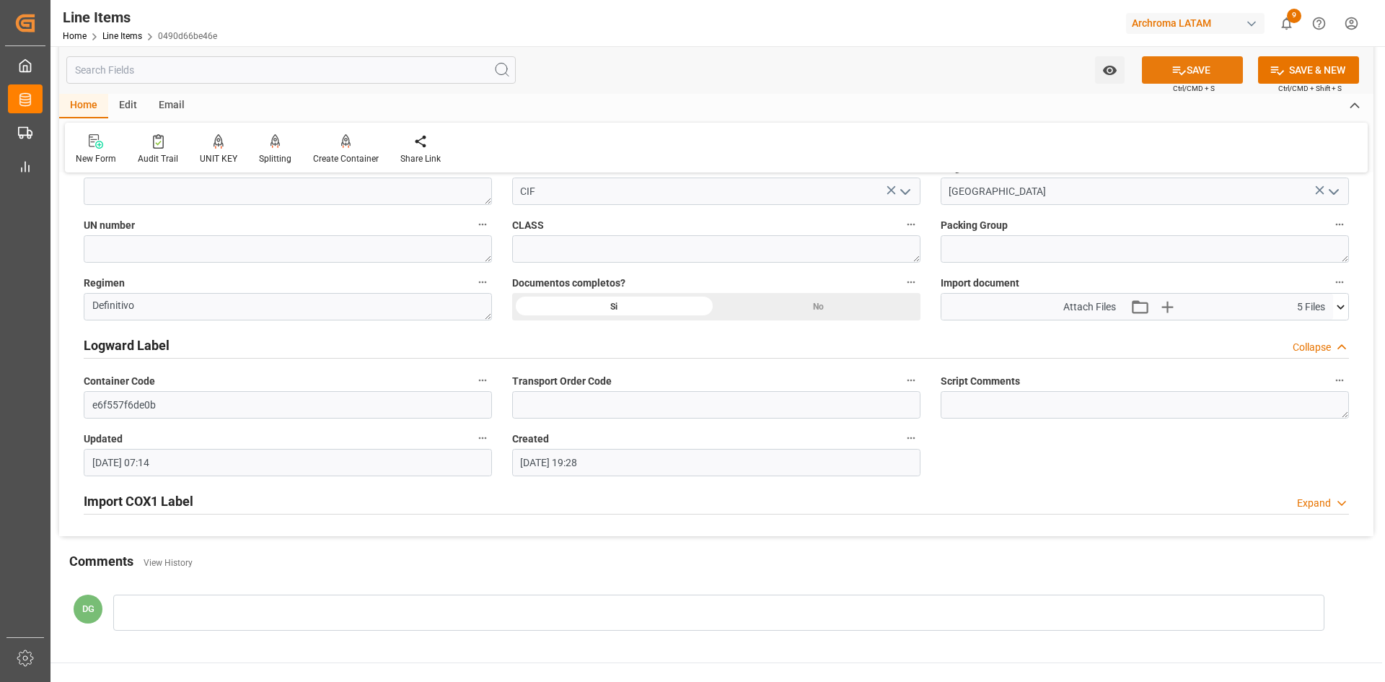
click at [1193, 77] on button "SAVE" at bounding box center [1192, 69] width 101 height 27
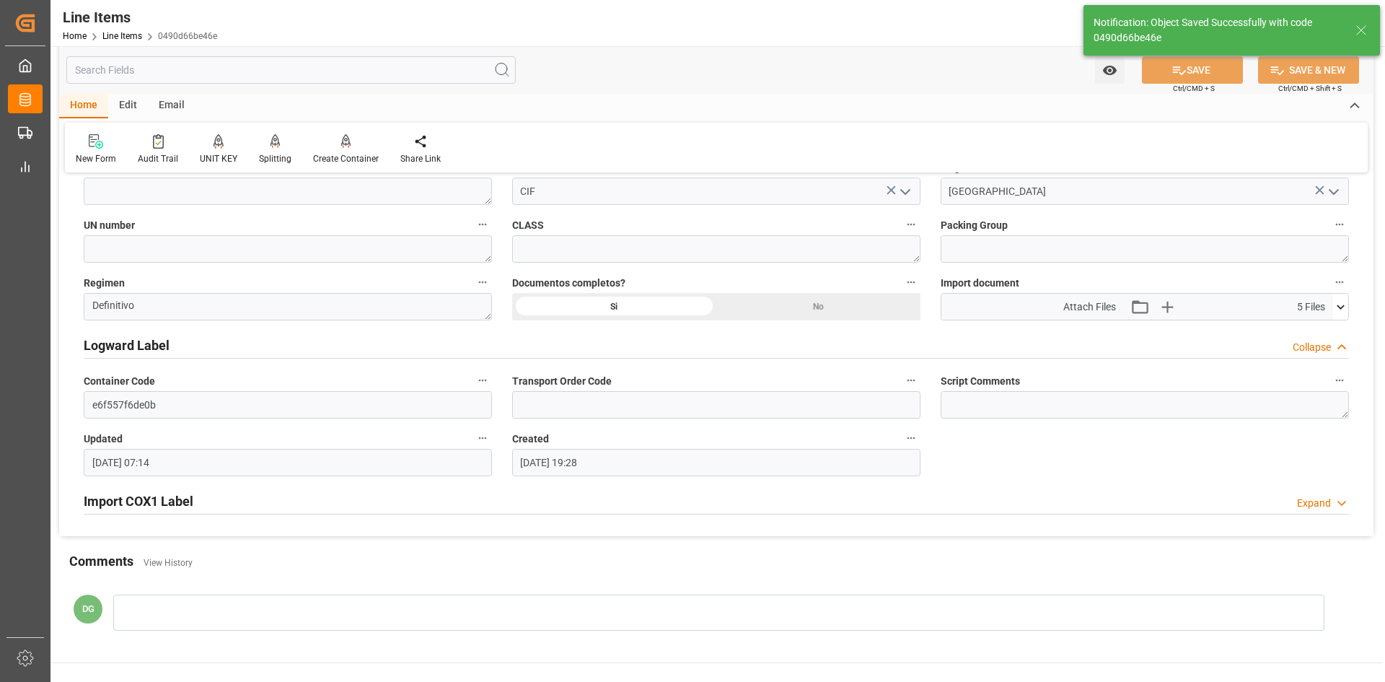
type input "25.08.2025 19:15"
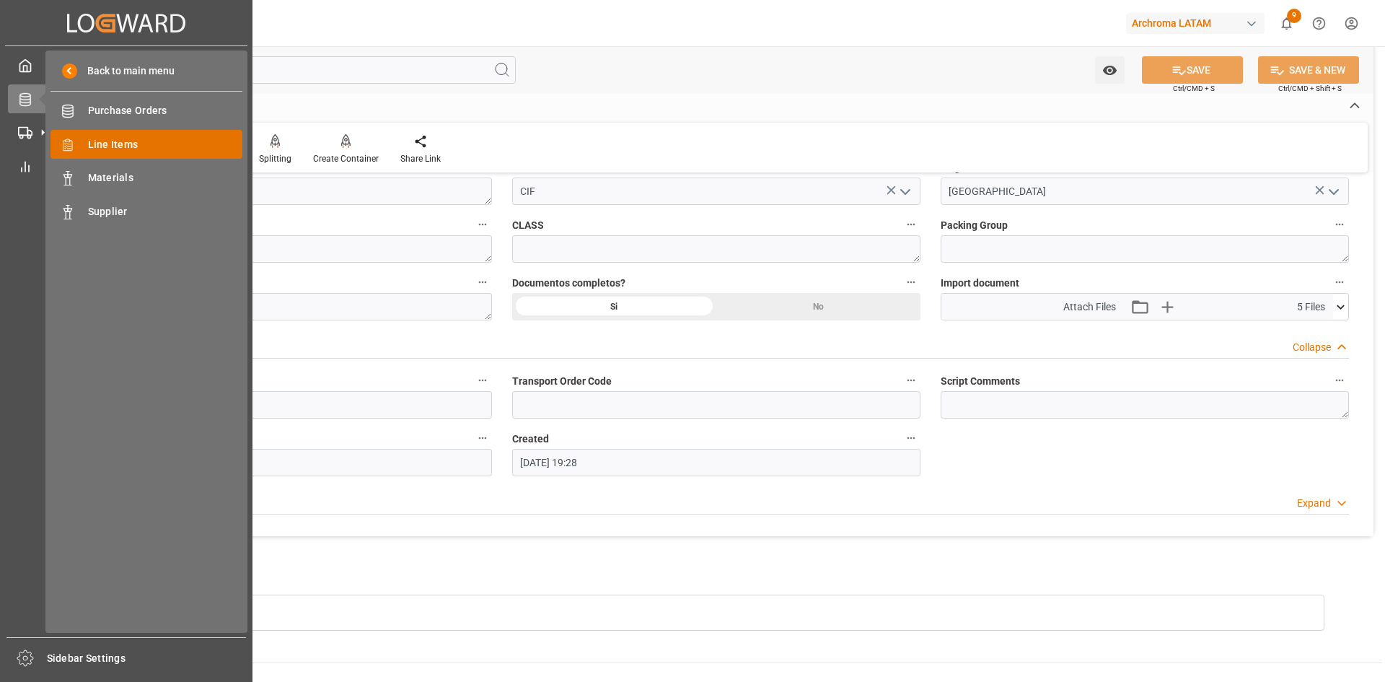
click at [117, 143] on span "Line Items" at bounding box center [165, 144] width 155 height 15
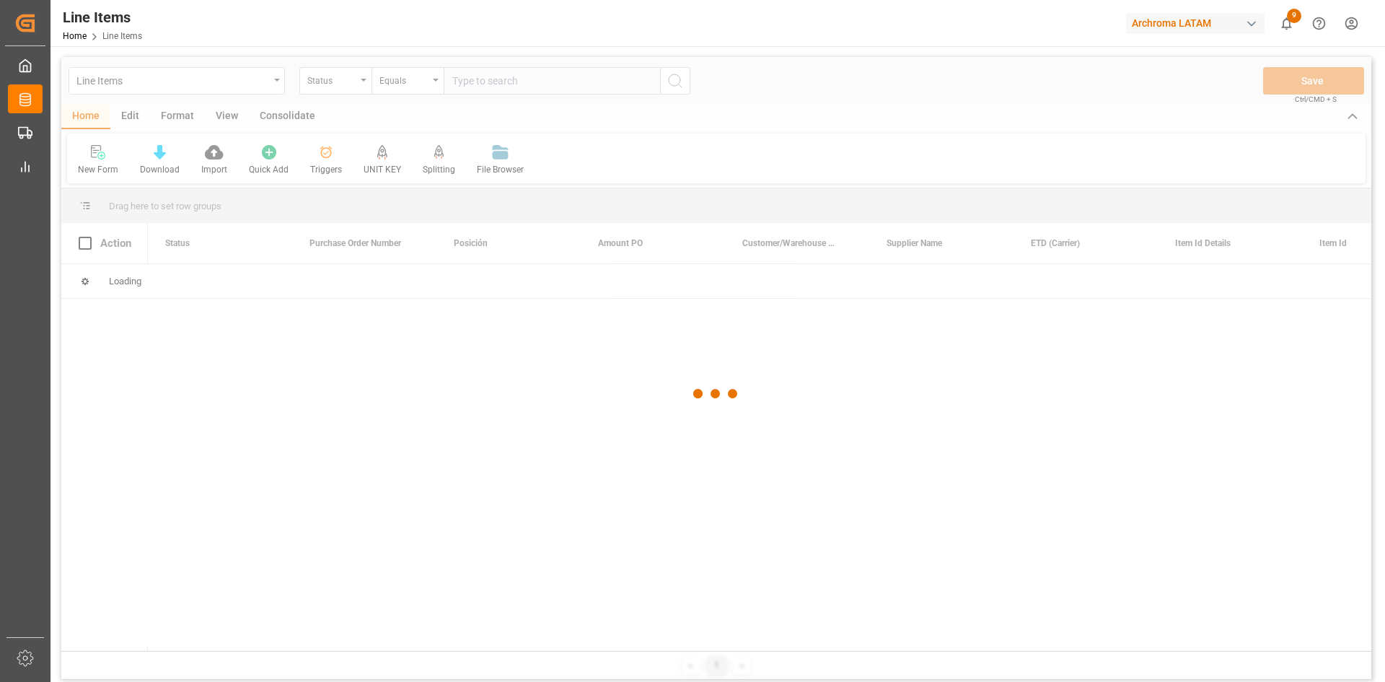
click at [343, 74] on div at bounding box center [716, 393] width 1310 height 673
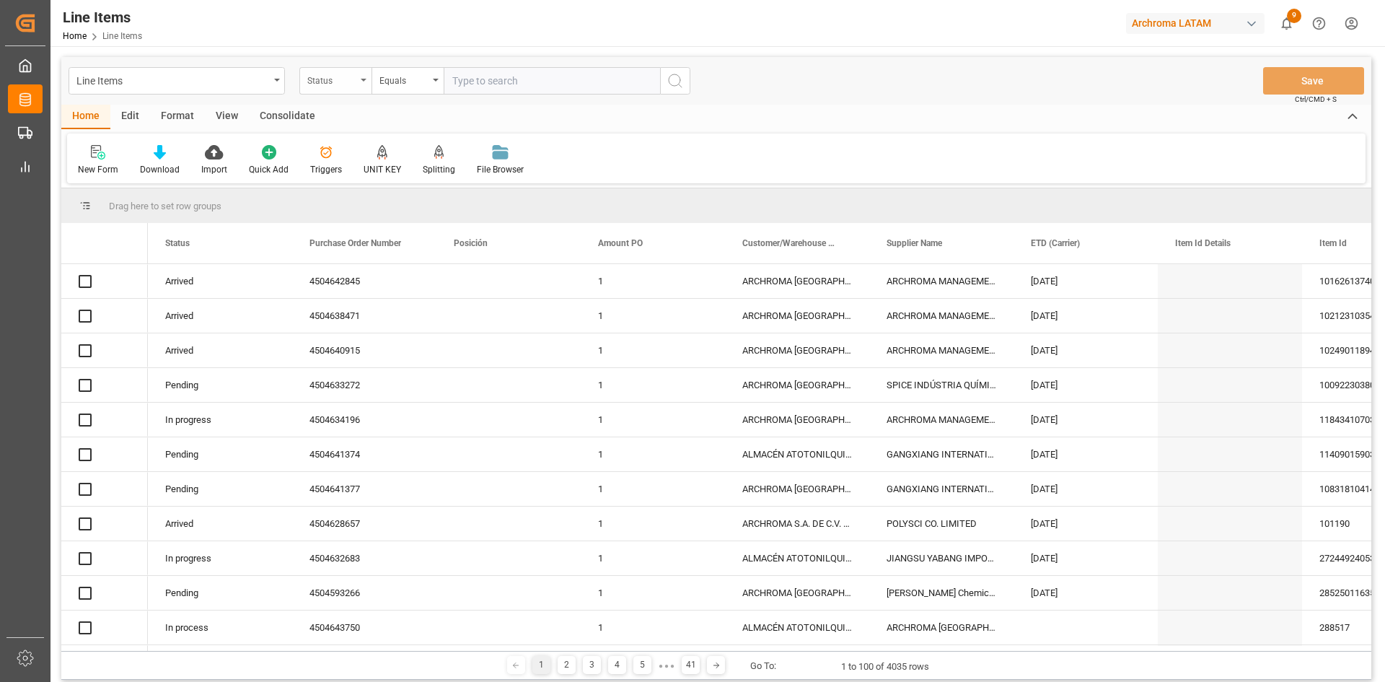
click at [352, 87] on div "Status" at bounding box center [331, 79] width 49 height 17
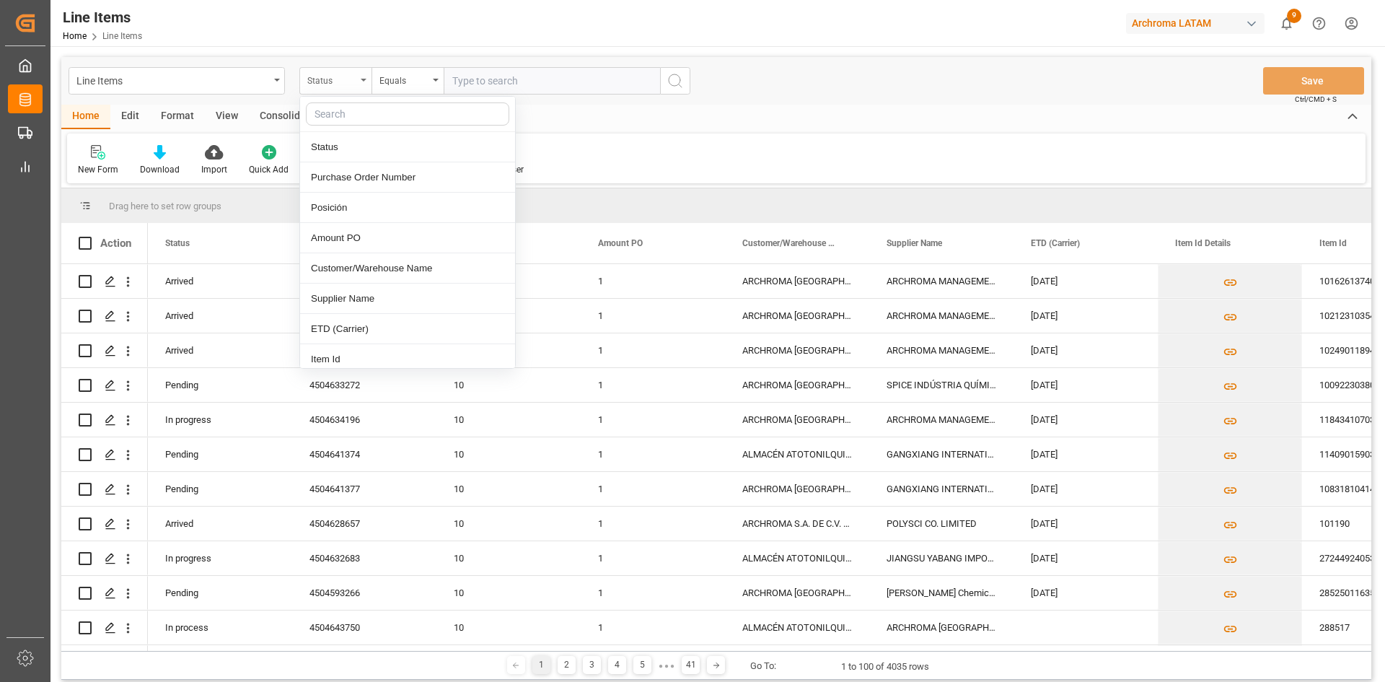
click at [352, 87] on div "Status" at bounding box center [331, 79] width 49 height 17
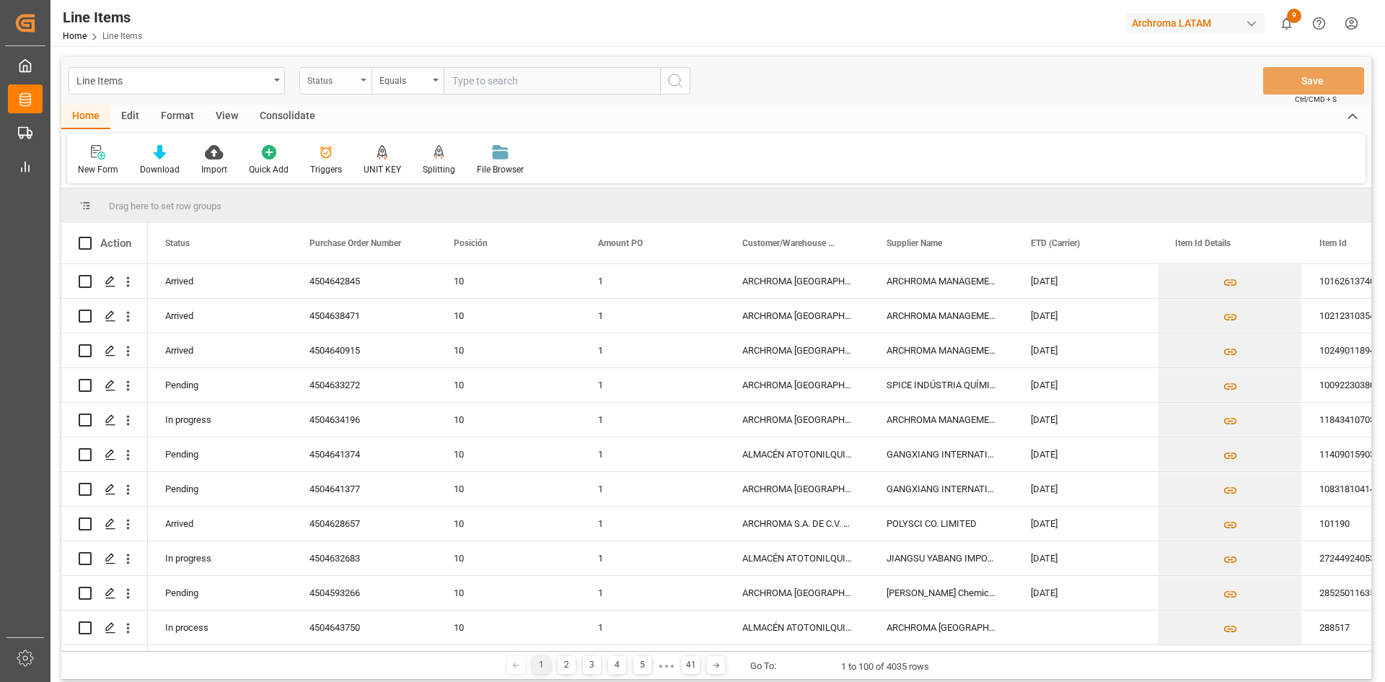
click at [350, 89] on div "Status" at bounding box center [335, 80] width 72 height 27
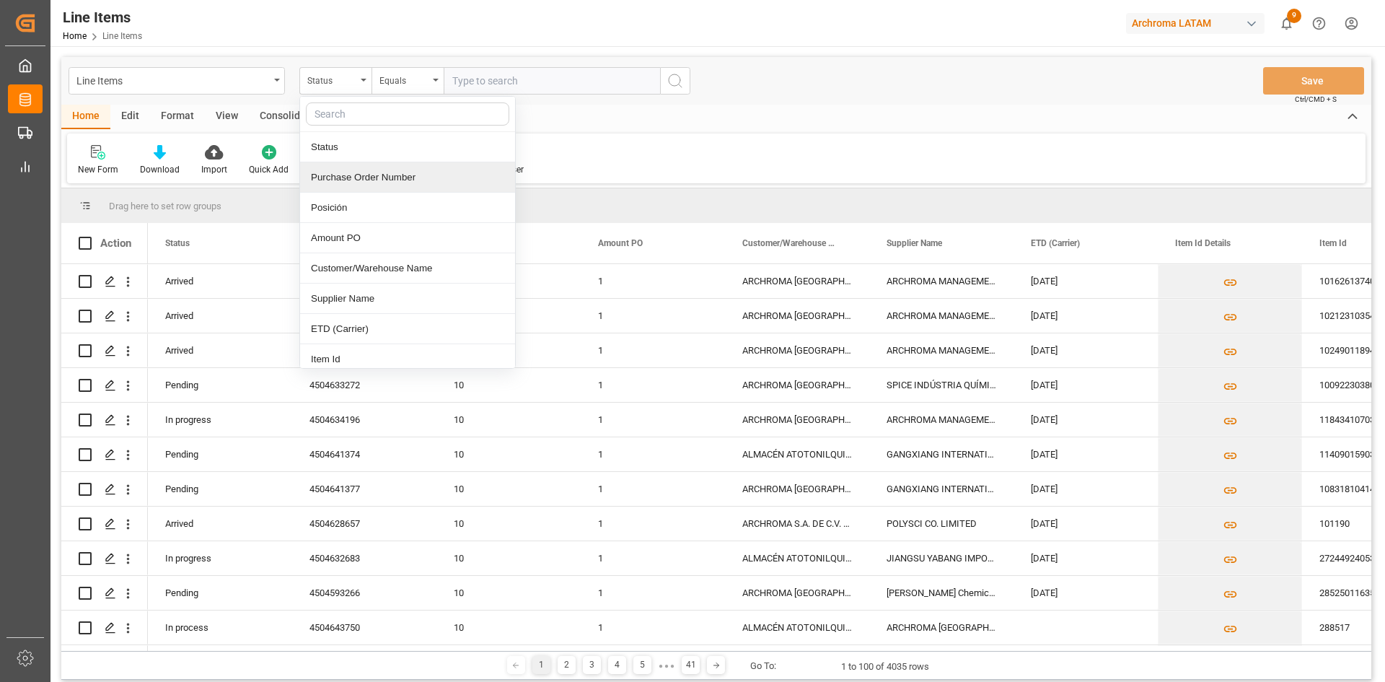
click at [378, 183] on div "Purchase Order Number" at bounding box center [407, 177] width 215 height 30
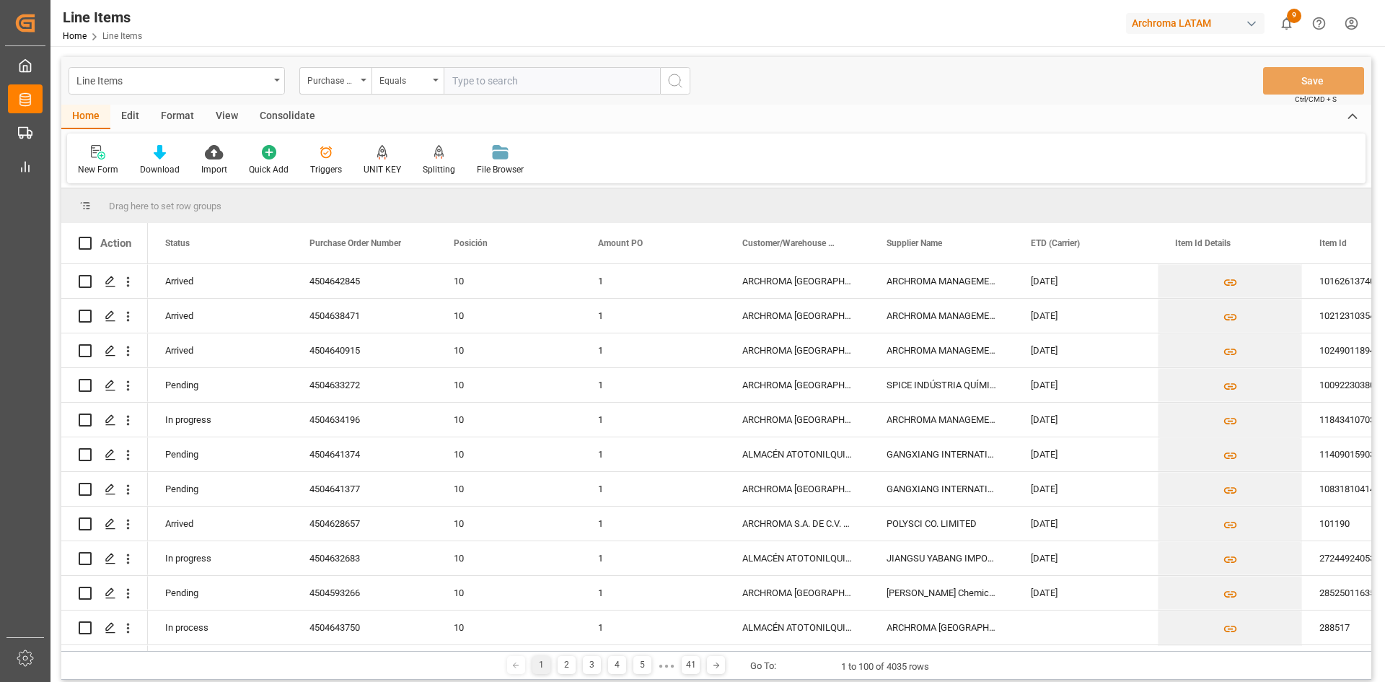
click at [455, 87] on input "text" at bounding box center [552, 80] width 216 height 27
paste input "4504610026"
type input "4504610026"
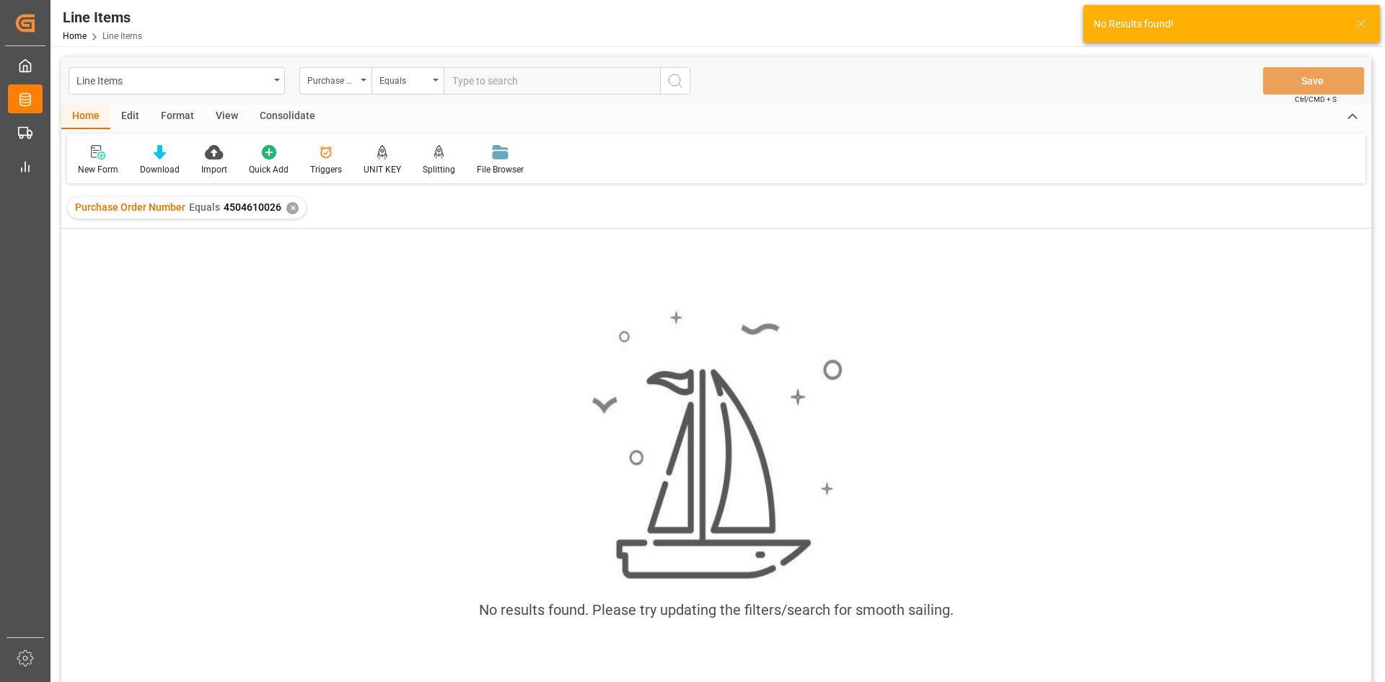
click at [286, 207] on div "✕" at bounding box center [292, 208] width 12 height 12
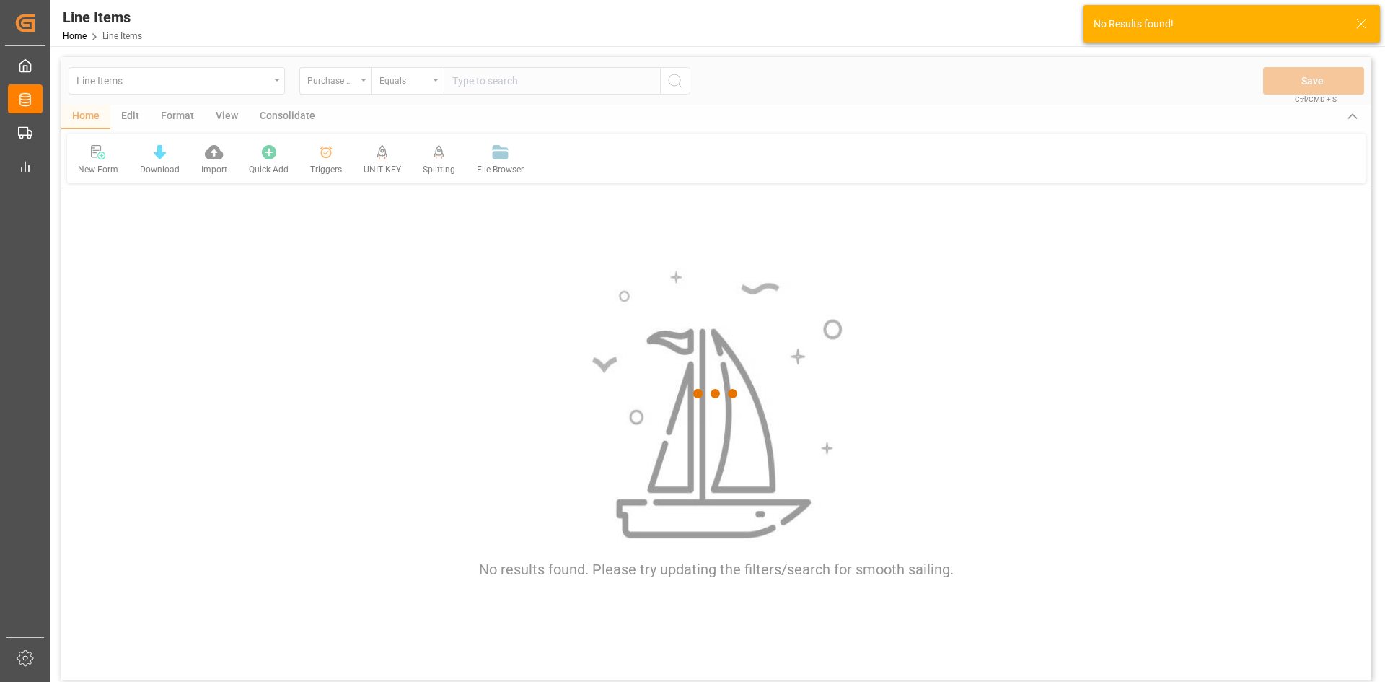
click at [511, 82] on div at bounding box center [716, 393] width 1310 height 673
click at [511, 84] on div at bounding box center [716, 393] width 1310 height 673
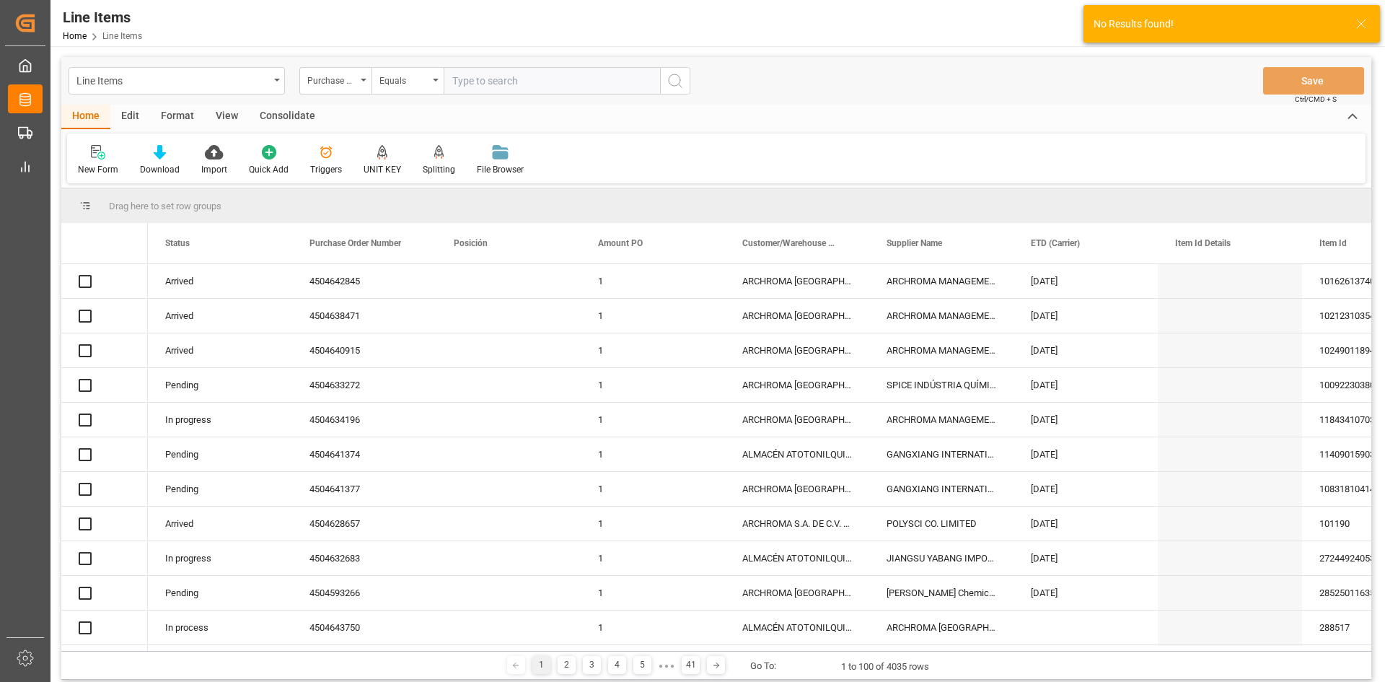
click at [511, 84] on input "text" at bounding box center [552, 80] width 216 height 27
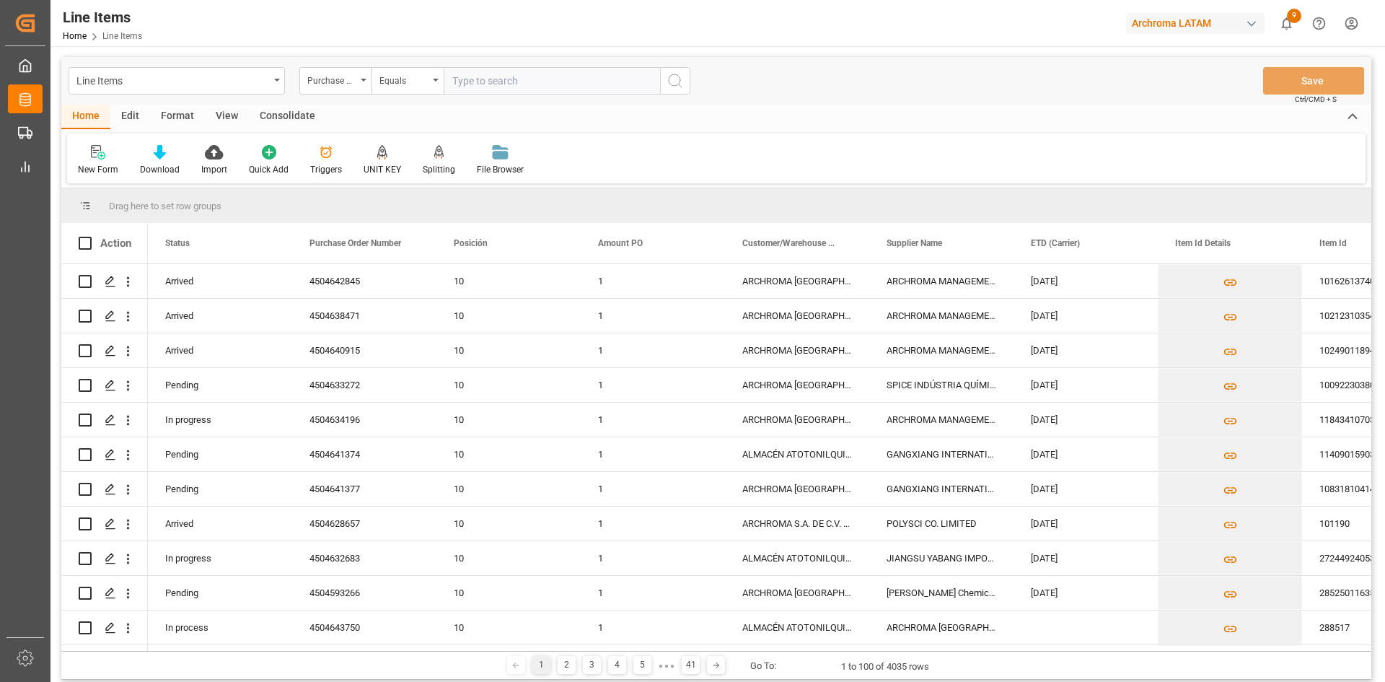
paste input "4504610026"
type input "4504610026"
click at [660, 79] on button "search button" at bounding box center [675, 80] width 30 height 27
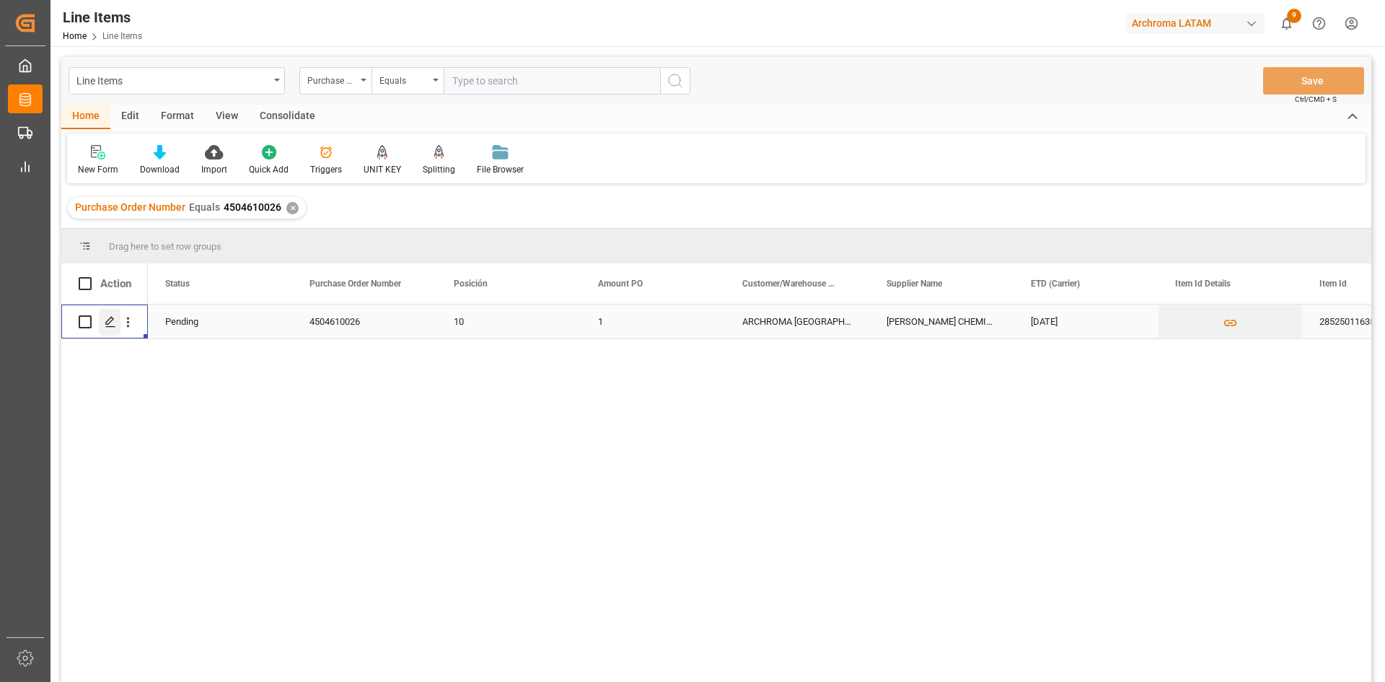
click at [111, 324] on icon "Press SPACE to select this row." at bounding box center [111, 322] width 12 height 12
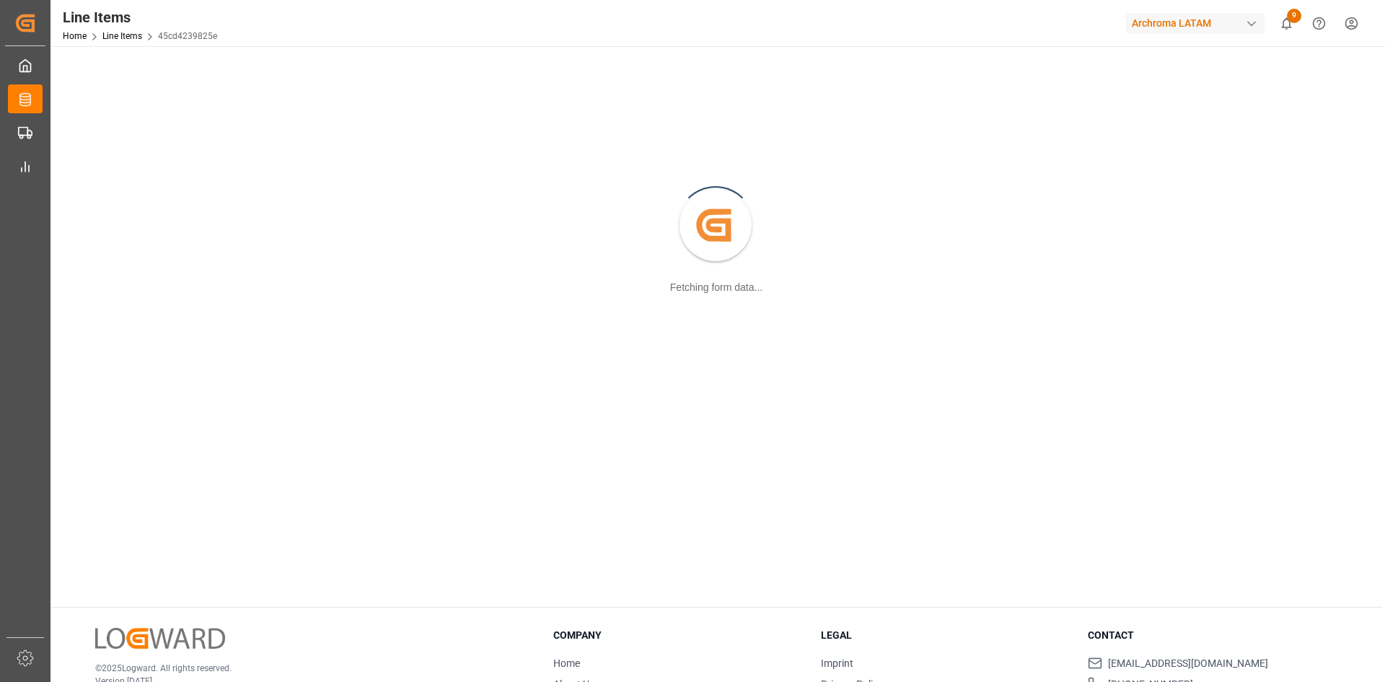
scroll to position [157, 0]
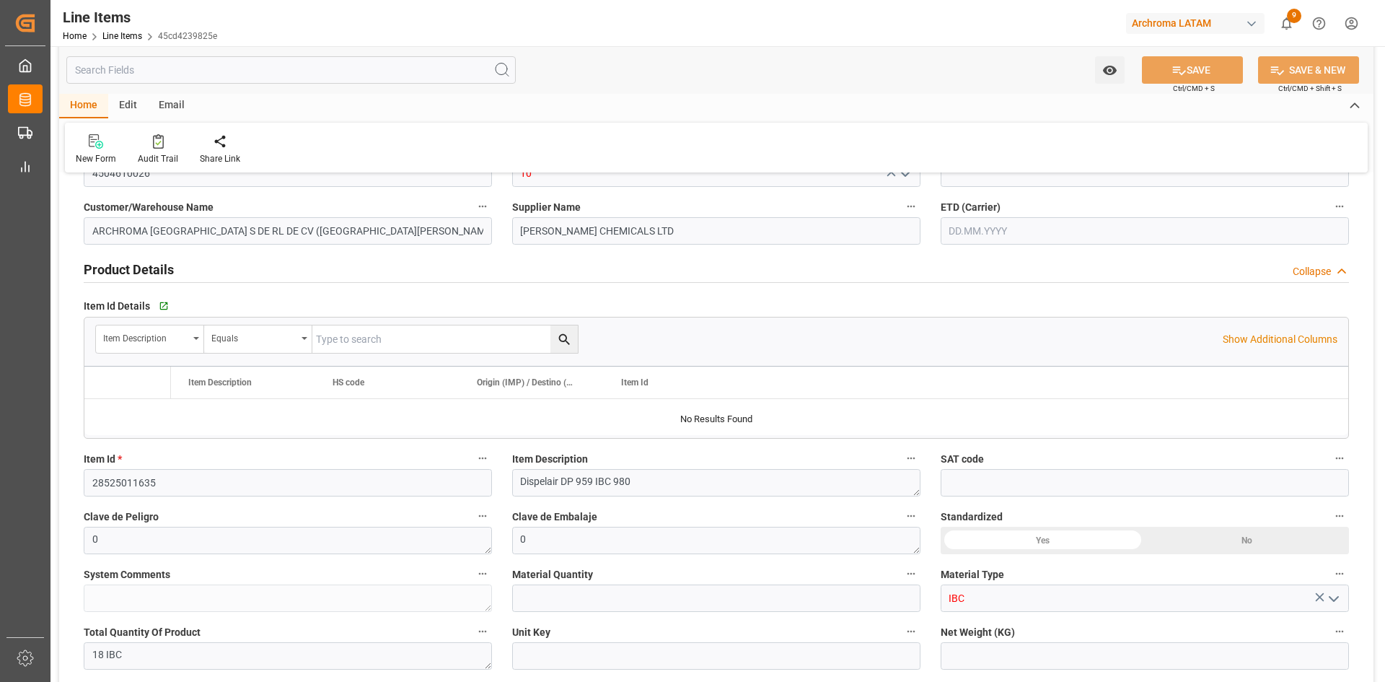
type input "1"
type input "12352400"
type input "18"
type input "17640"
type input "18666"
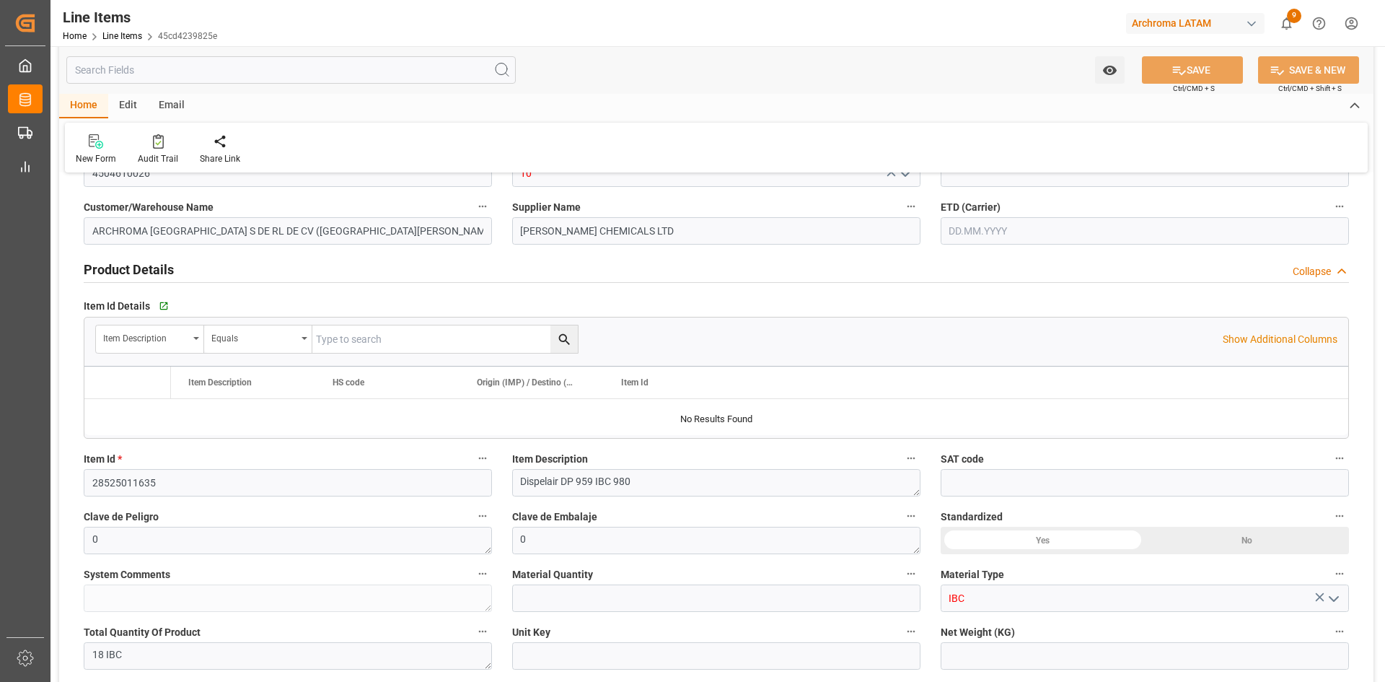
type input "31983.36"
type input "3402909900"
type input "03.08.2025"
type input "29.07.2025"
type input "25.08.2025 12:26"
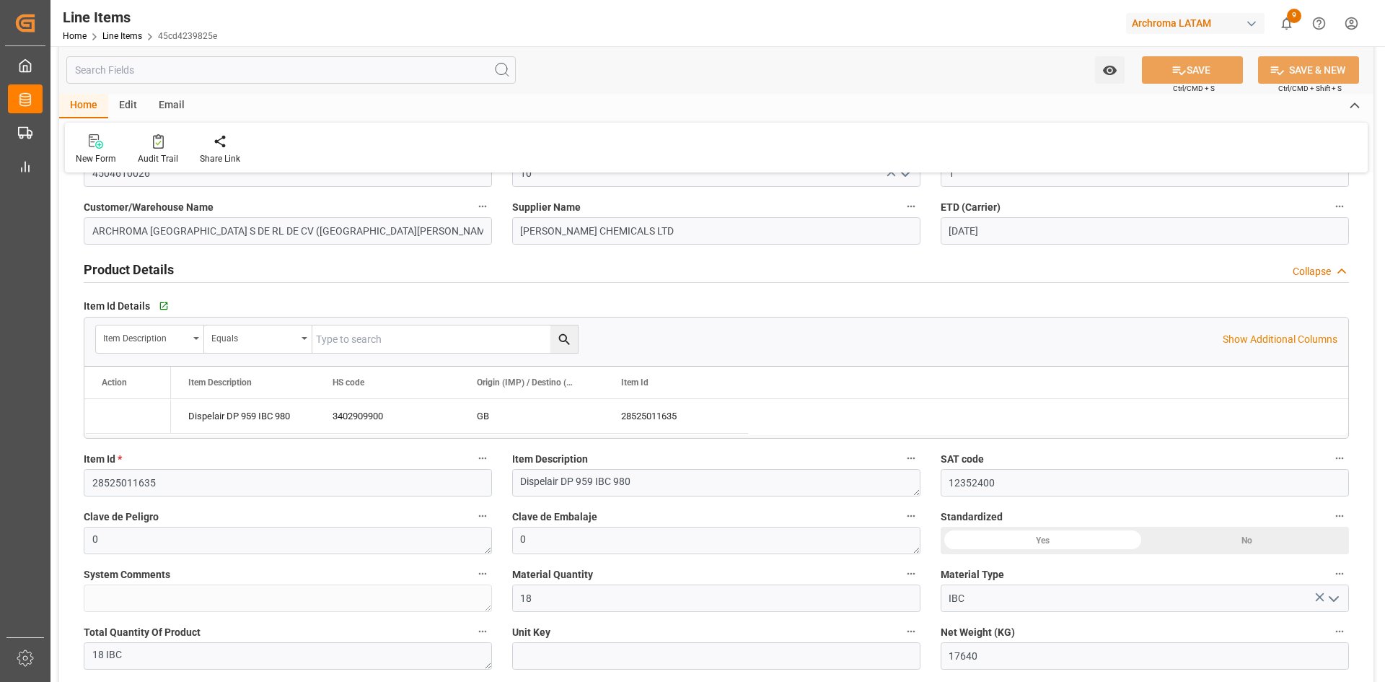
type input "25.04.2025 19:41"
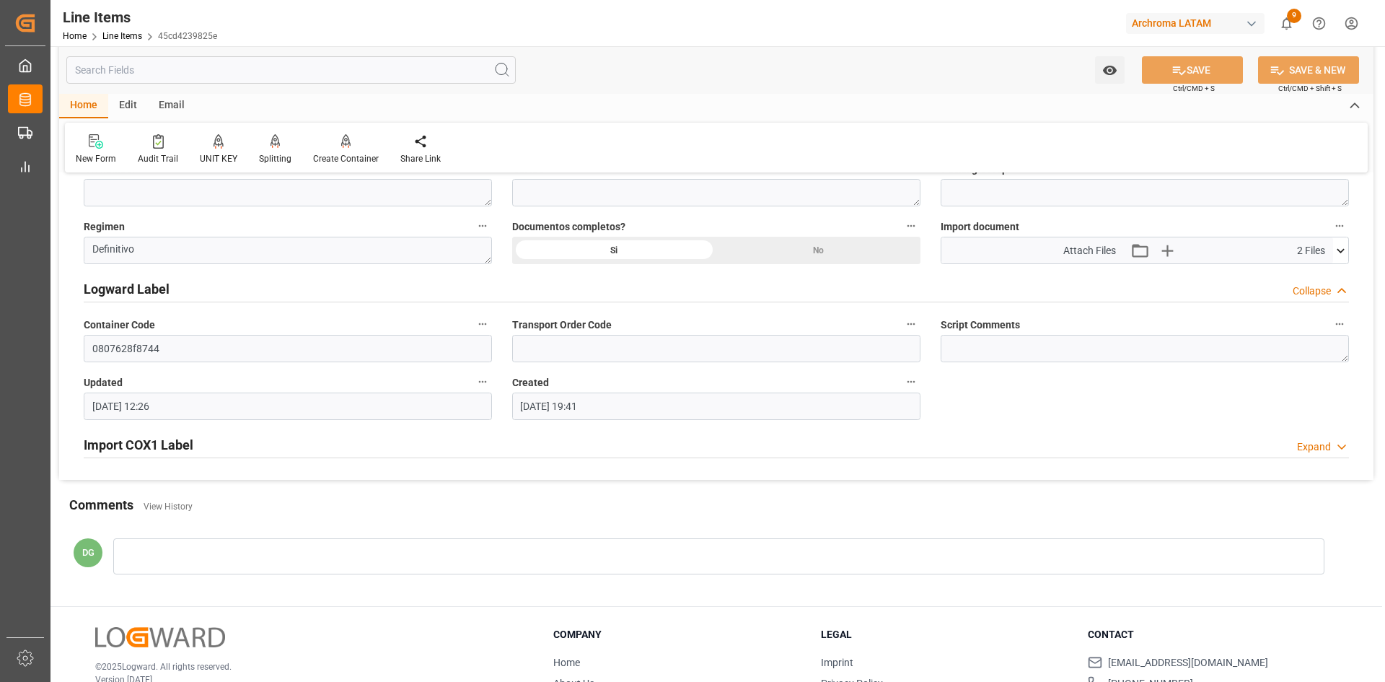
scroll to position [1094, 0]
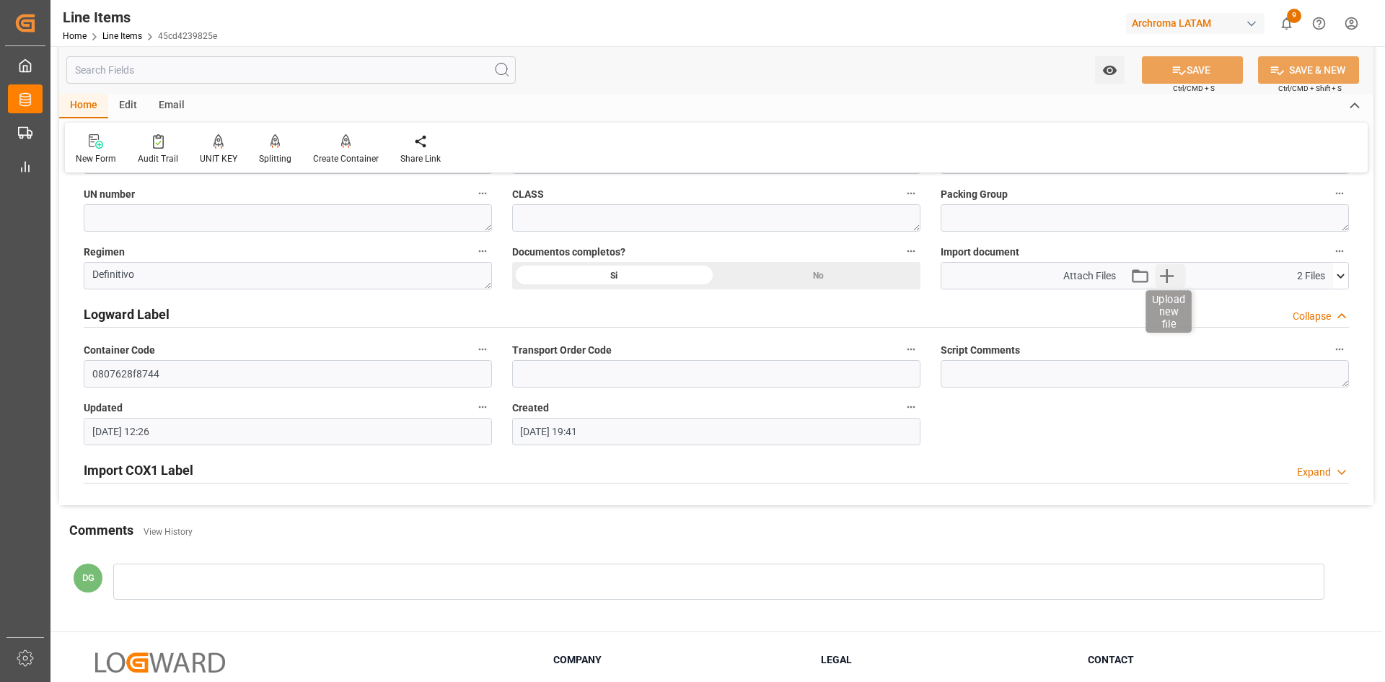
click at [1173, 273] on icon "button" at bounding box center [1166, 275] width 23 height 23
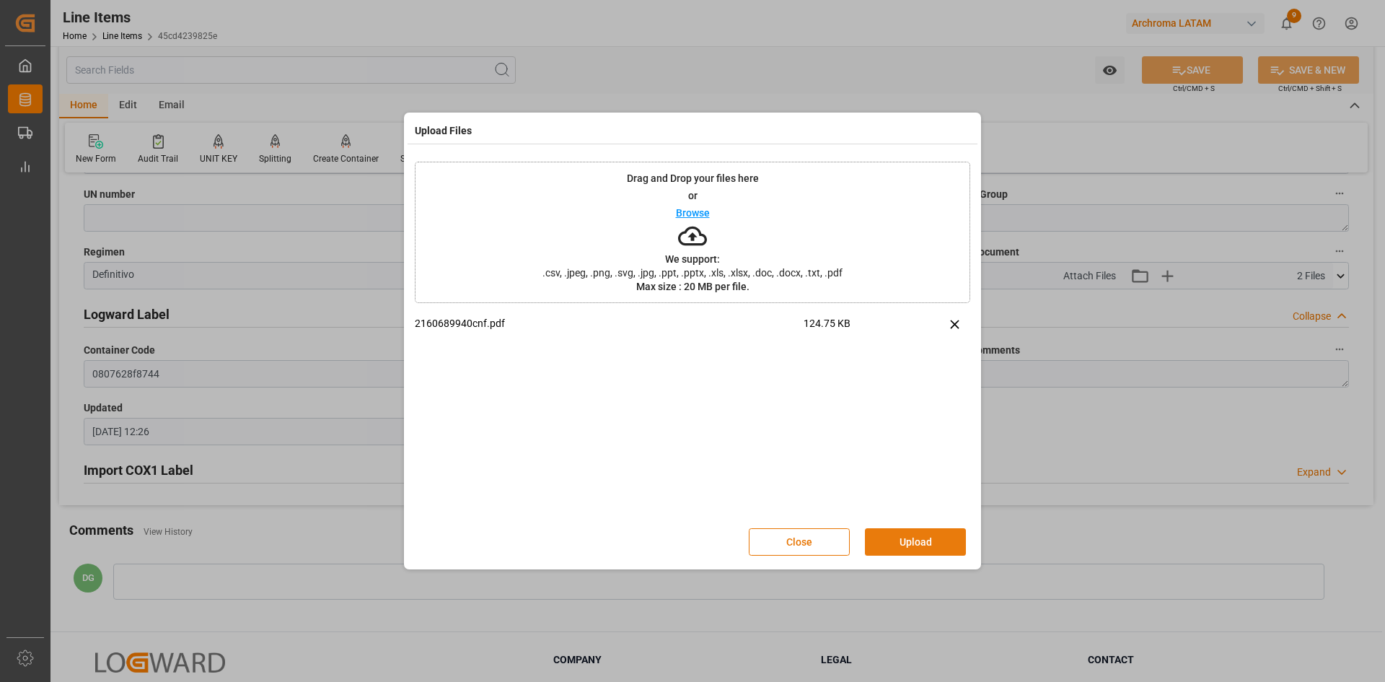
click at [918, 539] on button "Upload" at bounding box center [915, 541] width 101 height 27
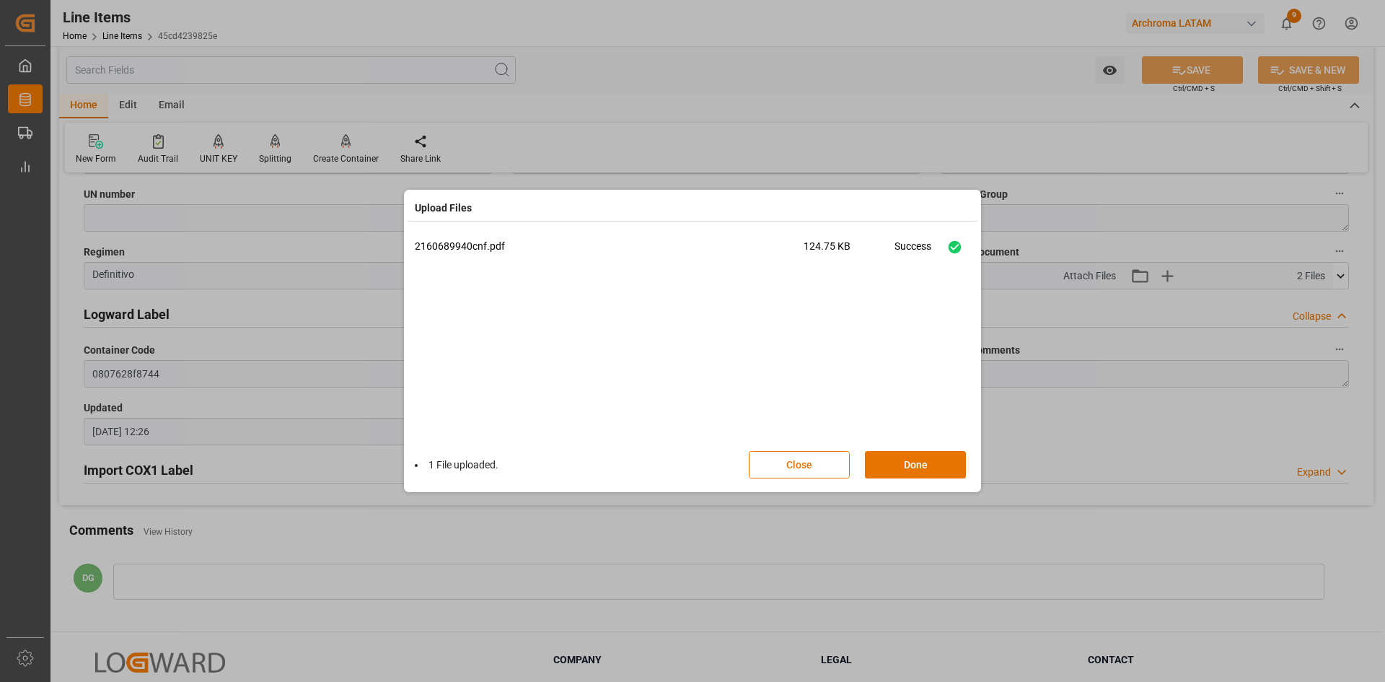
drag, startPoint x: 939, startPoint y: 462, endPoint x: 947, endPoint y: 448, distance: 16.8
click at [939, 462] on button "Done" at bounding box center [915, 464] width 101 height 27
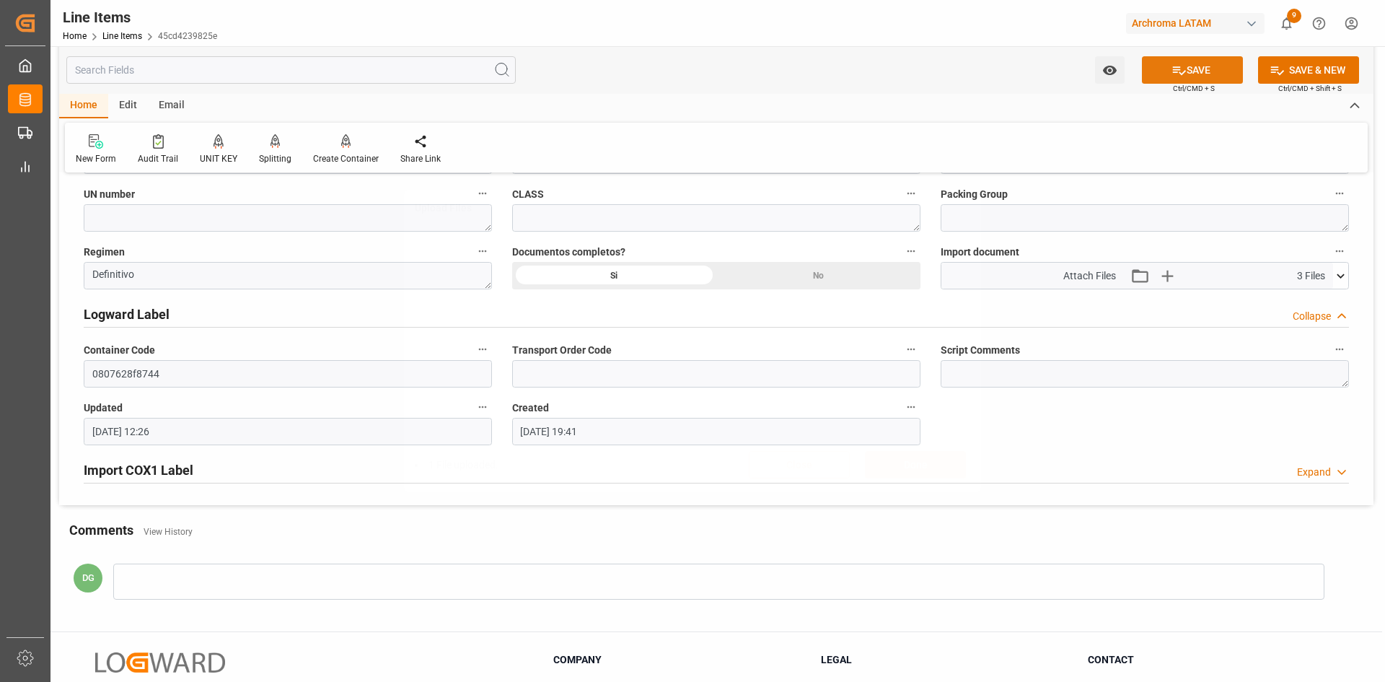
click at [1234, 68] on button "SAVE" at bounding box center [1192, 69] width 101 height 27
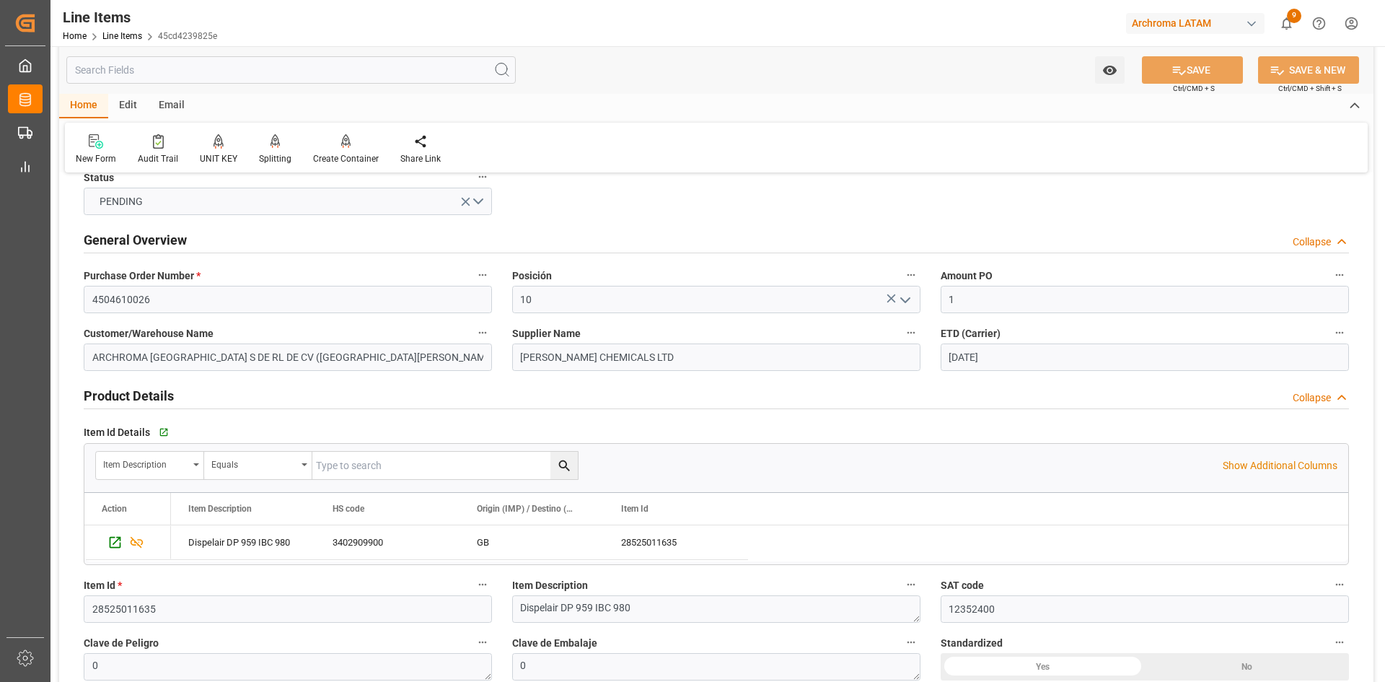
scroll to position [0, 0]
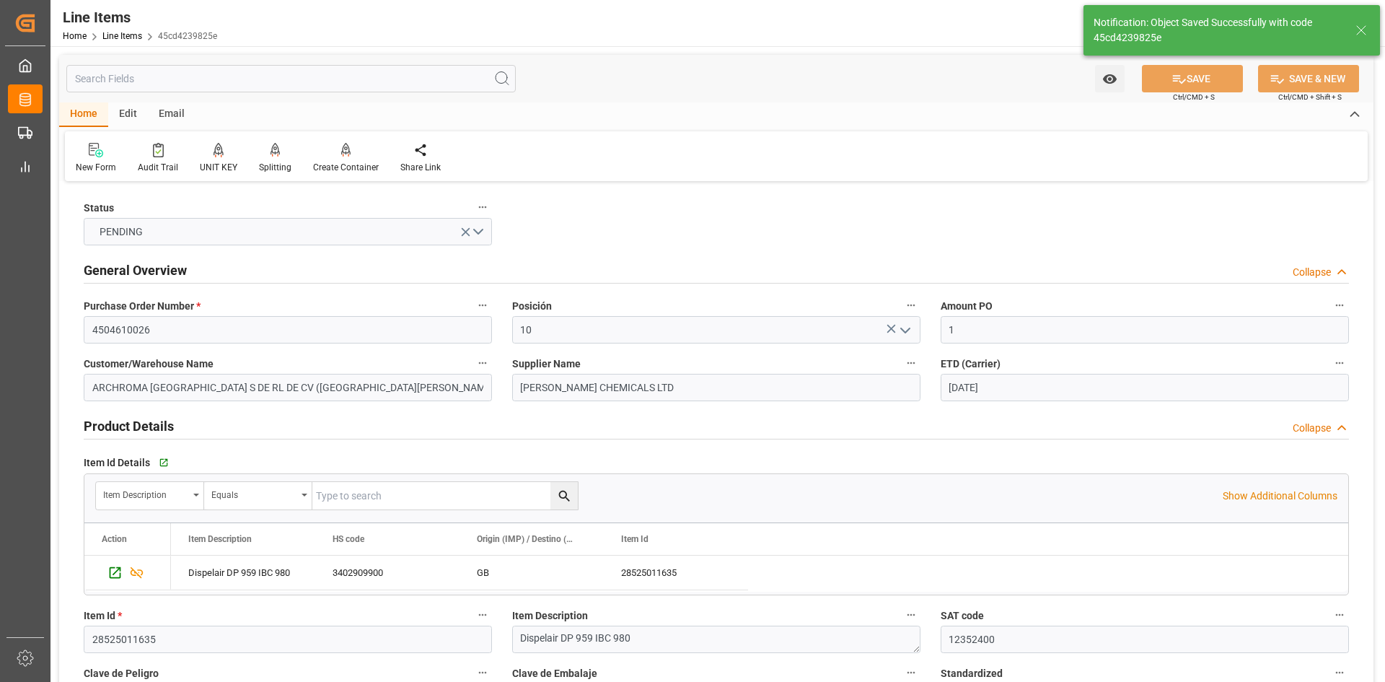
type input "25.08.2025 19:20"
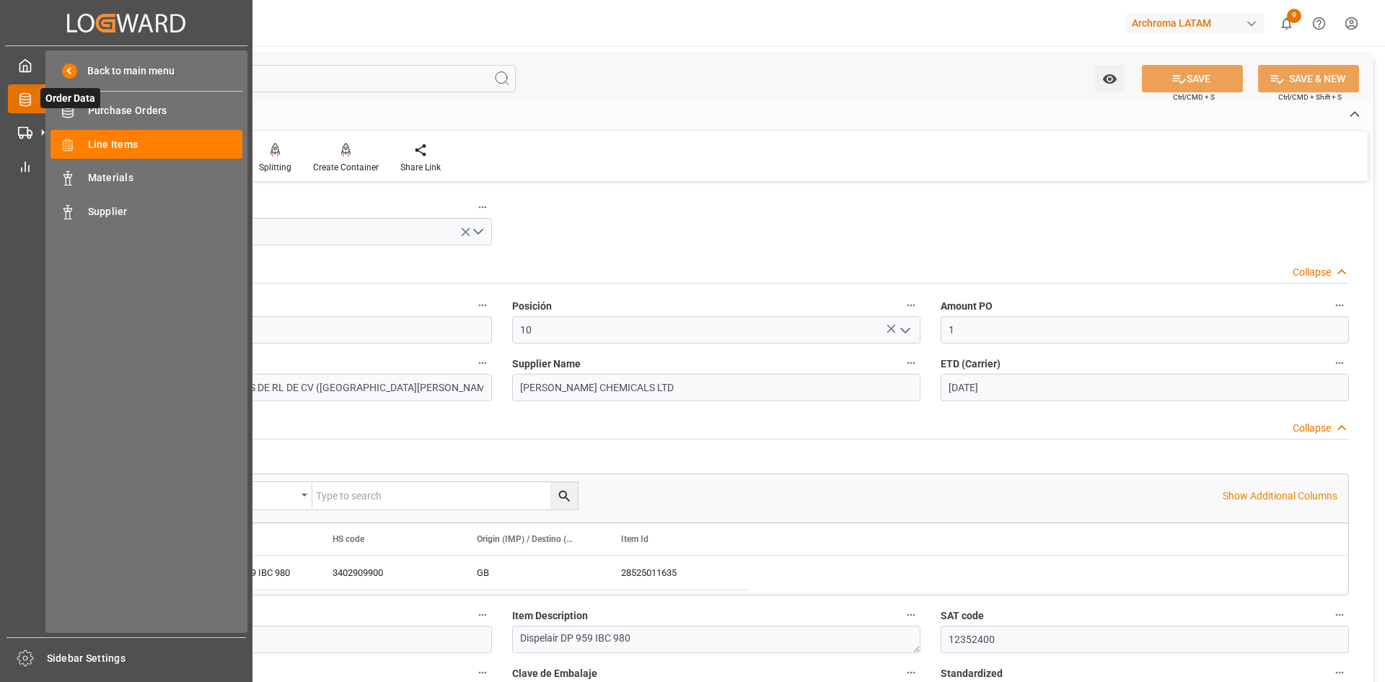
drag, startPoint x: 49, startPoint y: 100, endPoint x: 28, endPoint y: 94, distance: 21.7
click at [28, 94] on icon at bounding box center [42, 99] width 30 height 30
click at [110, 105] on span "Purchase Orders" at bounding box center [165, 110] width 155 height 15
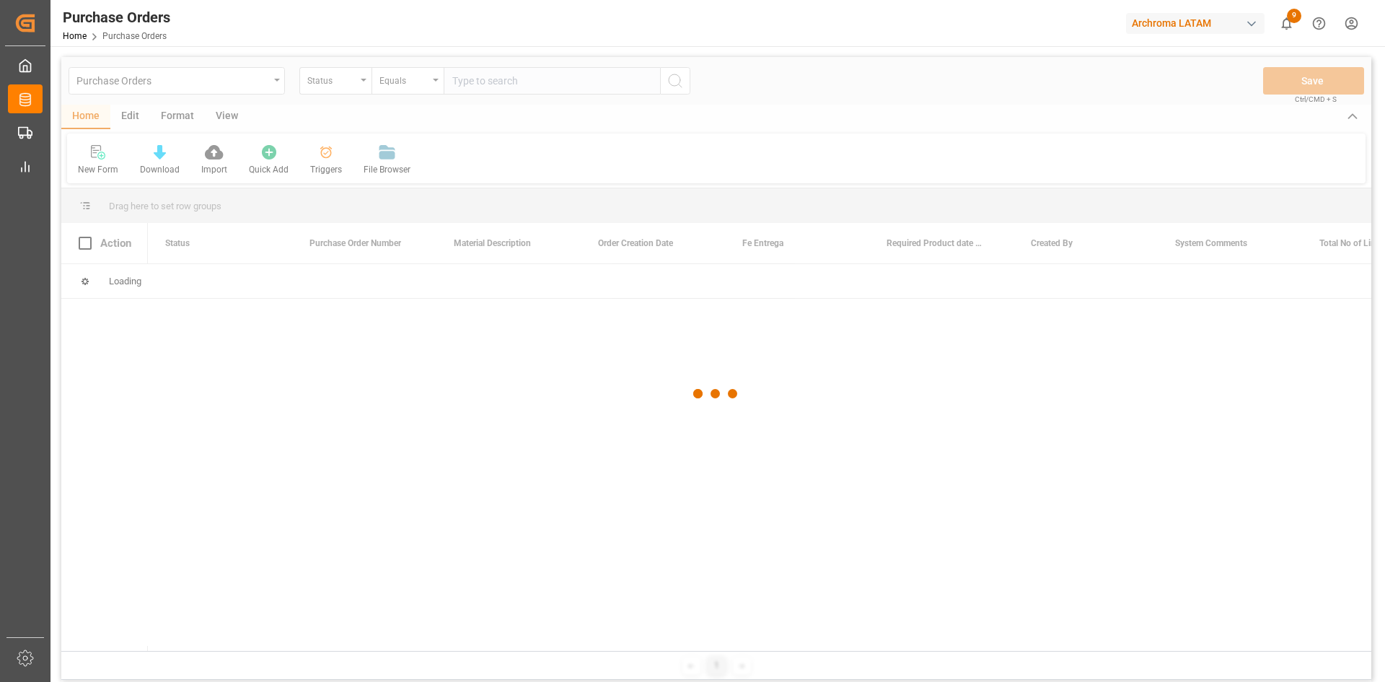
click at [350, 88] on div at bounding box center [716, 393] width 1310 height 673
click at [351, 88] on div at bounding box center [716, 393] width 1310 height 673
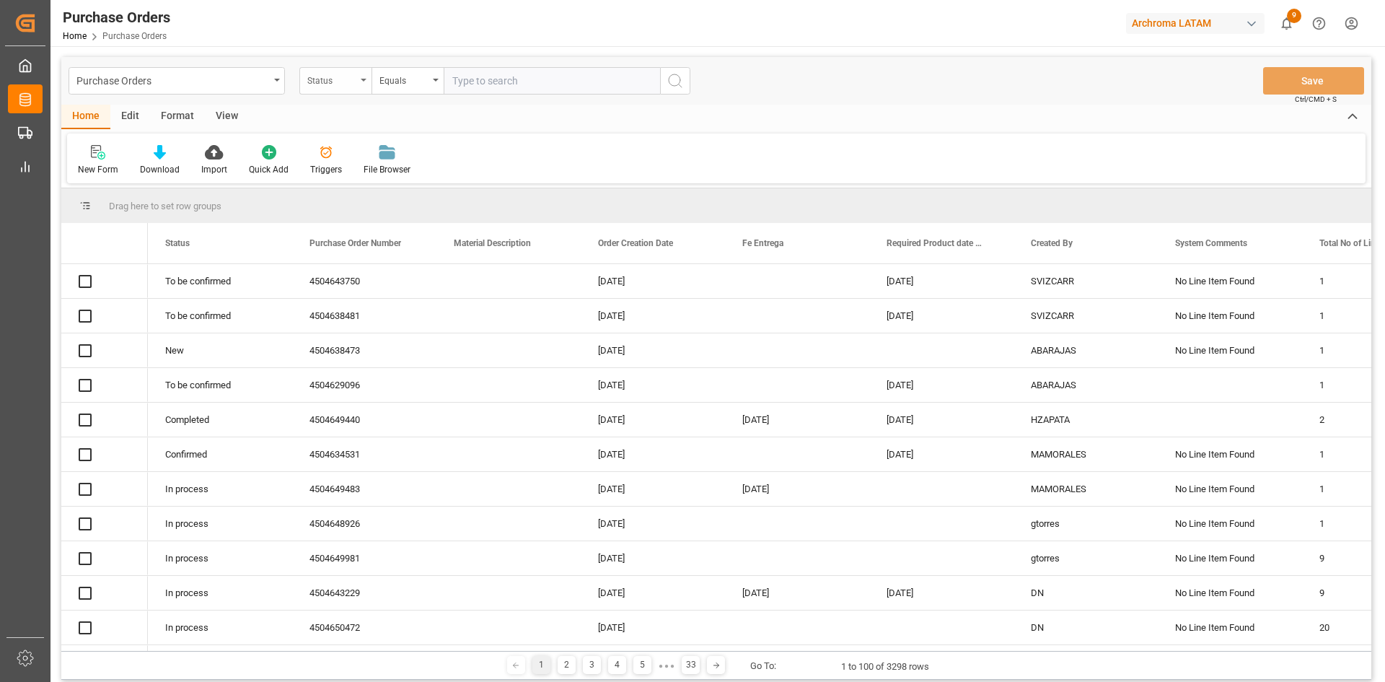
click at [363, 81] on icon "open menu" at bounding box center [364, 80] width 6 height 3
click at [364, 81] on icon "open menu" at bounding box center [364, 80] width 6 height 3
click at [352, 88] on div "Status" at bounding box center [335, 80] width 72 height 27
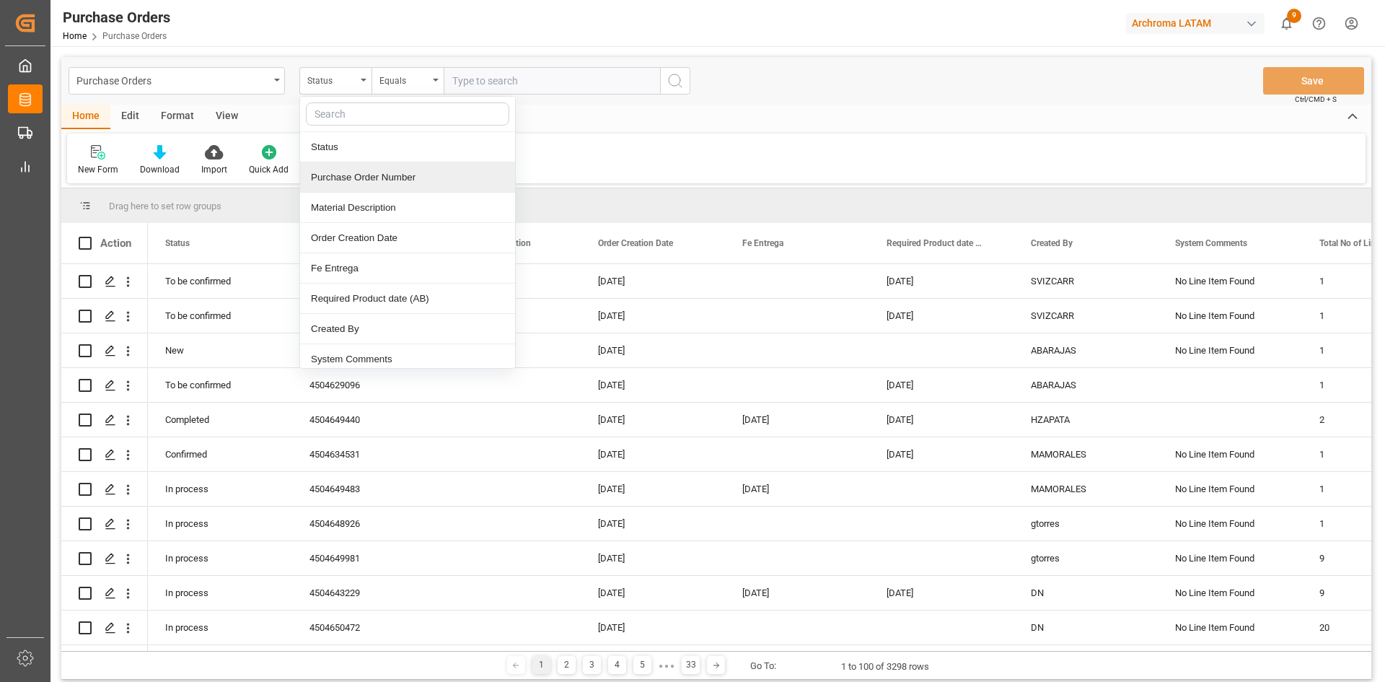
click at [377, 182] on div "Purchase Order Number" at bounding box center [407, 177] width 215 height 30
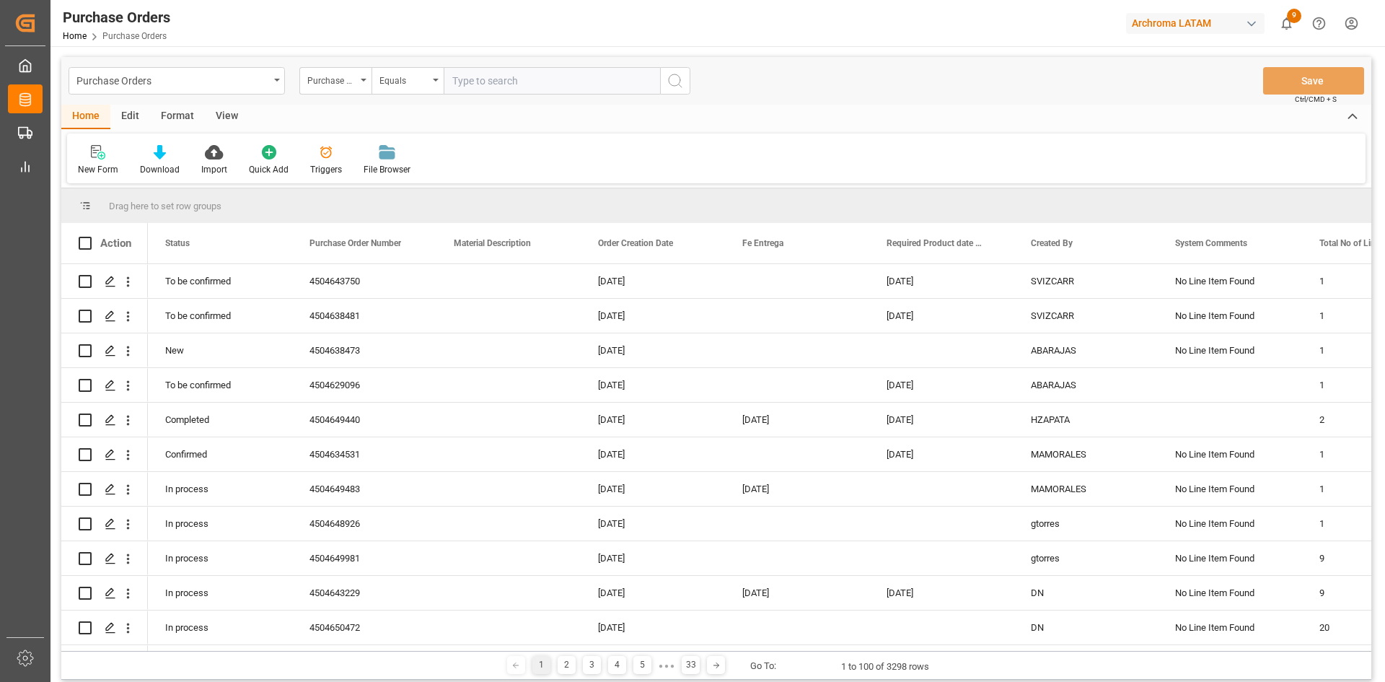
click at [487, 78] on input "text" at bounding box center [552, 80] width 216 height 27
paste input "4504641435"
type input "4504641435"
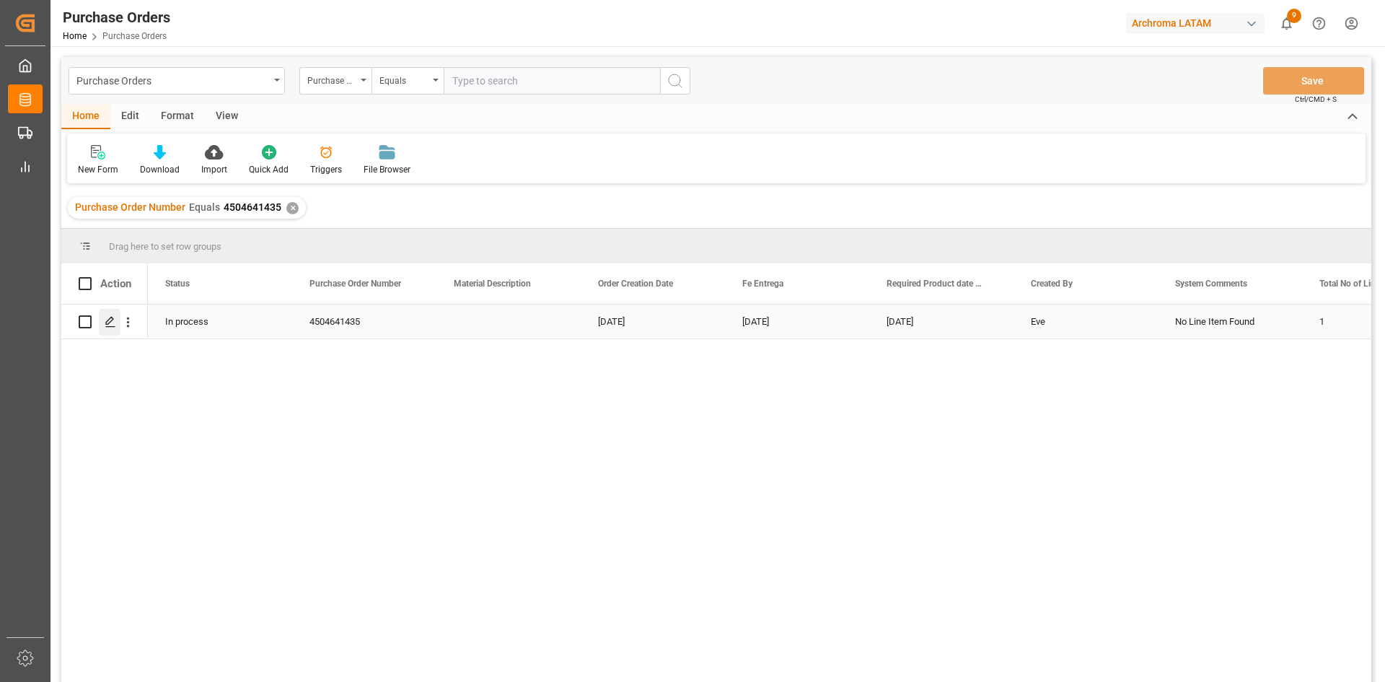
click at [102, 321] on div "Press SPACE to select this row." at bounding box center [110, 322] width 22 height 27
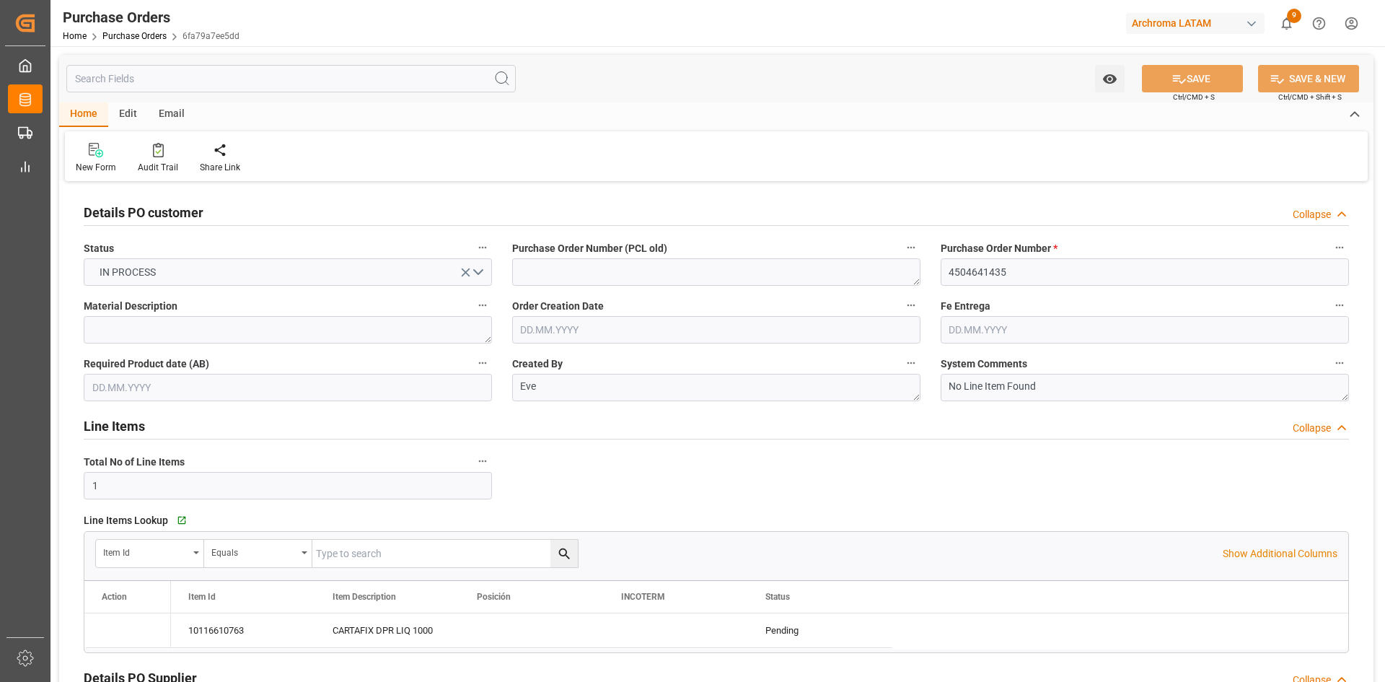
type input "10.07.2025"
type input "29.08.2025"
type input "22.09.2025"
type input "29.07.2025"
type input "19.08.2025"
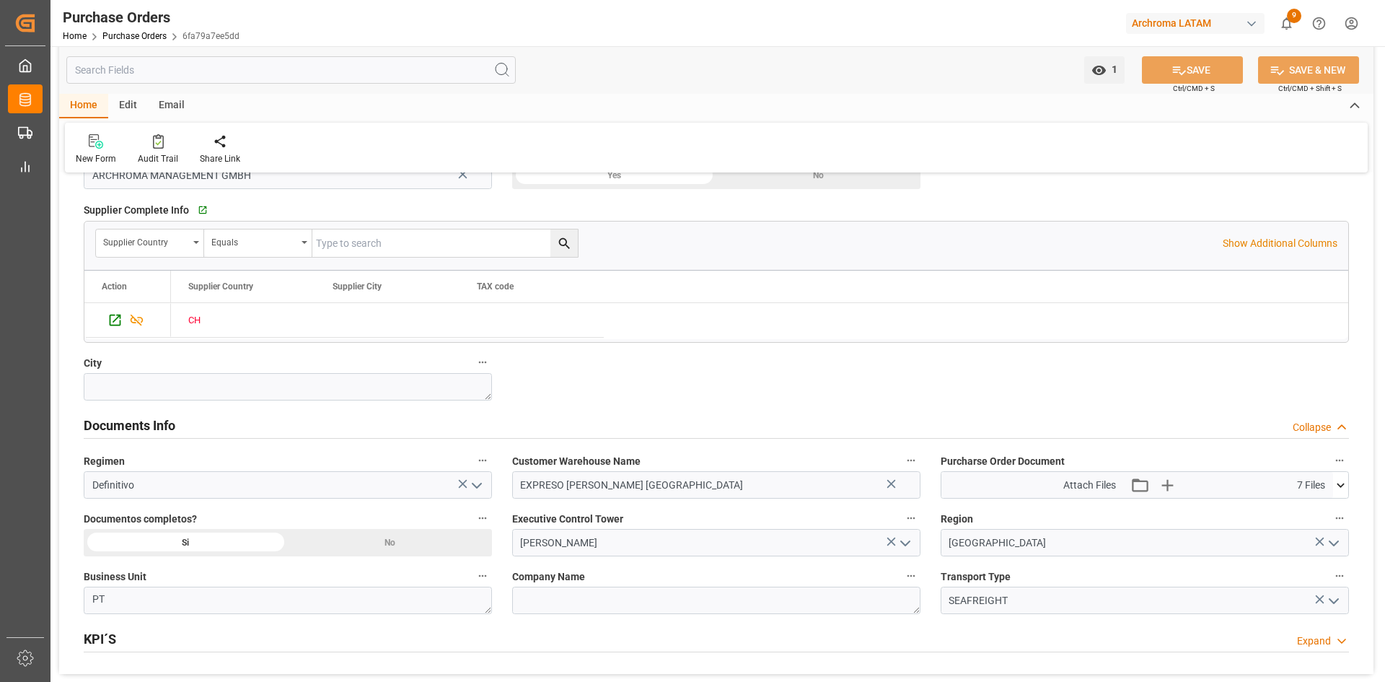
scroll to position [1010, 0]
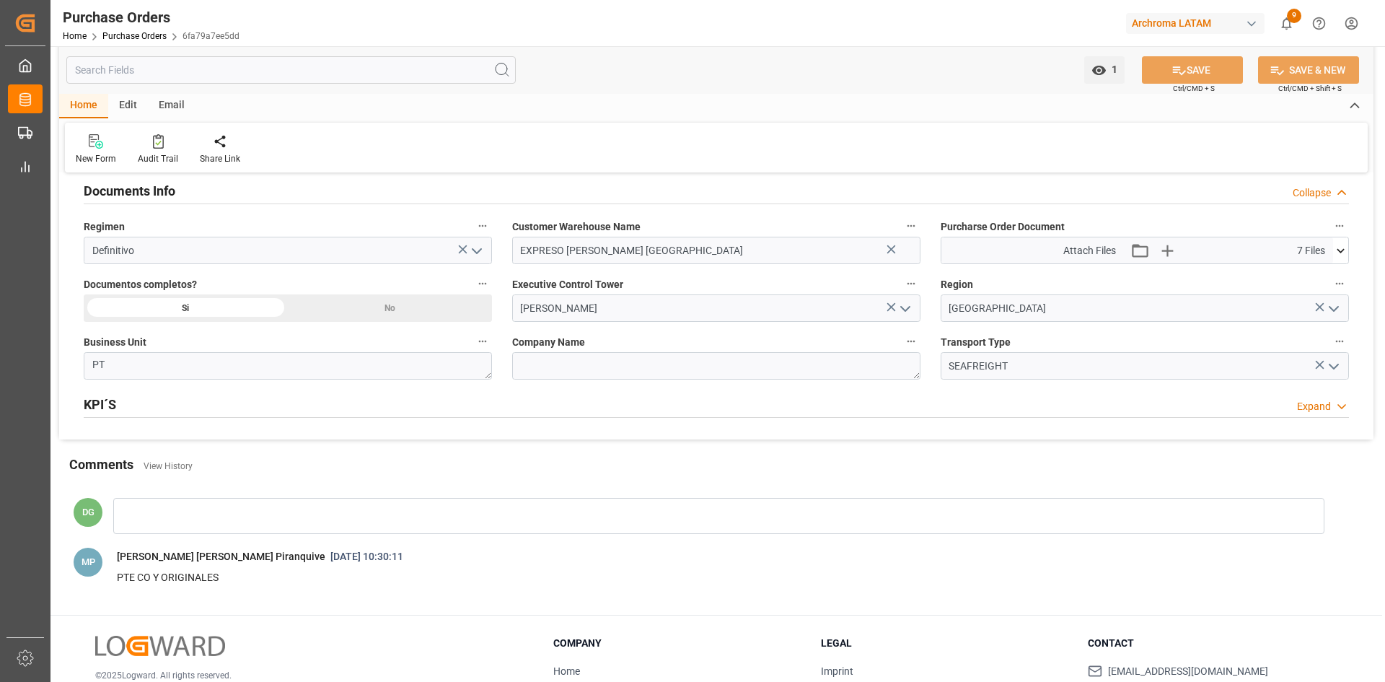
click at [1343, 247] on icon at bounding box center [1340, 250] width 15 height 15
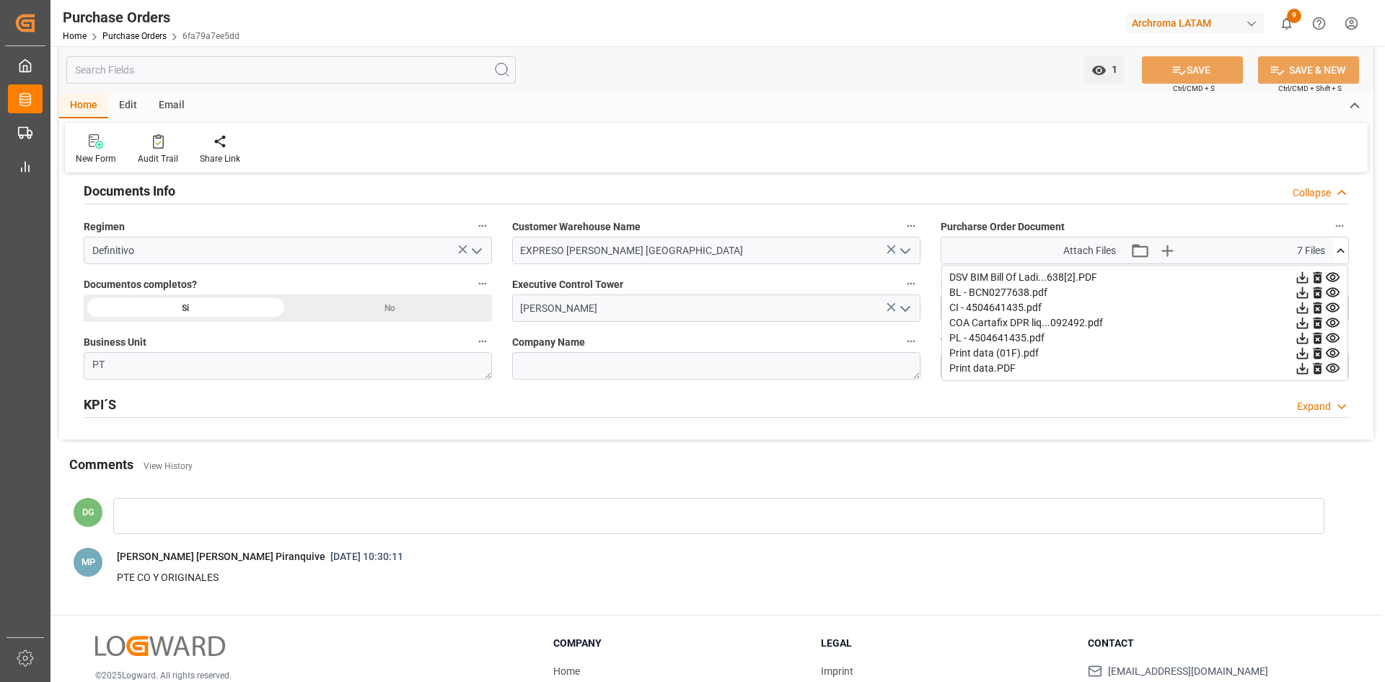
click at [1333, 295] on icon at bounding box center [1333, 292] width 14 height 9
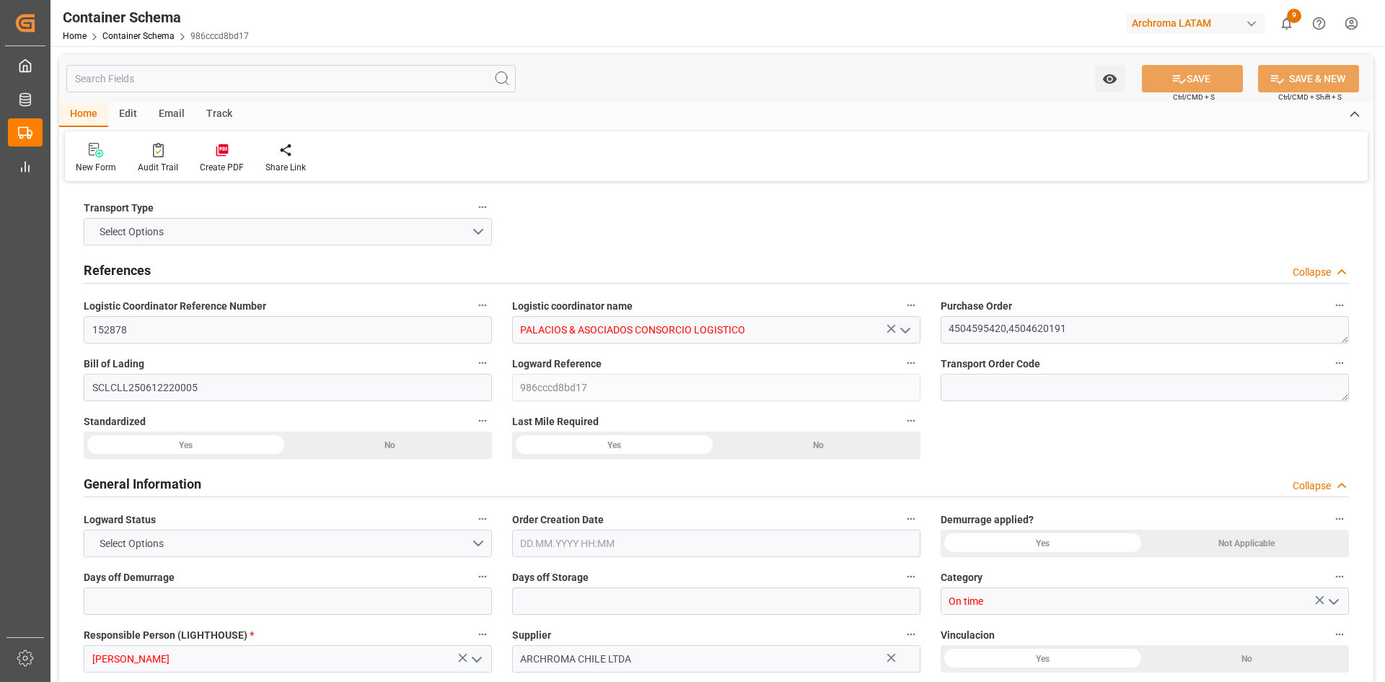
type input "0"
type input "7"
type input "2"
type input "10"
type input "10000"
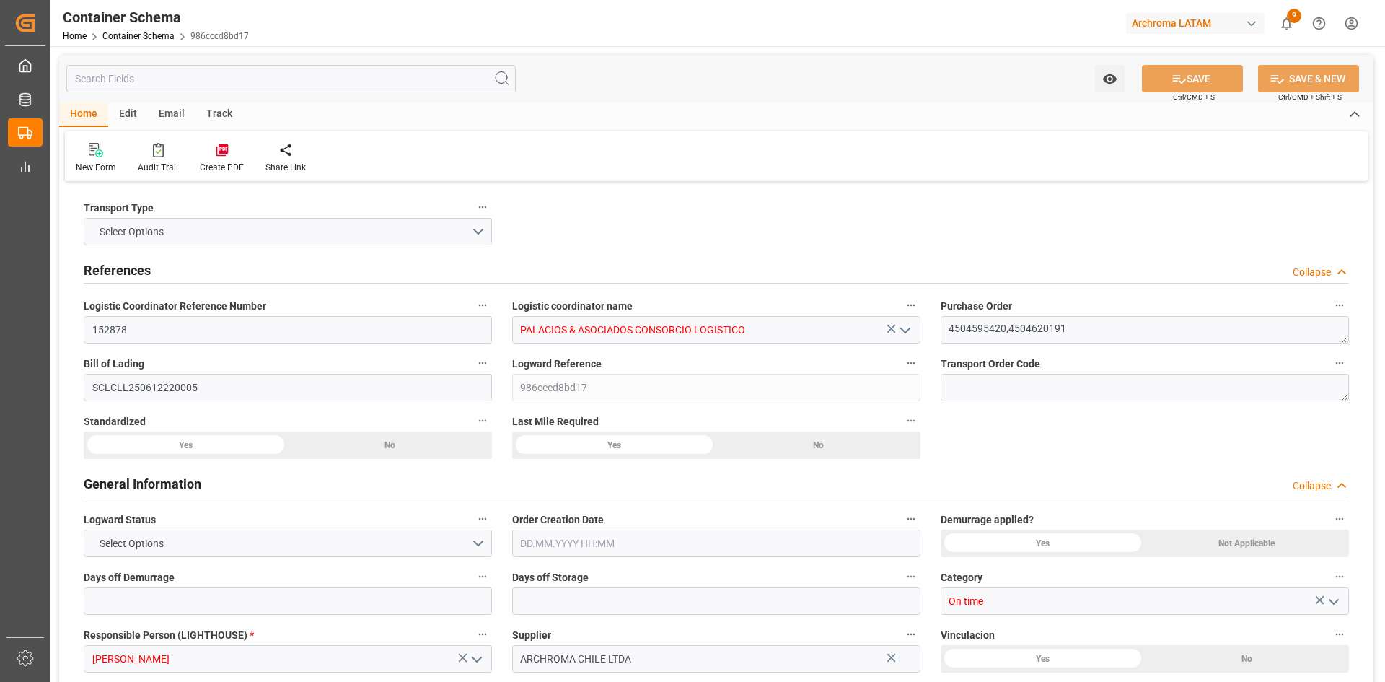
type input "10600"
type input "Hapag [PERSON_NAME]"
type input "Hapag [PERSON_NAME] Aktiengesellschaft"
type input "CLSAI"
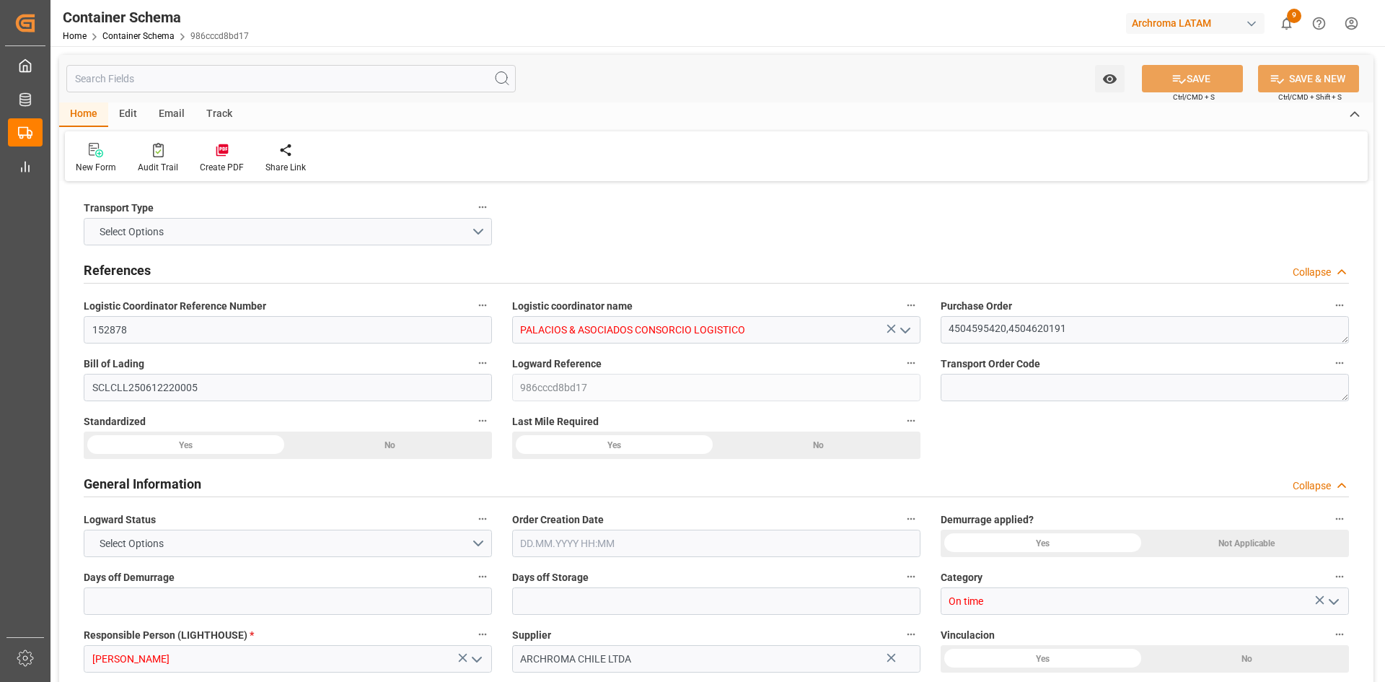
type input "PECLL"
type input "9777632"
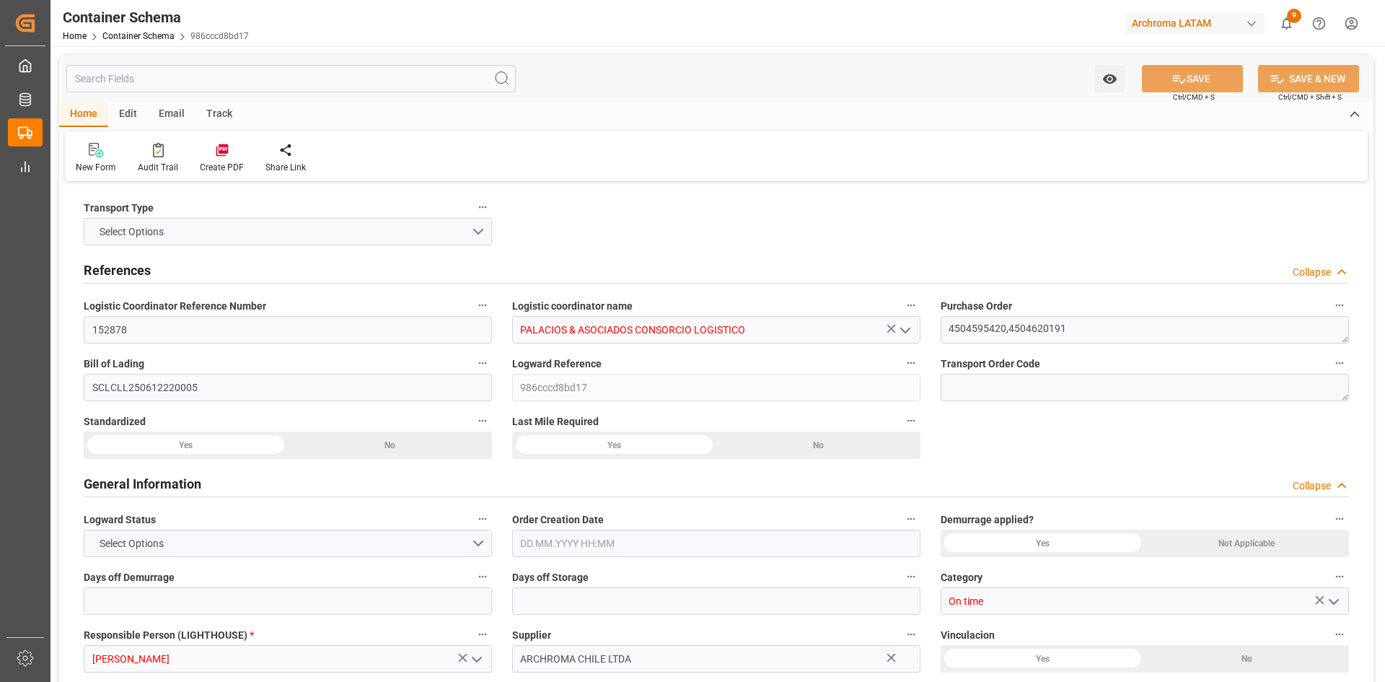
type input "9777632"
type input "[DATE] 15:45"
type input "[DATE]"
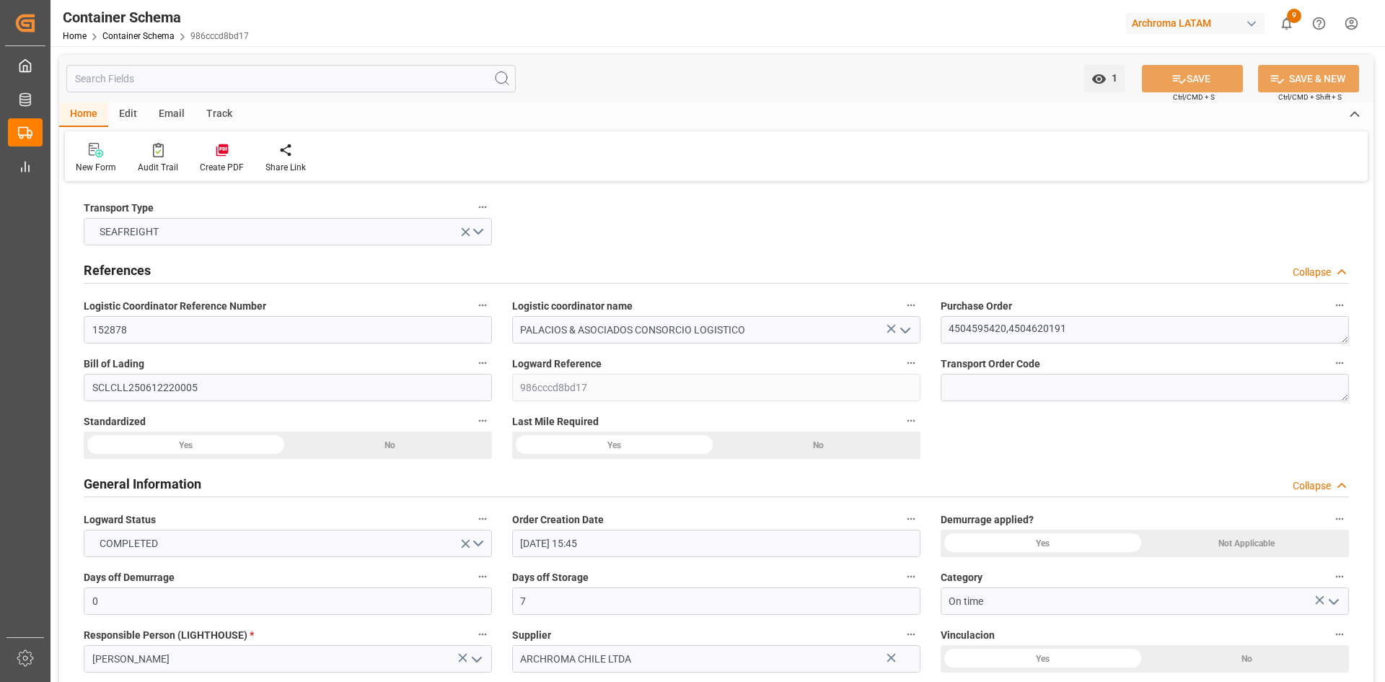
type input "[DATE] 00:00"
type input "[DATE] 15:00"
type input "[DATE] 00:00"
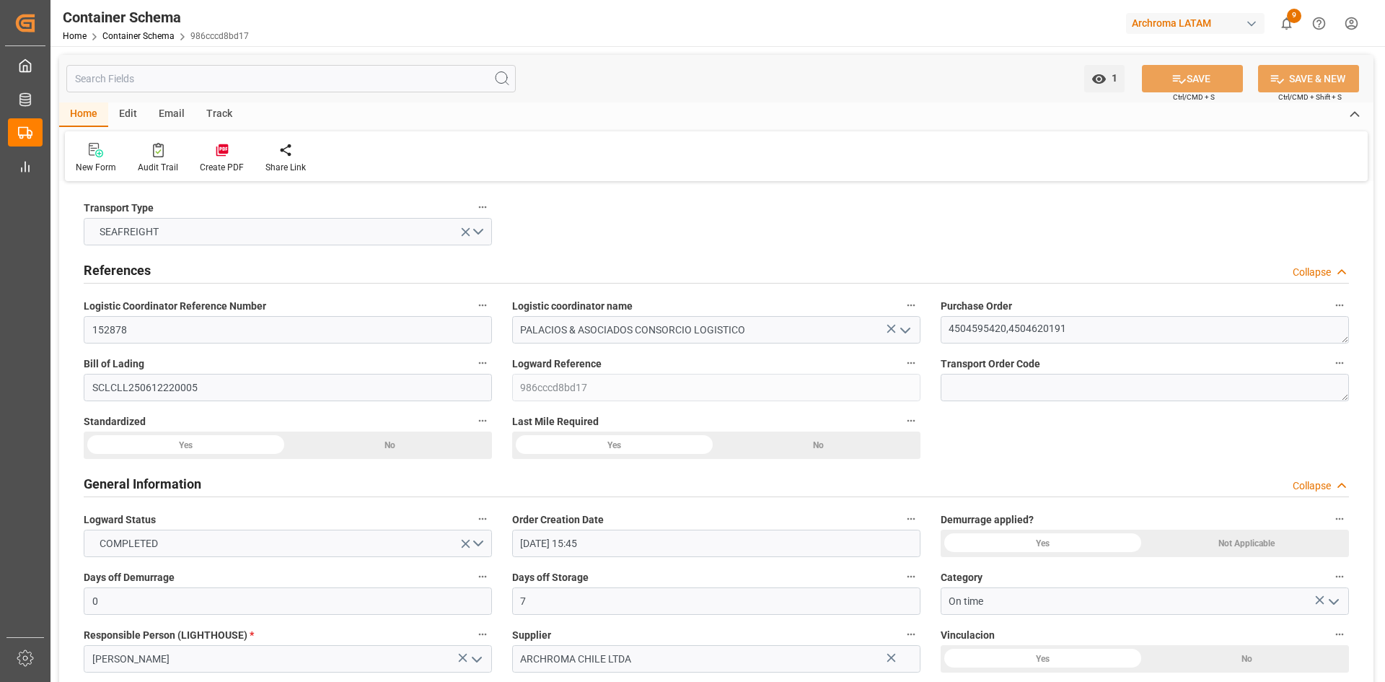
type input "[DATE] 00:00"
type input "[DATE] 16:00"
type input "[DATE] 00:00"
type input "[DATE] 16:00"
type input "[DATE] 00:00"
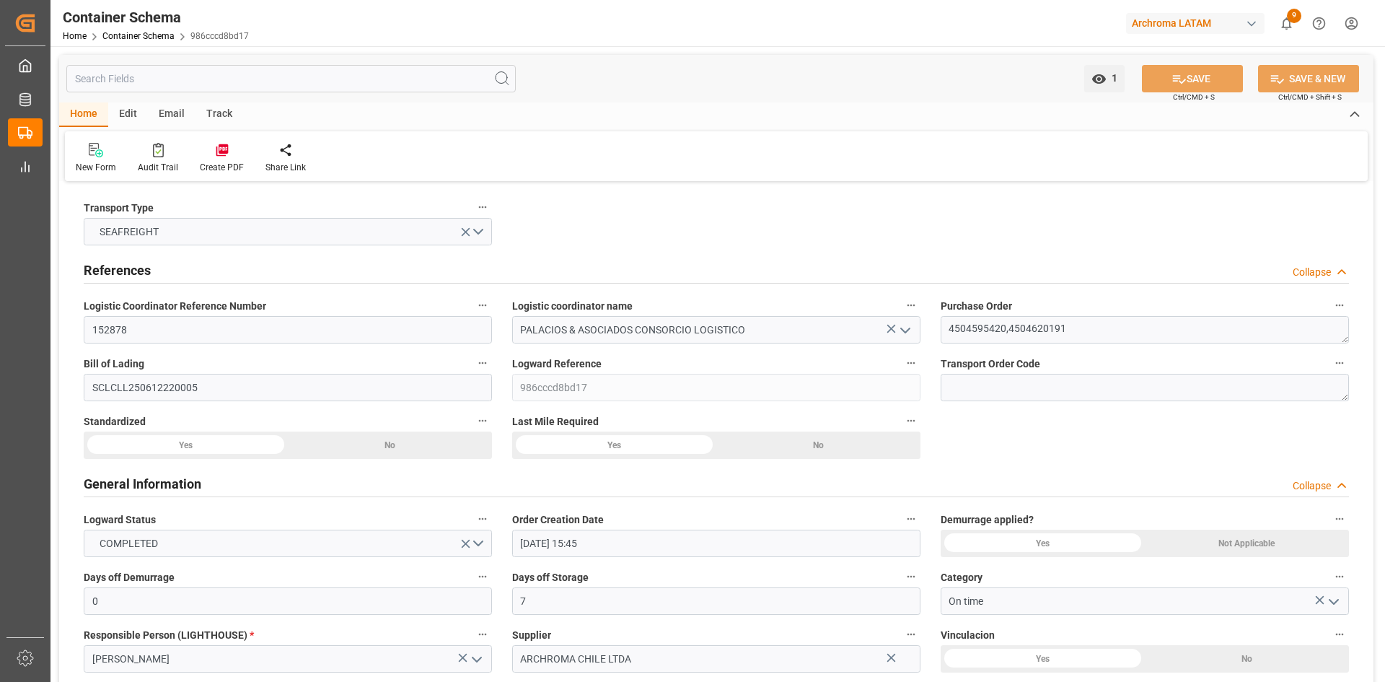
type input "[DATE] 00:00"
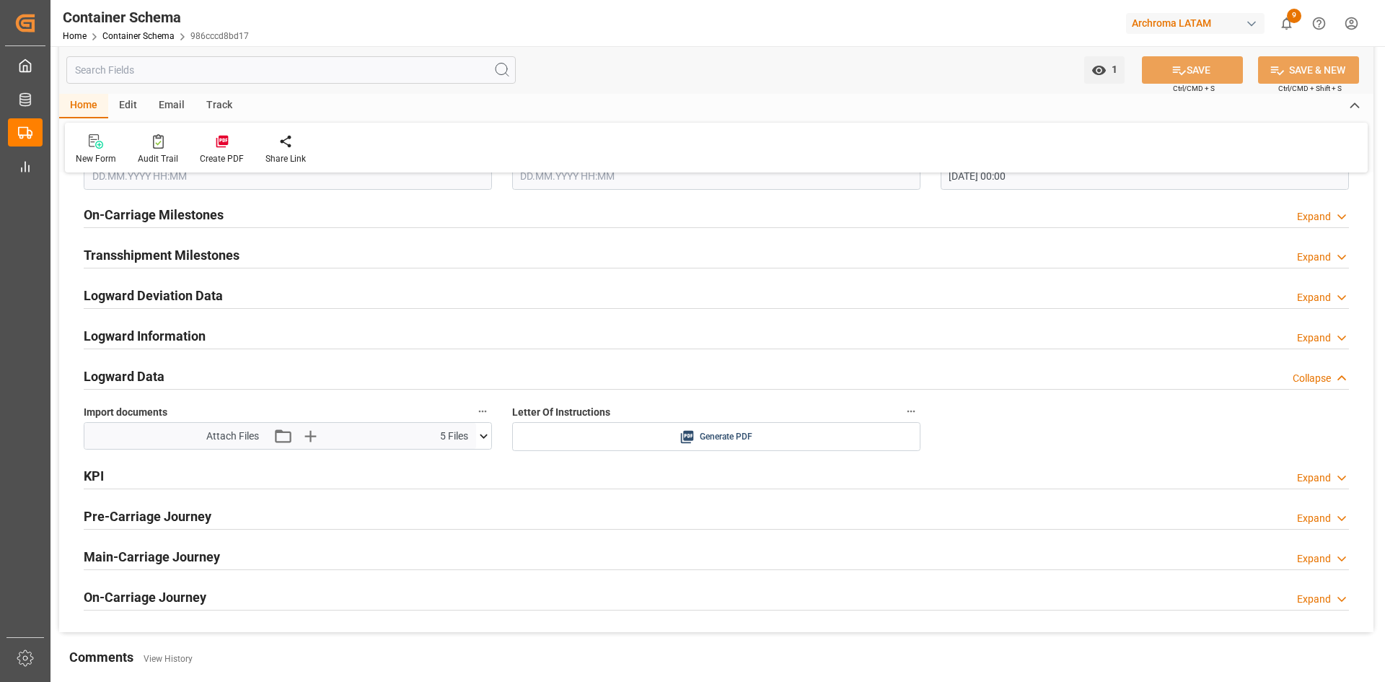
scroll to position [2236, 0]
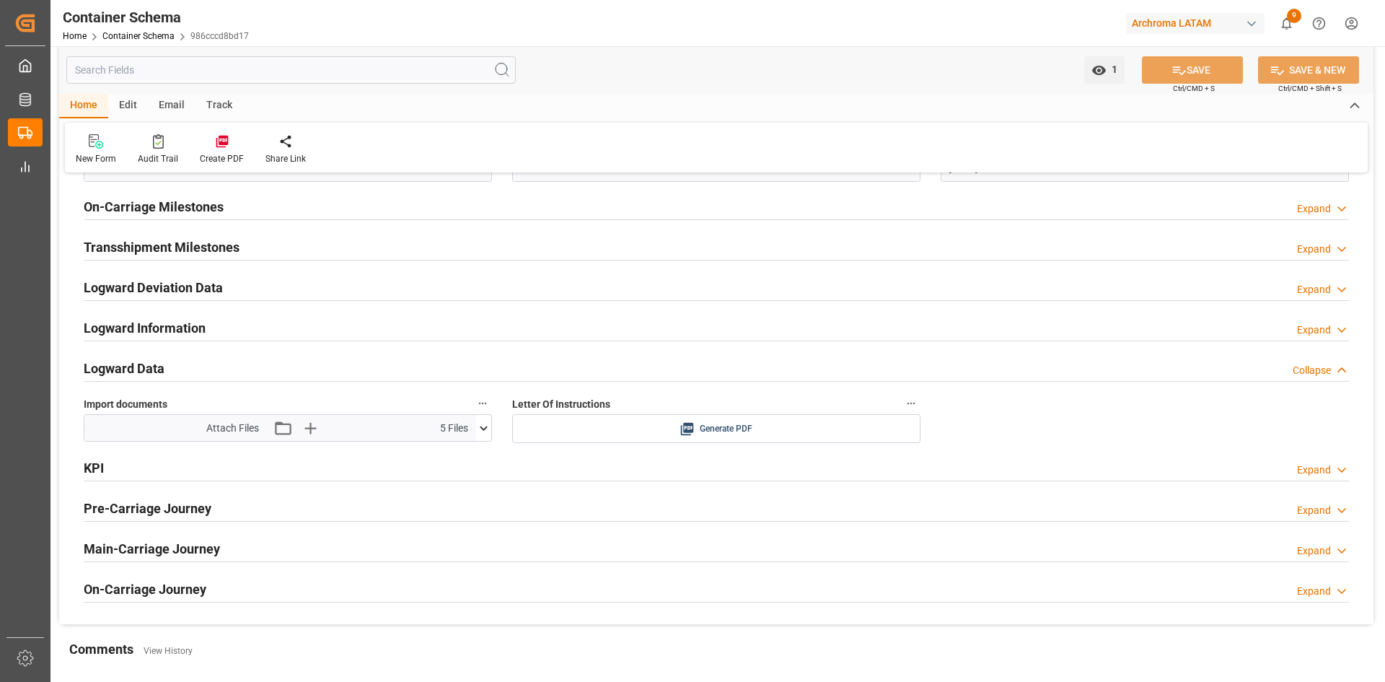
click at [495, 430] on div "Import documents Attach Files Attach existing file Upload new file 5 Files CO S…" at bounding box center [288, 418] width 429 height 59
click at [484, 434] on icon at bounding box center [483, 428] width 15 height 15
click at [169, 455] on div "CO SIGNED (2).pdf" at bounding box center [287, 454] width 391 height 15
click at [480, 459] on icon at bounding box center [475, 454] width 15 height 15
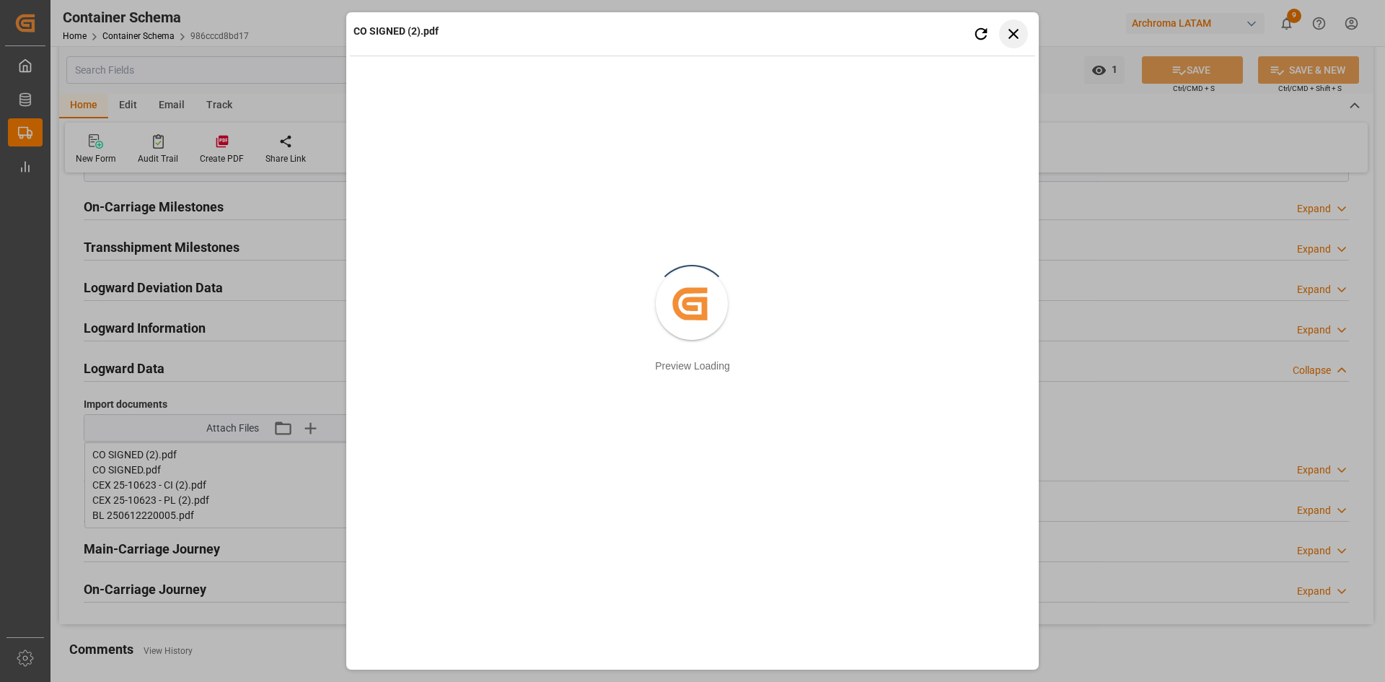
click at [1018, 34] on icon "button" at bounding box center [1014, 34] width 18 height 18
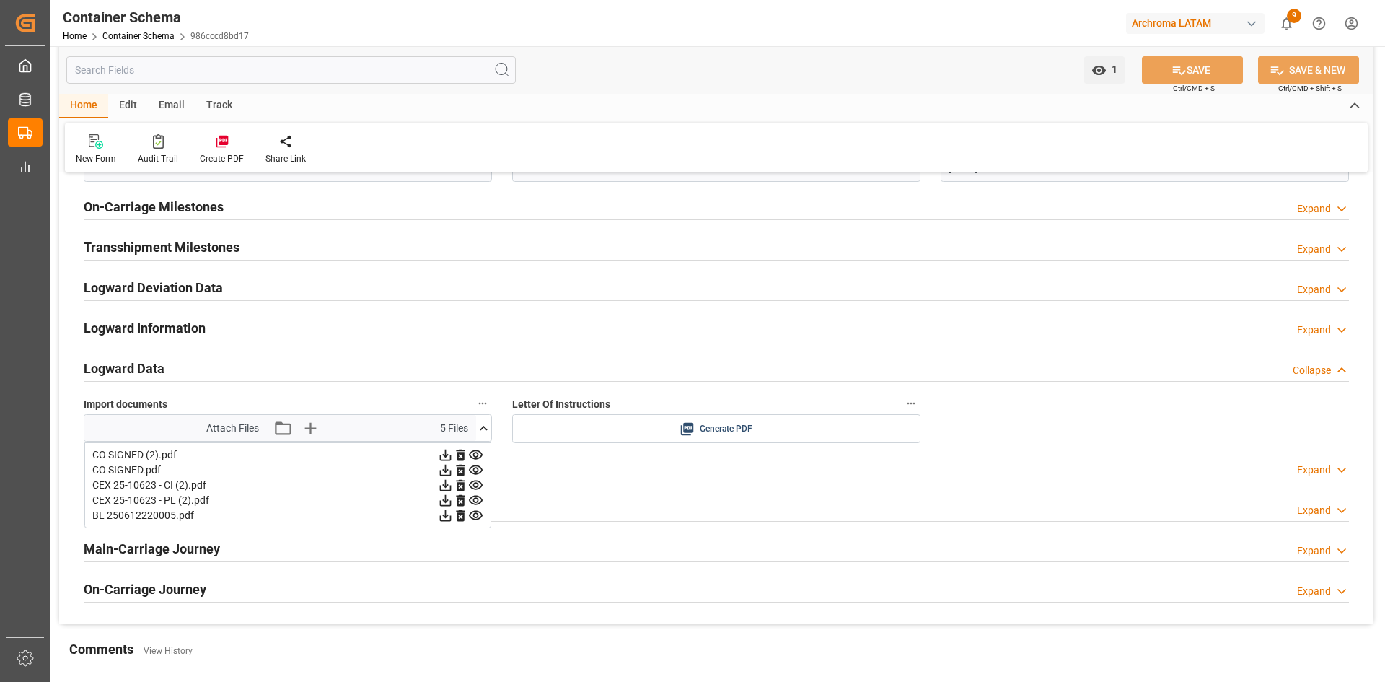
click at [482, 470] on icon at bounding box center [475, 469] width 15 height 15
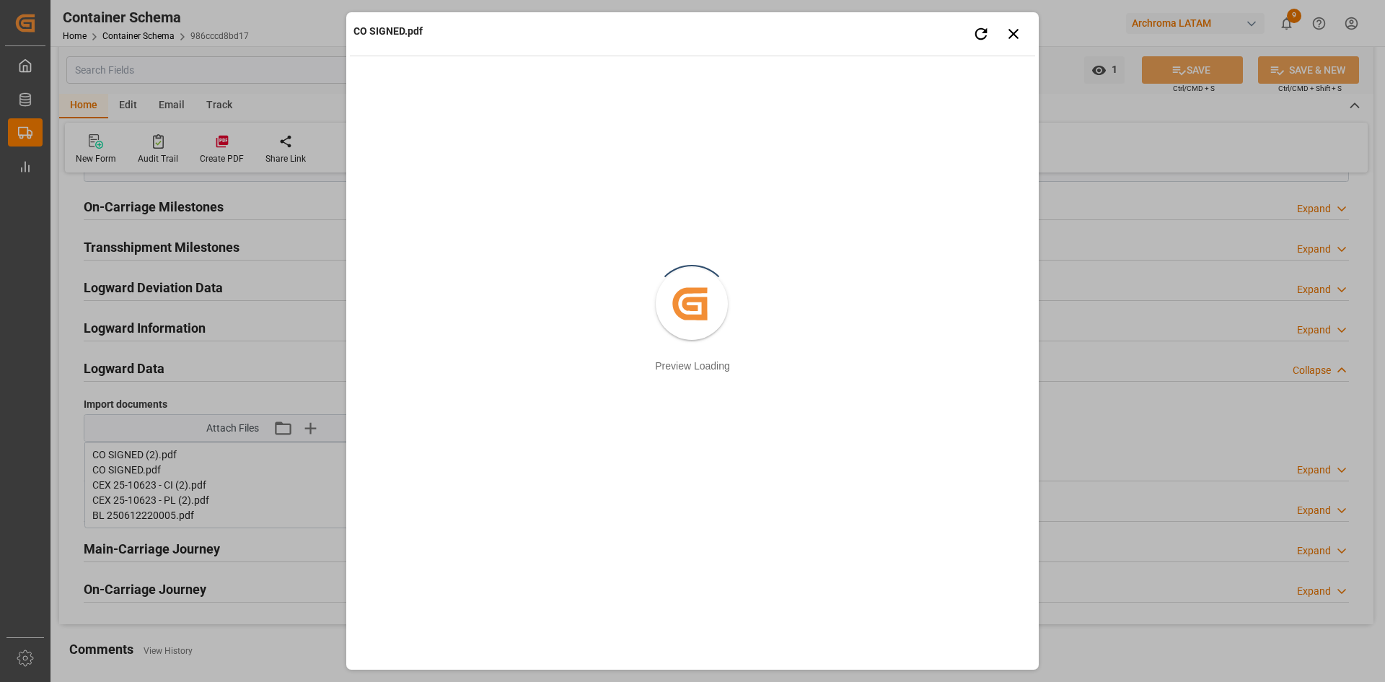
click at [267, 284] on div "CO SIGNED.pdf Retry Close preview Created by potrace 1.15, written by [PERSON_N…" at bounding box center [692, 341] width 1385 height 682
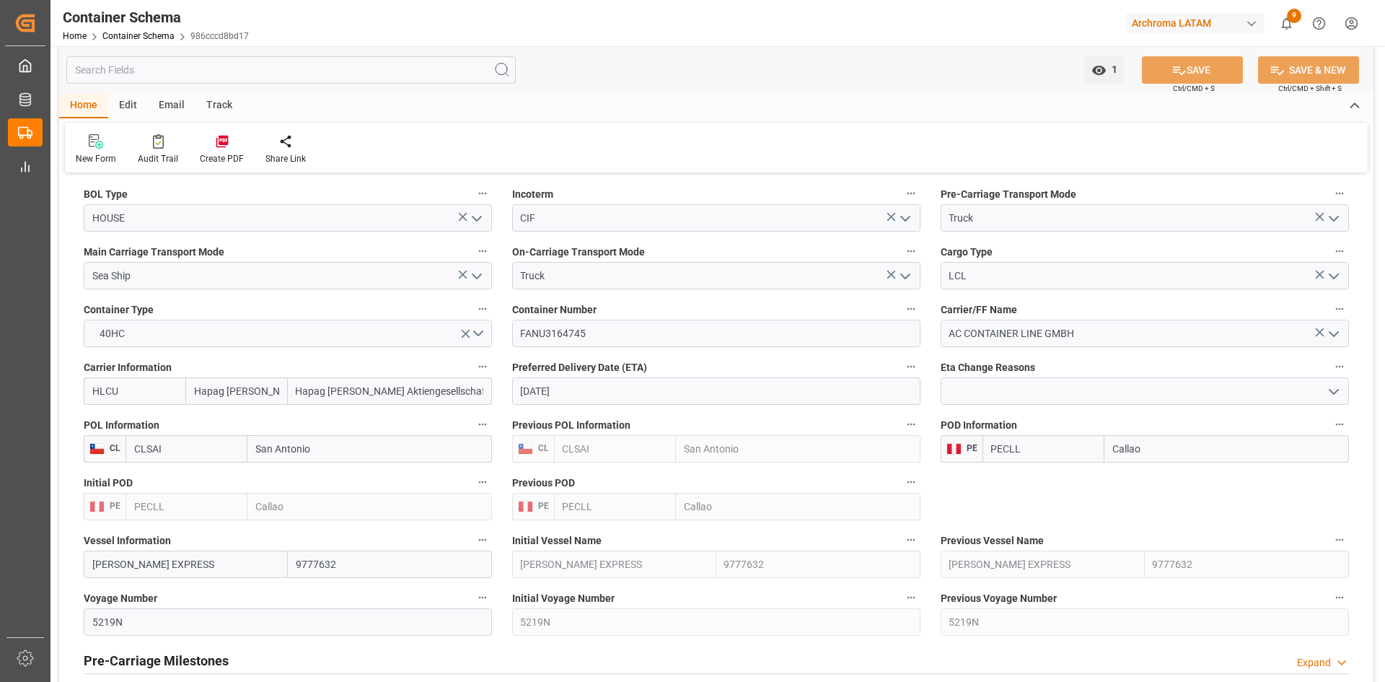
scroll to position [1299, 0]
